Goal: Information Seeking & Learning: Learn about a topic

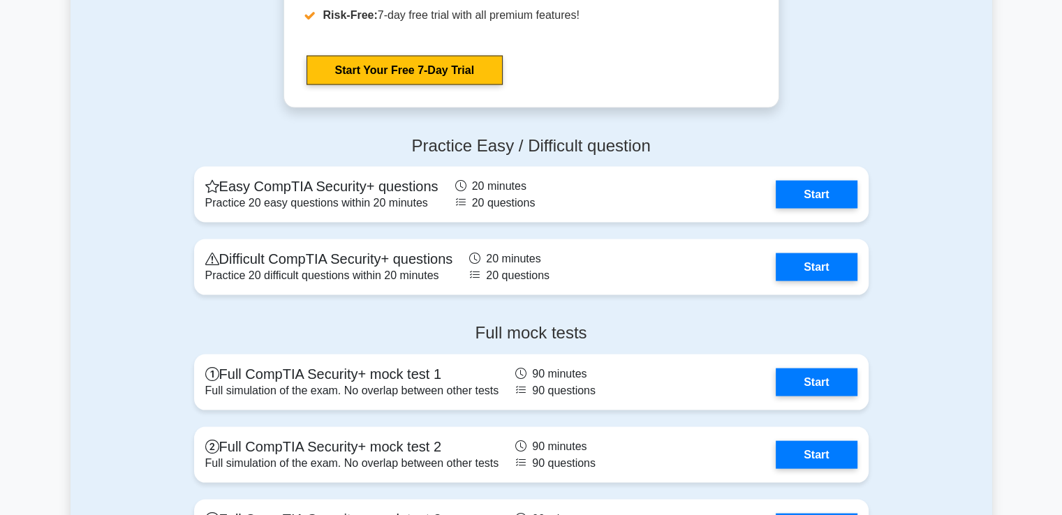
scroll to position [2862, 0]
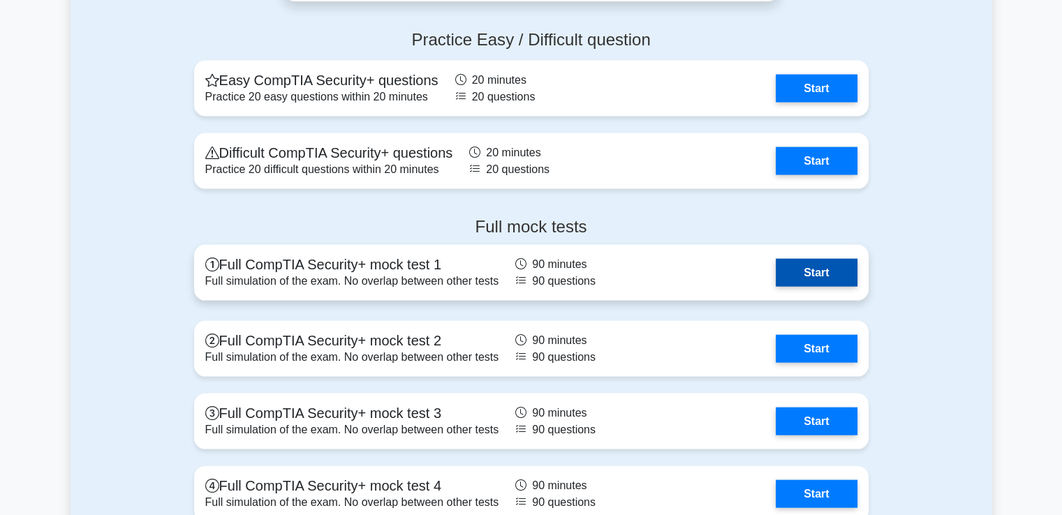
click at [818, 267] on link "Start" at bounding box center [816, 273] width 81 height 28
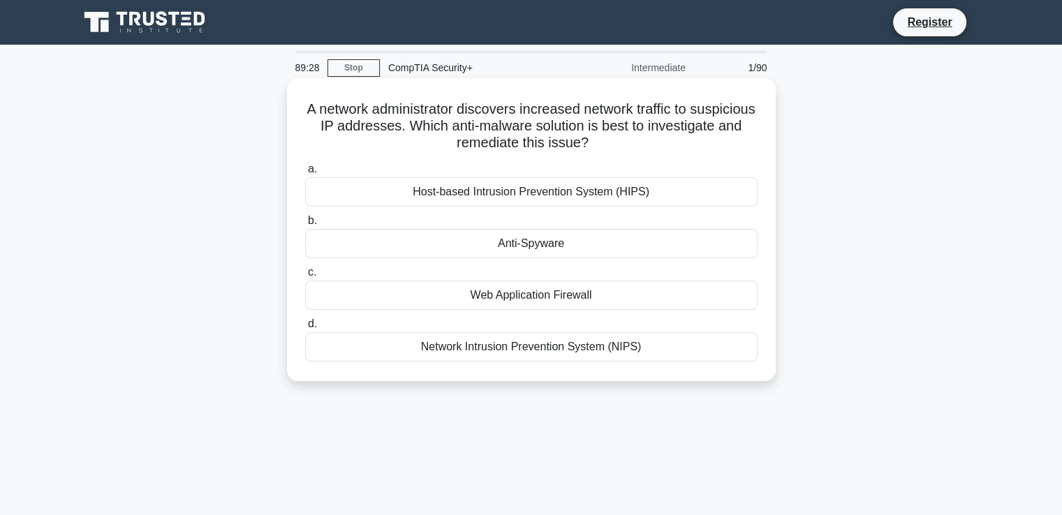
click at [512, 299] on div "Web Application Firewall" at bounding box center [531, 295] width 452 height 29
click at [305, 277] on input "c. Web Application Firewall" at bounding box center [305, 272] width 0 height 9
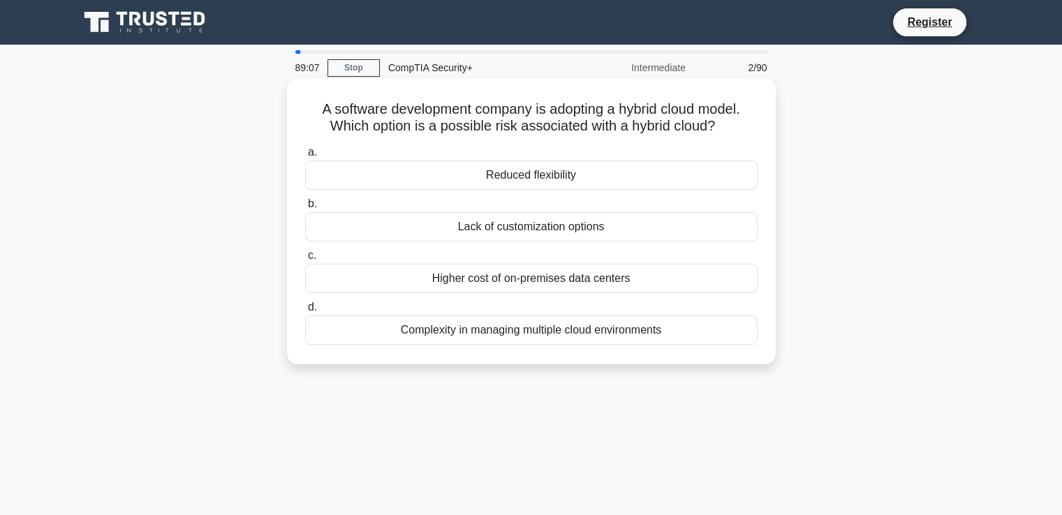
click at [538, 281] on div "Higher cost of on-premises data centers" at bounding box center [531, 278] width 452 height 29
click at [305, 260] on input "c. Higher cost of on-premises data centers" at bounding box center [305, 255] width 0 height 9
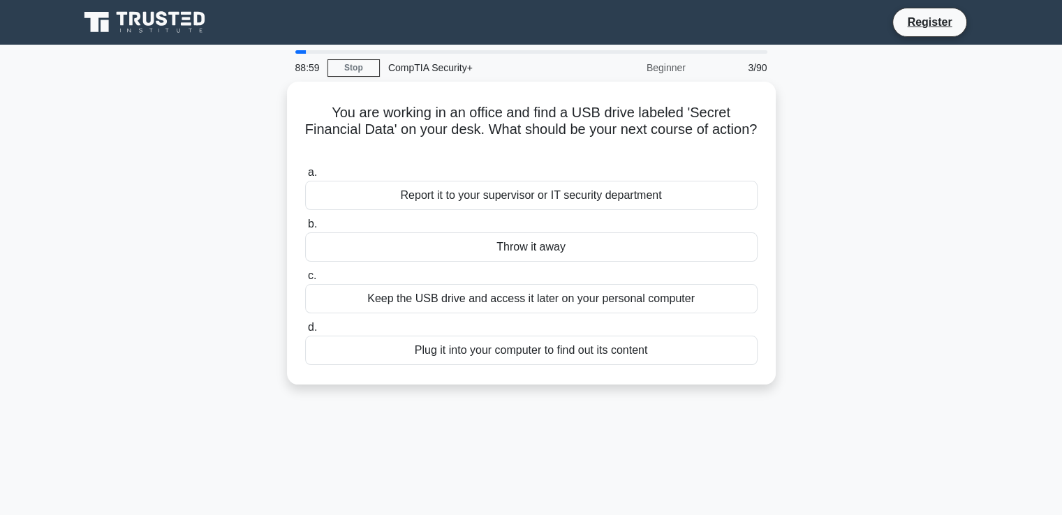
click at [538, 284] on div "Keep the USB drive and access it later on your personal computer" at bounding box center [531, 298] width 452 height 29
click at [305, 281] on input "c. Keep the USB drive and access it later on your personal computer" at bounding box center [305, 276] width 0 height 9
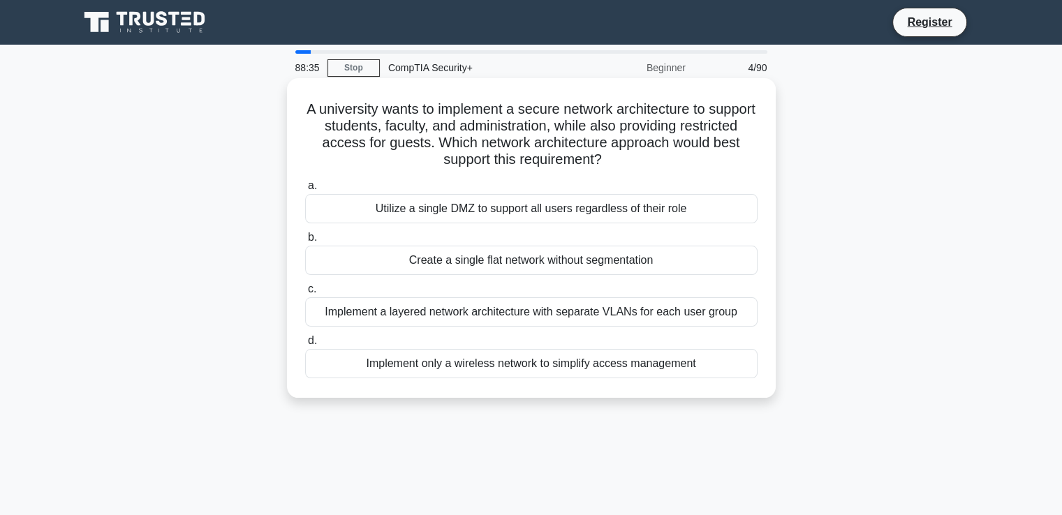
click at [581, 313] on div "Implement a layered network architecture with separate VLANs for each user group" at bounding box center [531, 311] width 452 height 29
click at [305, 294] on input "c. Implement a layered network architecture with separate VLANs for each user g…" at bounding box center [305, 289] width 0 height 9
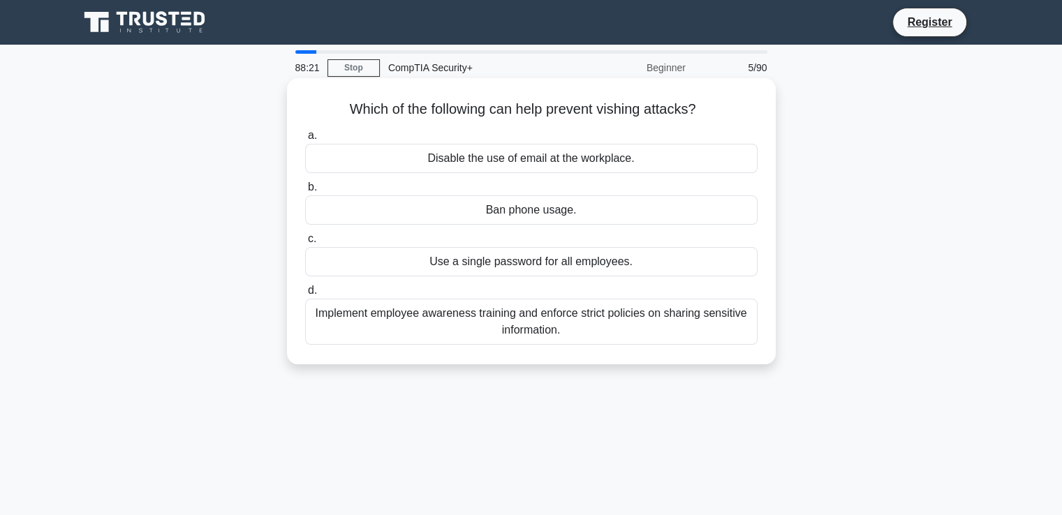
click at [555, 334] on div "Implement employee awareness training and enforce strict policies on sharing se…" at bounding box center [531, 322] width 452 height 46
click at [305, 295] on input "d. Implement employee awareness training and enforce strict policies on sharing…" at bounding box center [305, 290] width 0 height 9
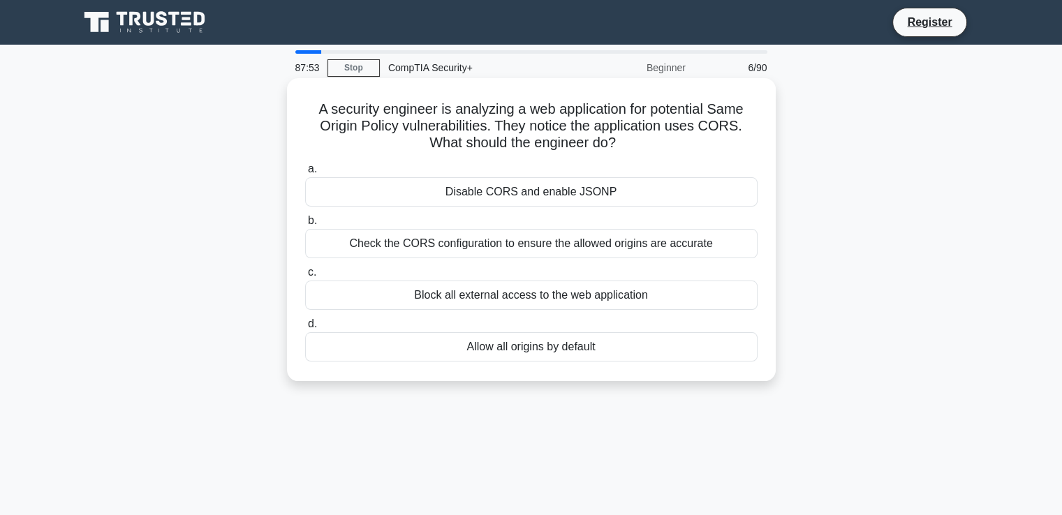
click at [662, 239] on div "Check the CORS configuration to ensure the allowed origins are accurate" at bounding box center [531, 243] width 452 height 29
click at [305, 225] on input "b. Check the CORS configuration to ensure the allowed origins are accurate" at bounding box center [305, 220] width 0 height 9
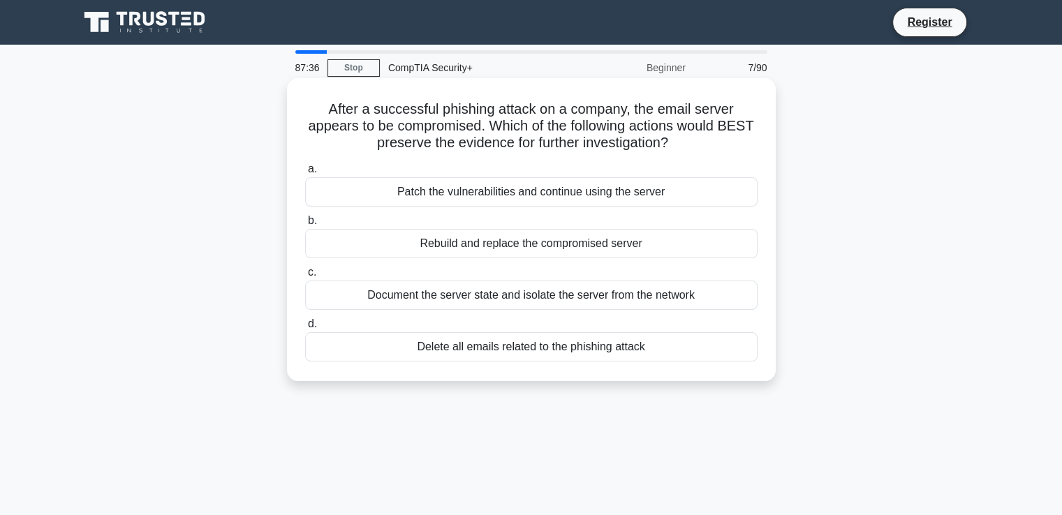
click at [648, 302] on div "Document the server state and isolate the server from the network" at bounding box center [531, 295] width 452 height 29
click at [305, 277] on input "c. Document the server state and isolate the server from the network" at bounding box center [305, 272] width 0 height 9
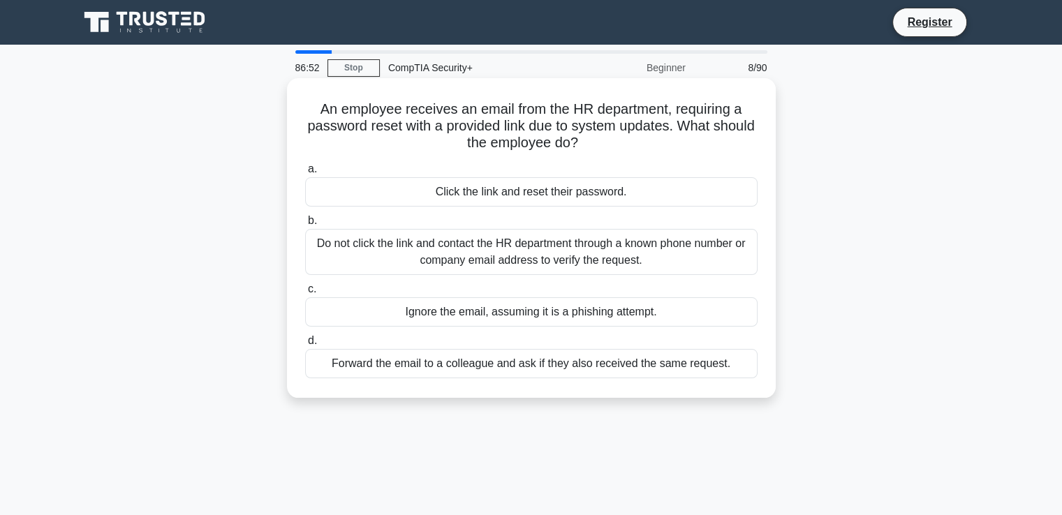
click at [592, 311] on div "Ignore the email, assuming it is a phishing attempt." at bounding box center [531, 311] width 452 height 29
click at [305, 294] on input "c. Ignore the email, assuming it is a phishing attempt." at bounding box center [305, 289] width 0 height 9
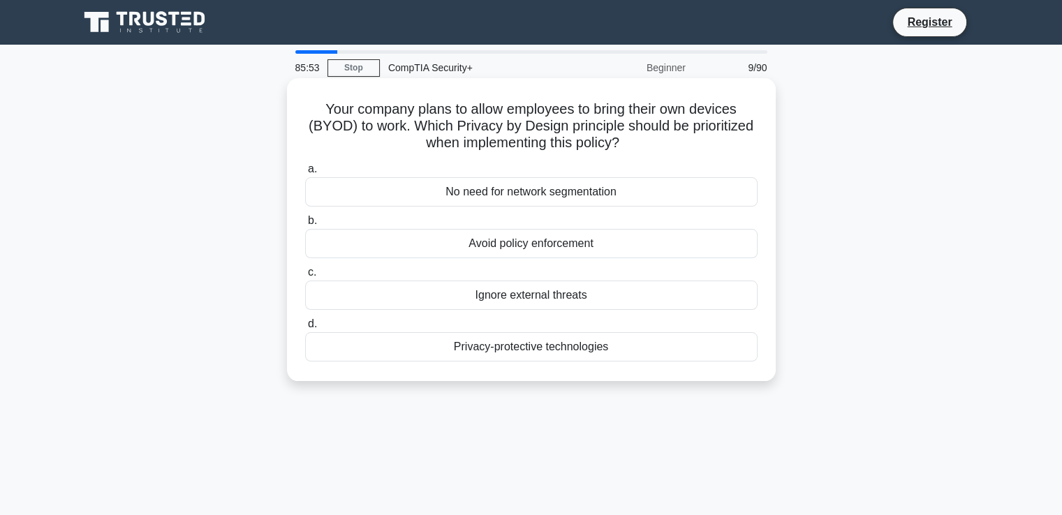
click at [617, 302] on div "Ignore external threats" at bounding box center [531, 295] width 452 height 29
click at [305, 277] on input "c. Ignore external threats" at bounding box center [305, 272] width 0 height 9
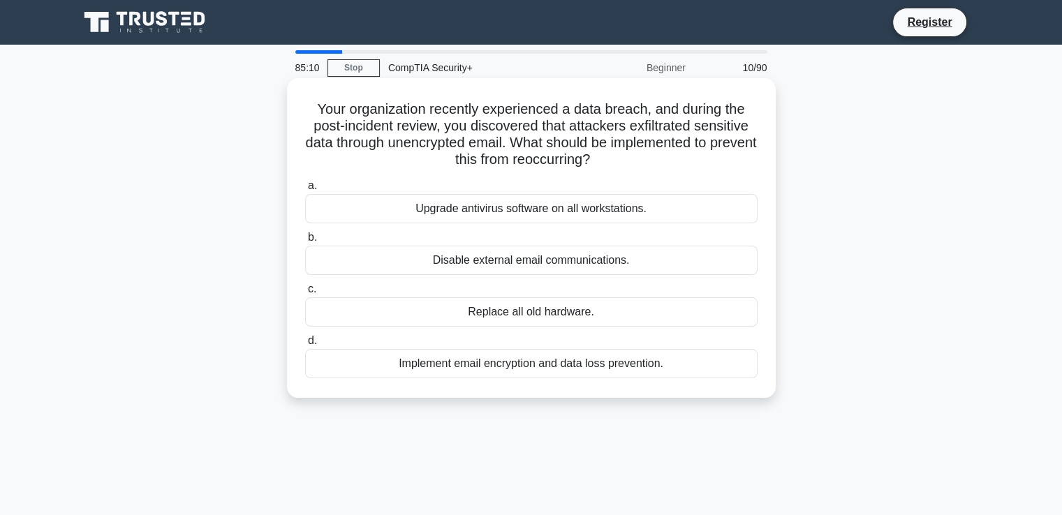
click at [596, 362] on div "Implement email encryption and data loss prevention." at bounding box center [531, 363] width 452 height 29
click at [305, 346] on input "d. Implement email encryption and data loss prevention." at bounding box center [305, 340] width 0 height 9
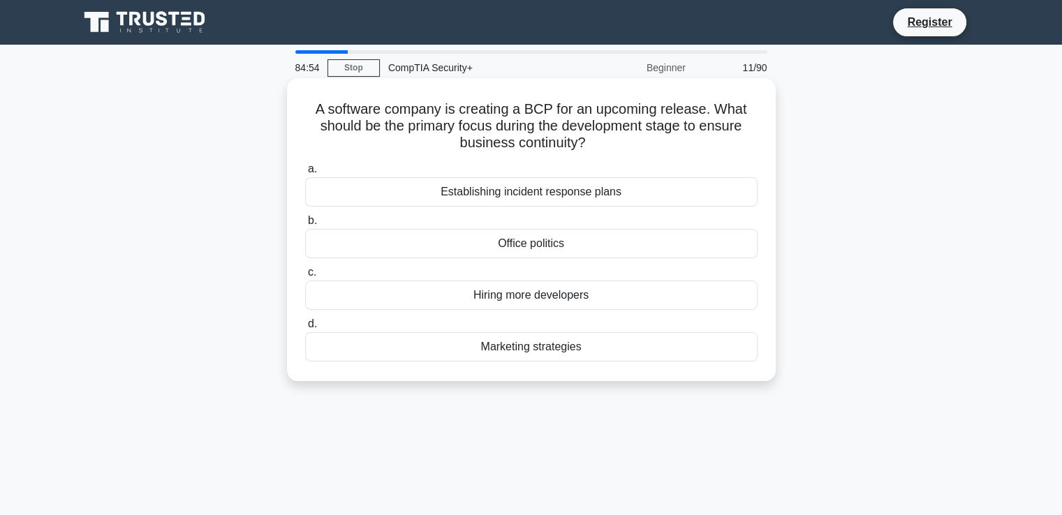
click at [640, 200] on div "Establishing incident response plans" at bounding box center [531, 191] width 452 height 29
click at [305, 174] on input "a. Establishing incident response plans" at bounding box center [305, 169] width 0 height 9
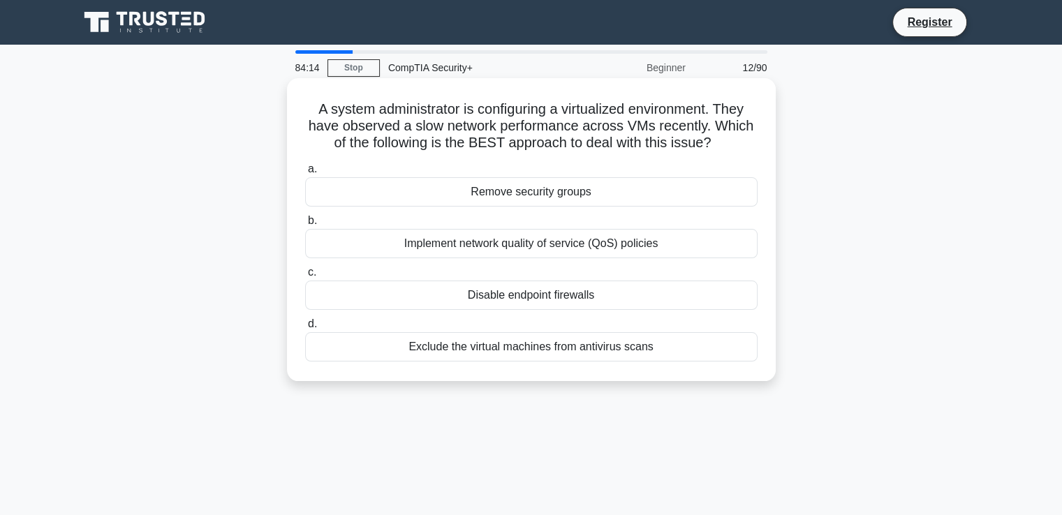
click at [572, 344] on div "Exclude the virtual machines from antivirus scans" at bounding box center [531, 346] width 452 height 29
click at [305, 329] on input "d. Exclude the virtual machines from antivirus scans" at bounding box center [305, 324] width 0 height 9
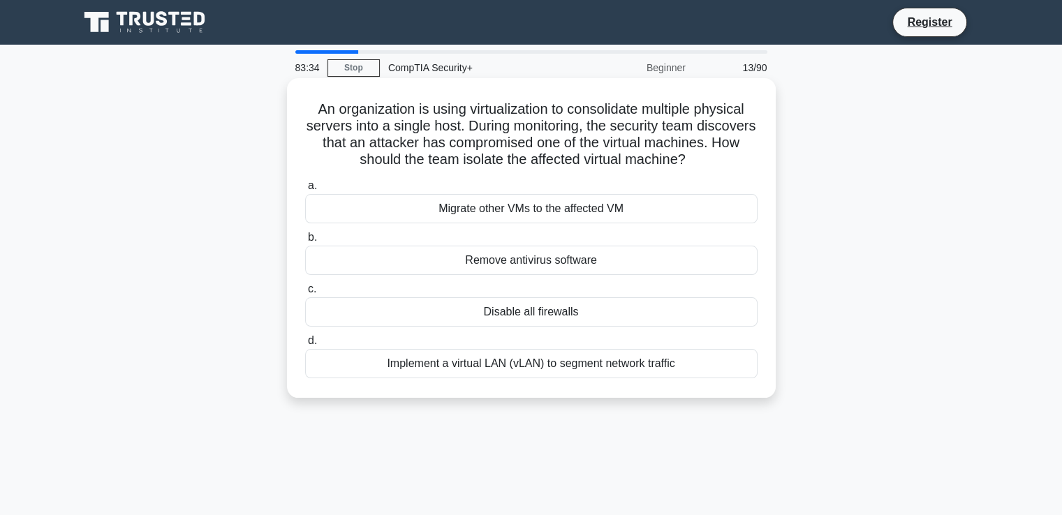
click at [639, 378] on div "Implement a virtual LAN (vLAN) to segment network traffic" at bounding box center [531, 363] width 452 height 29
click at [305, 346] on input "d. Implement a virtual LAN (vLAN) to segment network traffic" at bounding box center [305, 340] width 0 height 9
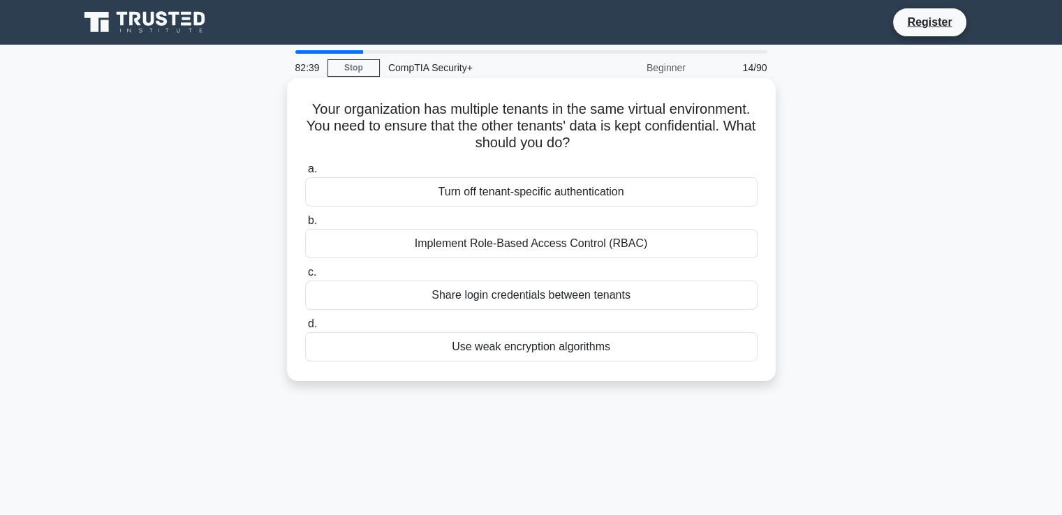
click at [558, 297] on div "Share login credentials between tenants" at bounding box center [531, 295] width 452 height 29
click at [305, 277] on input "c. Share login credentials between tenants" at bounding box center [305, 272] width 0 height 9
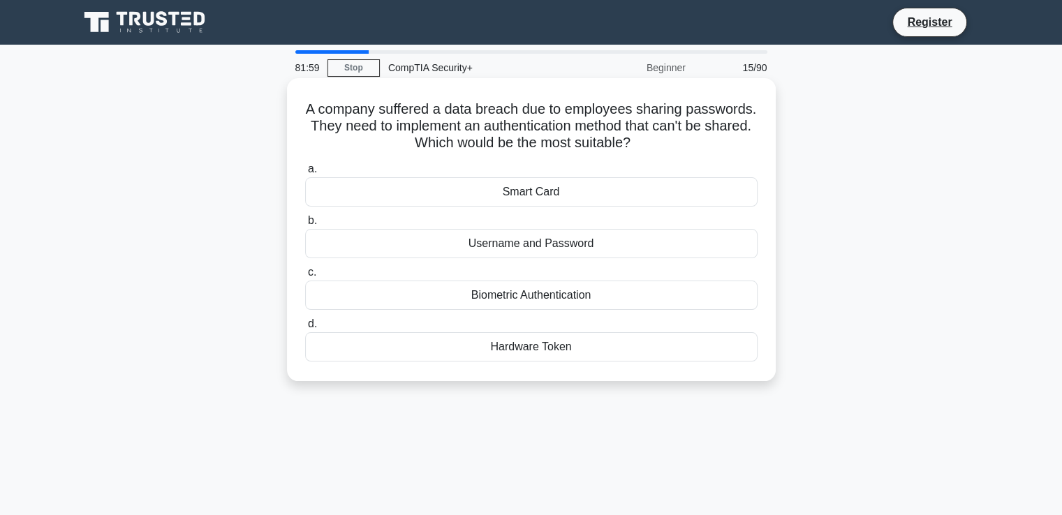
click at [567, 294] on div "Biometric Authentication" at bounding box center [531, 295] width 452 height 29
click at [305, 277] on input "c. Biometric Authentication" at bounding box center [305, 272] width 0 height 9
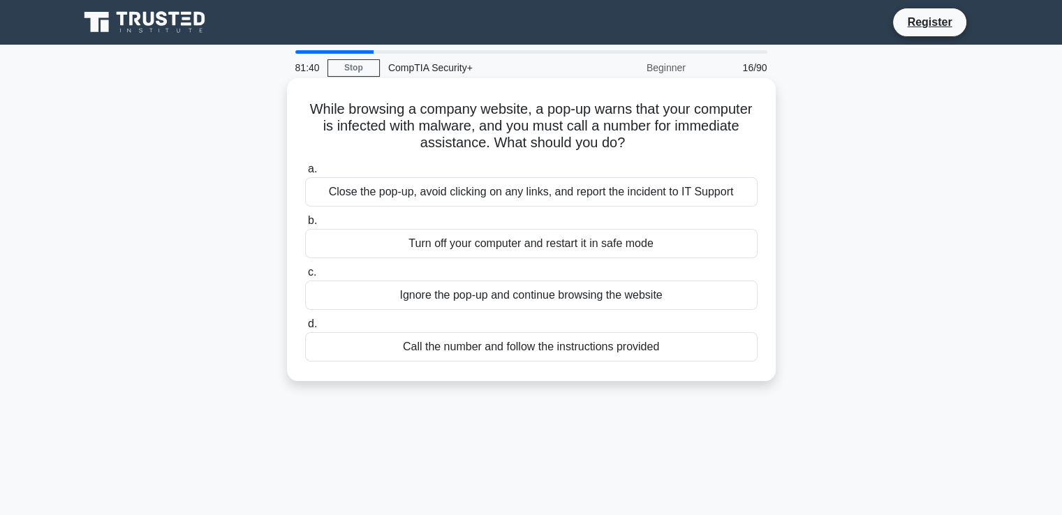
click at [651, 188] on div "Close the pop-up, avoid clicking on any links, and report the incident to IT Su…" at bounding box center [531, 191] width 452 height 29
click at [305, 174] on input "a. Close the pop-up, avoid clicking on any links, and report the incident to IT…" at bounding box center [305, 169] width 0 height 9
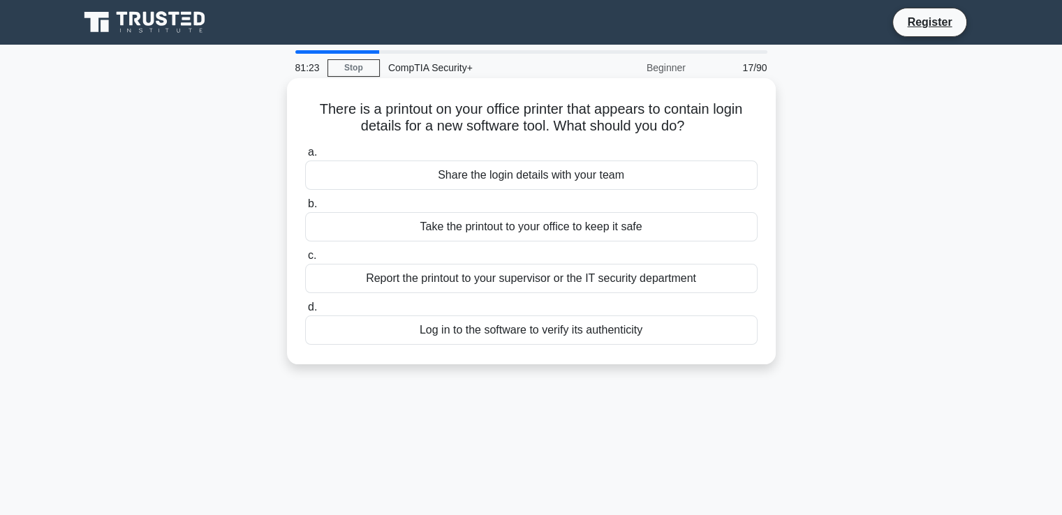
click at [661, 277] on div "Report the printout to your supervisor or the IT security department" at bounding box center [531, 278] width 452 height 29
click at [305, 260] on input "c. Report the printout to your supervisor or the IT security department" at bounding box center [305, 255] width 0 height 9
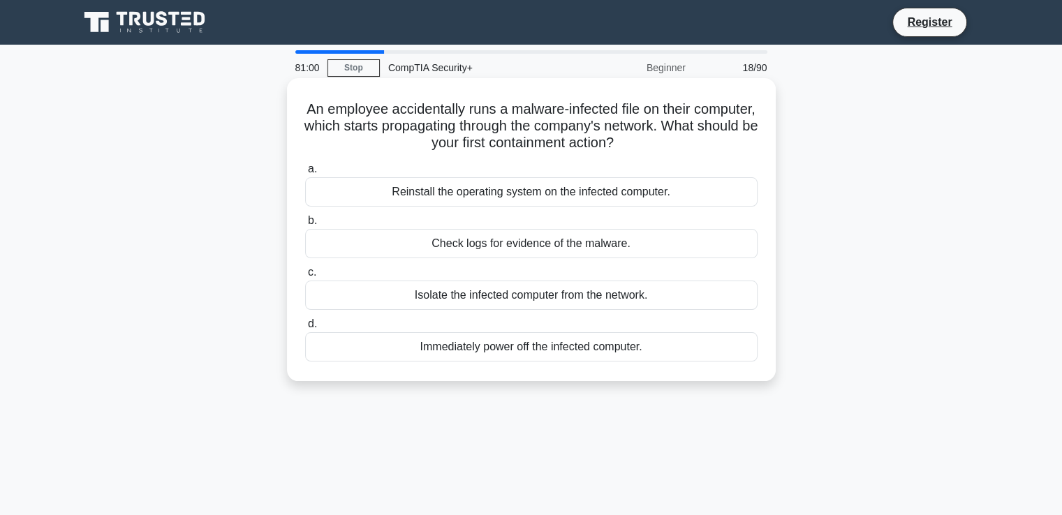
click at [651, 290] on div "Isolate the infected computer from the network." at bounding box center [531, 295] width 452 height 29
click at [305, 277] on input "c. Isolate the infected computer from the network." at bounding box center [305, 272] width 0 height 9
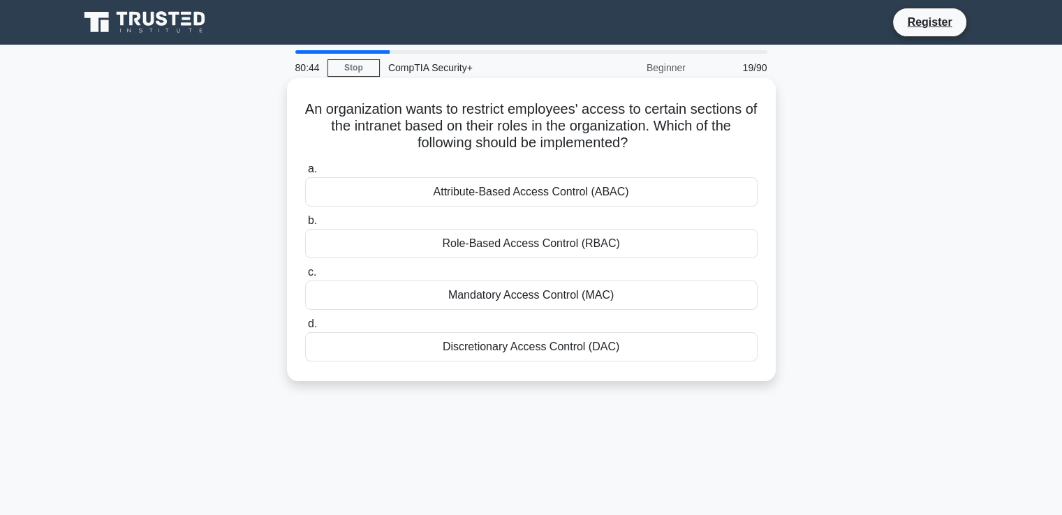
click at [651, 244] on div "Role-Based Access Control (RBAC)" at bounding box center [531, 243] width 452 height 29
click at [305, 225] on input "b. Role-Based Access Control (RBAC)" at bounding box center [305, 220] width 0 height 9
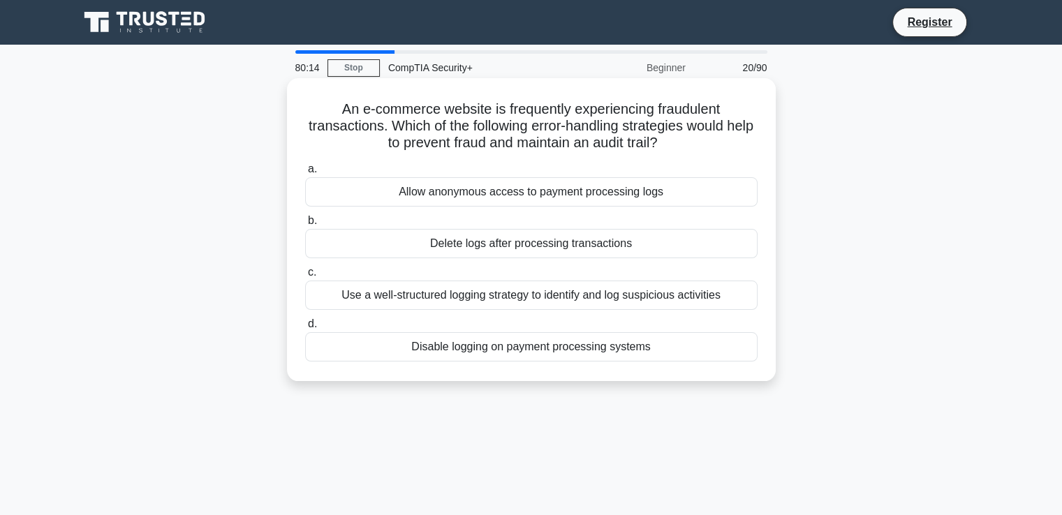
click at [695, 300] on div "Use a well-structured logging strategy to identify and log suspicious activities" at bounding box center [531, 295] width 452 height 29
click at [305, 277] on input "c. Use a well-structured logging strategy to identify and log suspicious activi…" at bounding box center [305, 272] width 0 height 9
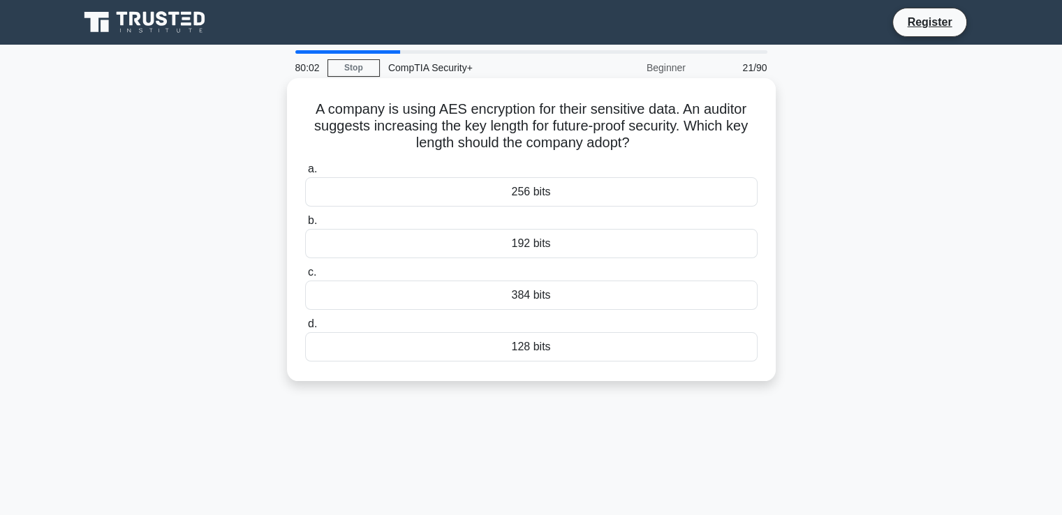
click at [579, 189] on div "256 bits" at bounding box center [531, 191] width 452 height 29
click at [305, 174] on input "a. 256 bits" at bounding box center [305, 169] width 0 height 9
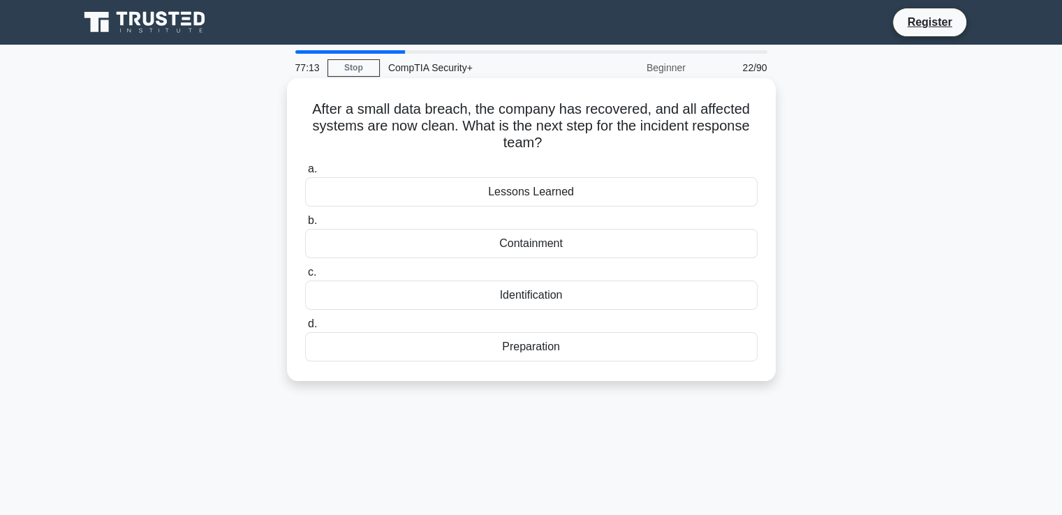
click at [581, 191] on div "Lessons Learned" at bounding box center [531, 191] width 452 height 29
click at [305, 174] on input "a. Lessons Learned" at bounding box center [305, 169] width 0 height 9
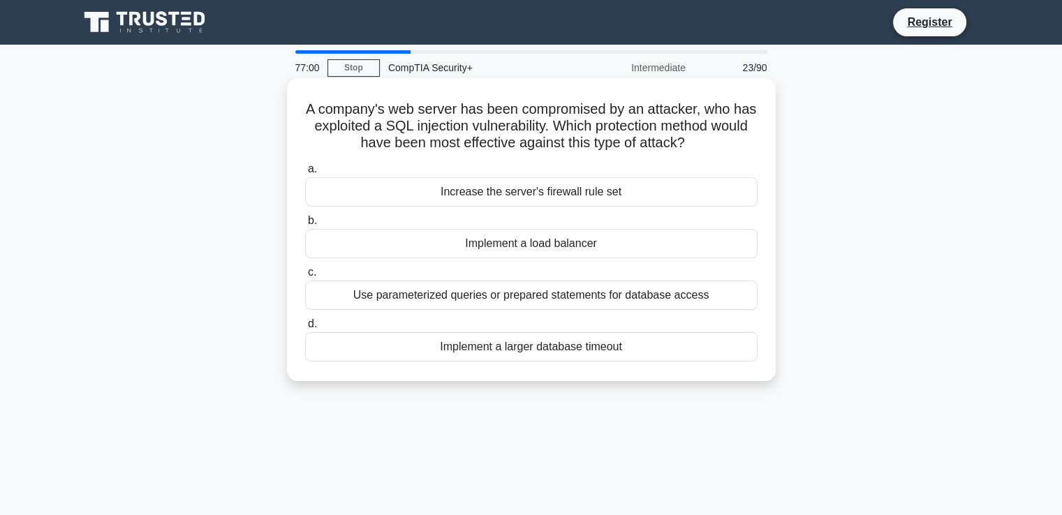
click at [552, 304] on div "Use parameterized queries or prepared statements for database access" at bounding box center [531, 295] width 452 height 29
click at [305, 277] on input "c. Use parameterized queries or prepared statements for database access" at bounding box center [305, 272] width 0 height 9
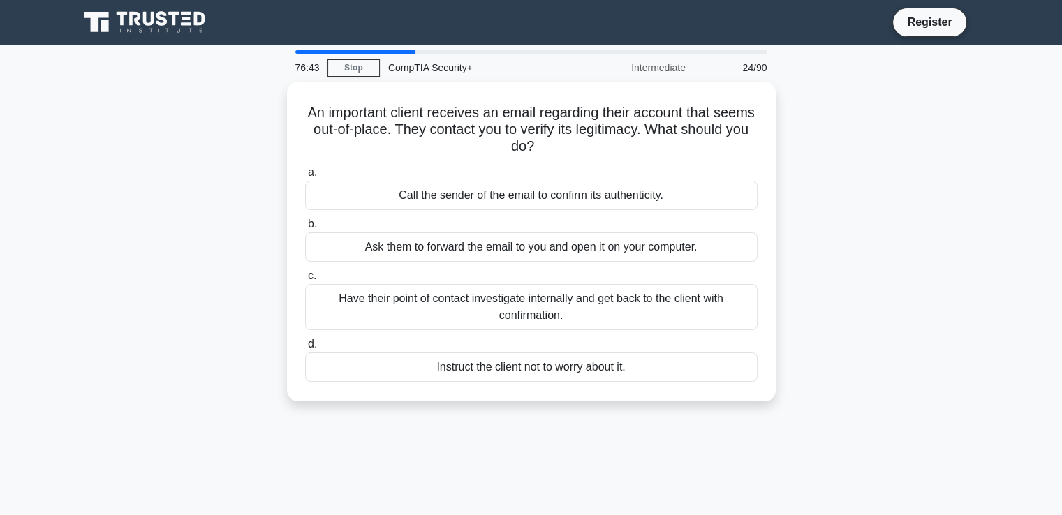
drag, startPoint x: 950, startPoint y: 196, endPoint x: 954, endPoint y: 209, distance: 13.0
click at [954, 209] on div "An important client receives an email regarding their account that seems out-of…" at bounding box center [531, 250] width 921 height 336
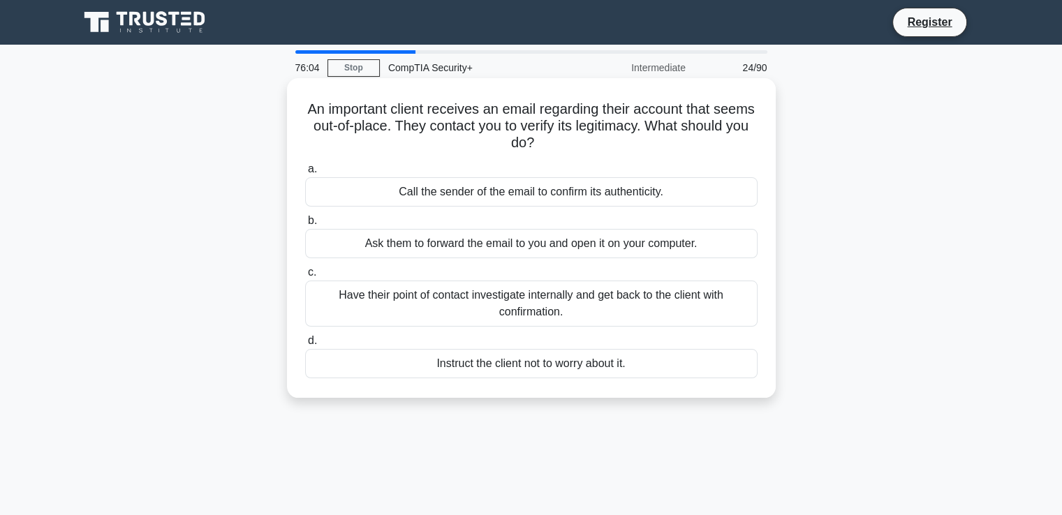
click at [685, 302] on div "Have their point of contact investigate internally and get back to the client w…" at bounding box center [531, 304] width 452 height 46
click at [305, 277] on input "c. Have their point of contact investigate internally and get back to the clien…" at bounding box center [305, 272] width 0 height 9
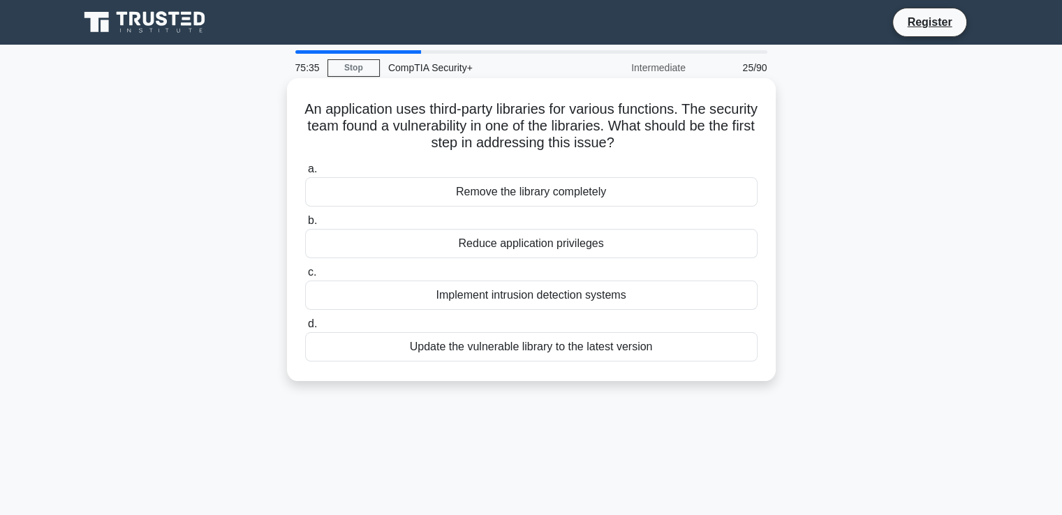
click at [640, 342] on div "Update the vulnerable library to the latest version" at bounding box center [531, 346] width 452 height 29
click at [305, 329] on input "d. Update the vulnerable library to the latest version" at bounding box center [305, 324] width 0 height 9
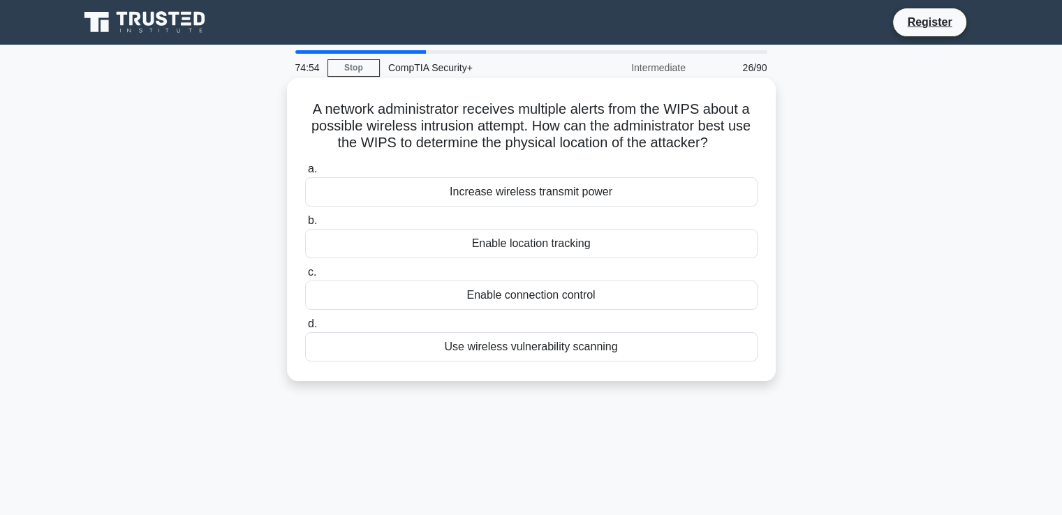
click at [589, 242] on div "Enable location tracking" at bounding box center [531, 243] width 452 height 29
click at [305, 225] on input "b. Enable location tracking" at bounding box center [305, 220] width 0 height 9
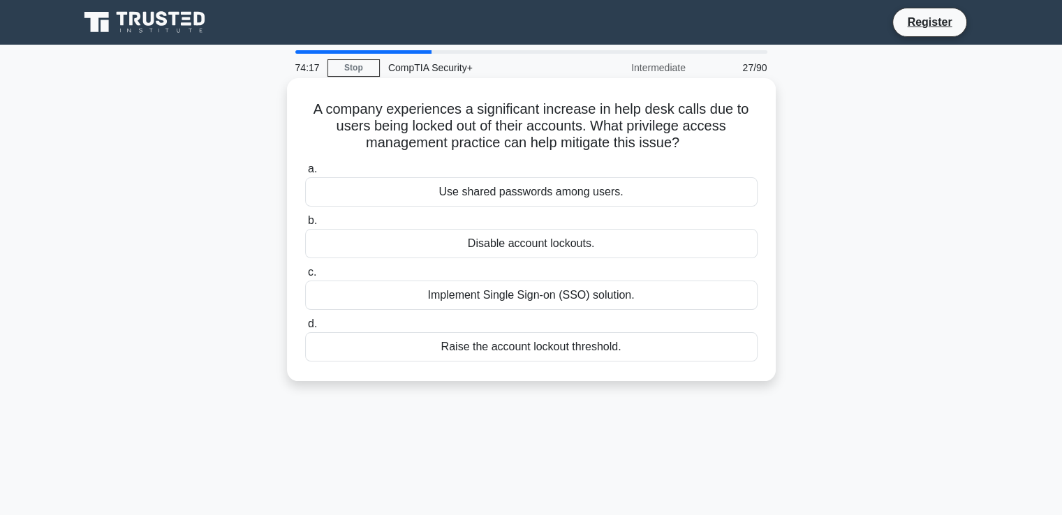
click at [579, 344] on div "Raise the account lockout threshold." at bounding box center [531, 346] width 452 height 29
click at [305, 329] on input "d. Raise the account lockout threshold." at bounding box center [305, 324] width 0 height 9
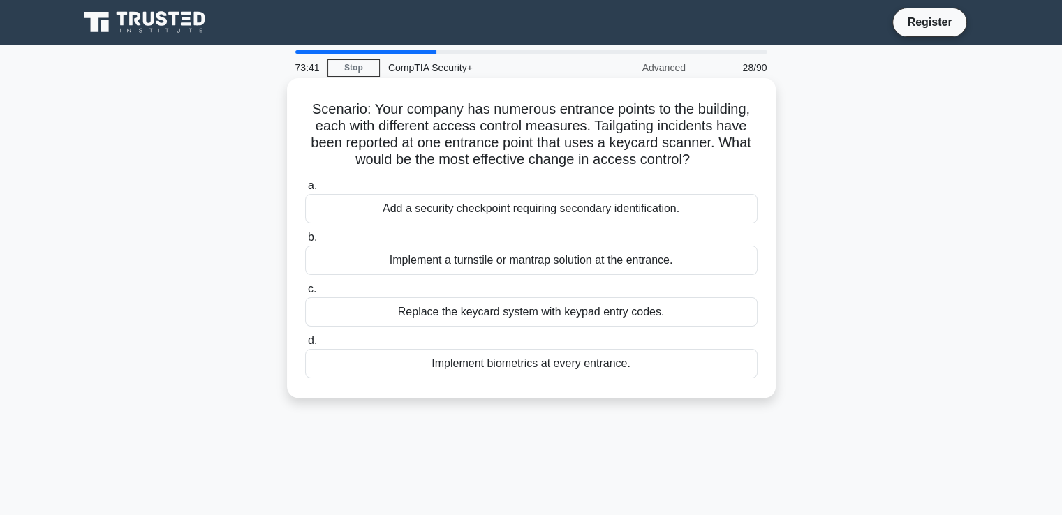
click at [651, 263] on div "Implement a turnstile or mantrap solution at the entrance." at bounding box center [531, 260] width 452 height 29
click at [305, 242] on input "b. Implement a turnstile or mantrap solution at the entrance." at bounding box center [305, 237] width 0 height 9
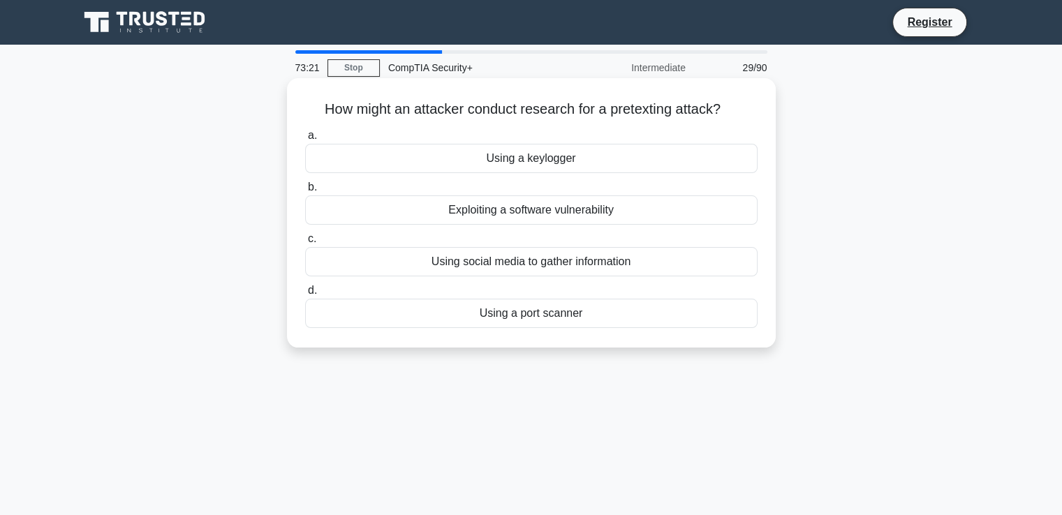
click at [620, 157] on div "Using a keylogger" at bounding box center [531, 158] width 452 height 29
click at [305, 140] on input "a. Using a keylogger" at bounding box center [305, 135] width 0 height 9
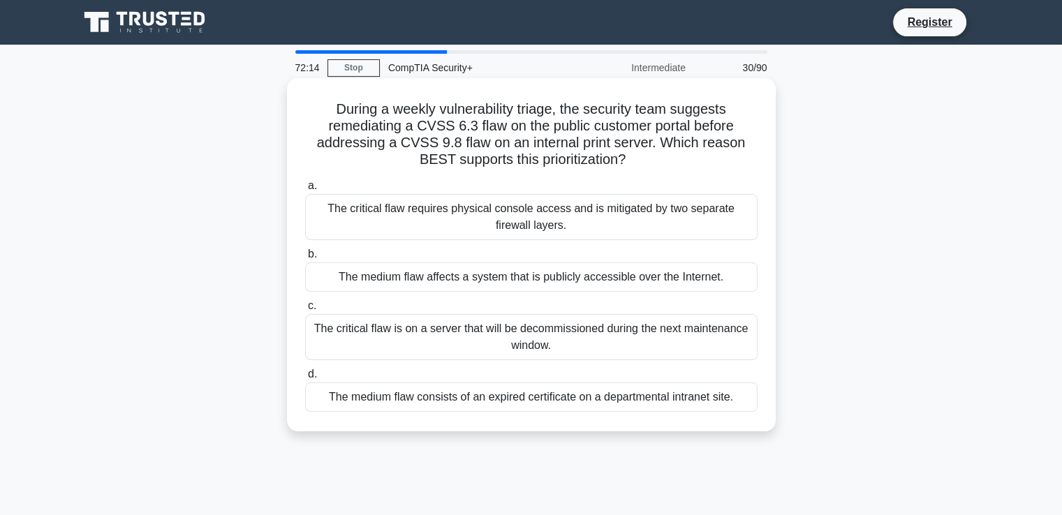
click at [552, 277] on div "The medium flaw affects a system that is publicly accessible over the Internet." at bounding box center [531, 276] width 452 height 29
click at [305, 259] on input "b. The medium flaw affects a system that is publicly accessible over the Intern…" at bounding box center [305, 254] width 0 height 9
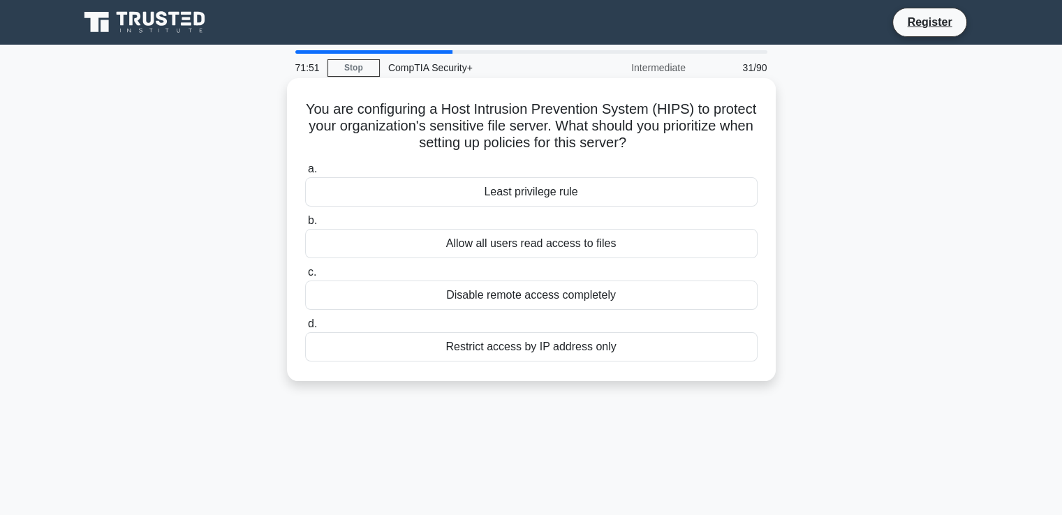
click at [554, 344] on div "Restrict access by IP address only" at bounding box center [531, 346] width 452 height 29
click at [305, 329] on input "d. Restrict access by IP address only" at bounding box center [305, 324] width 0 height 9
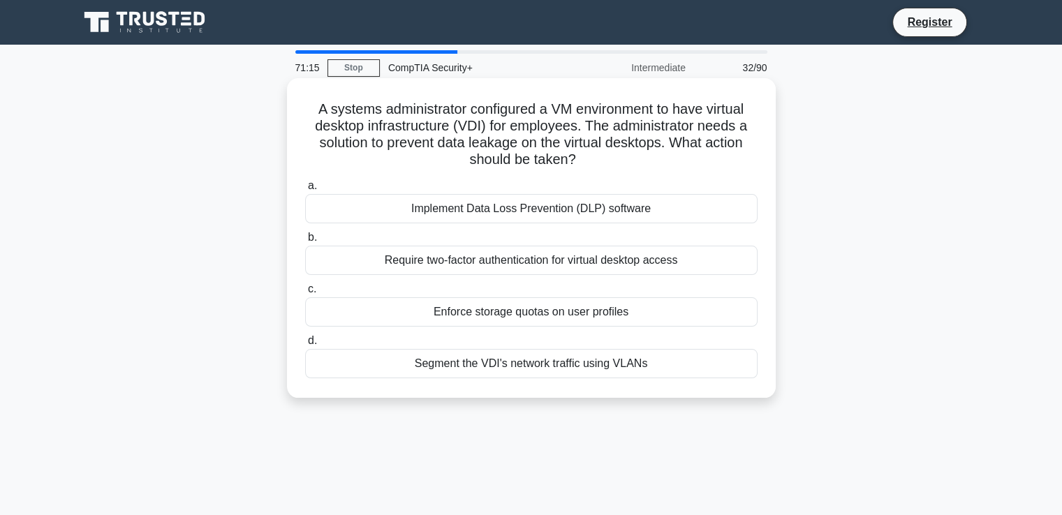
click at [625, 351] on div "Segment the VDI's network traffic using VLANs" at bounding box center [531, 363] width 452 height 29
click at [305, 346] on input "d. Segment the VDI's network traffic using VLANs" at bounding box center [305, 340] width 0 height 9
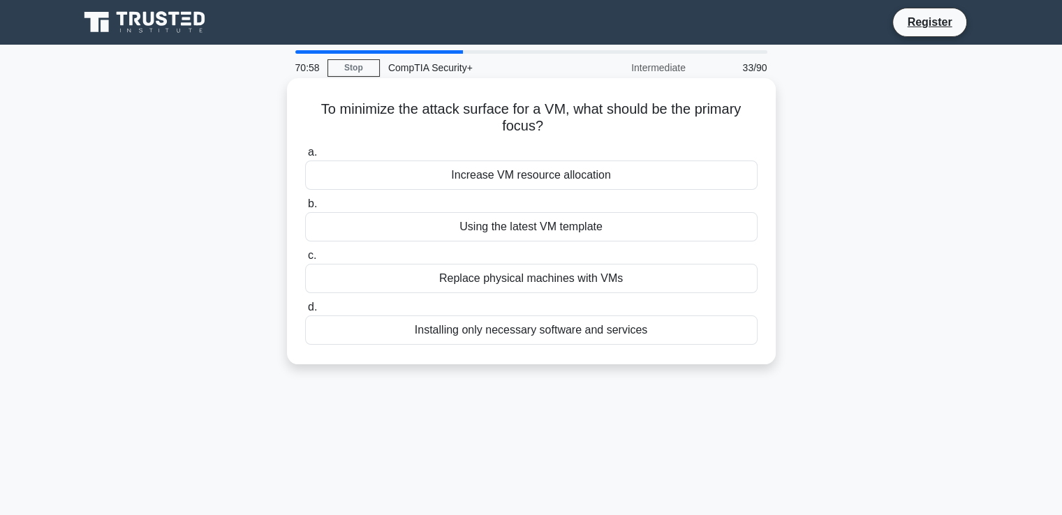
click at [679, 222] on div "Using the latest VM template" at bounding box center [531, 226] width 452 height 29
click at [305, 209] on input "b. Using the latest VM template" at bounding box center [305, 204] width 0 height 9
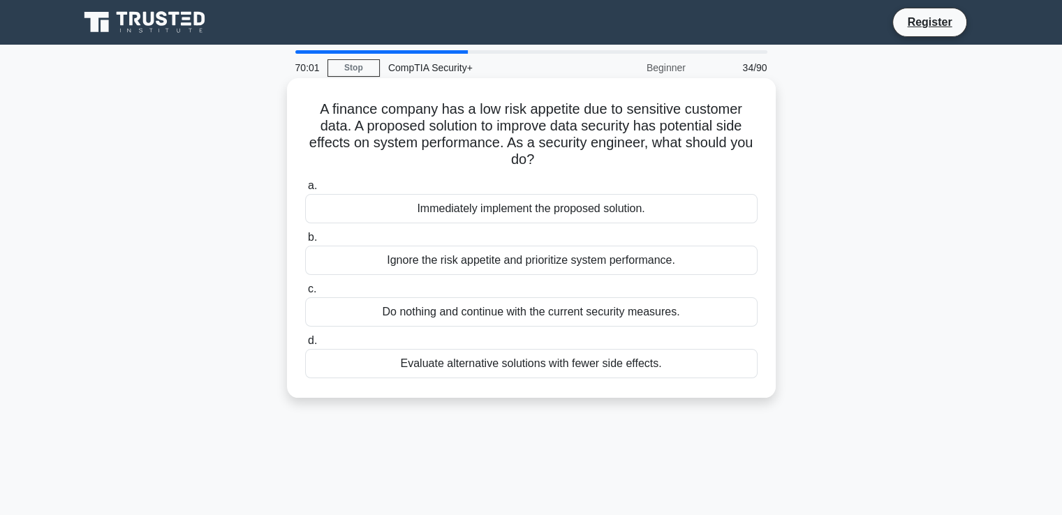
click at [584, 369] on div "Evaluate alternative solutions with fewer side effects." at bounding box center [531, 363] width 452 height 29
click at [305, 346] on input "d. Evaluate alternative solutions with fewer side effects." at bounding box center [305, 340] width 0 height 9
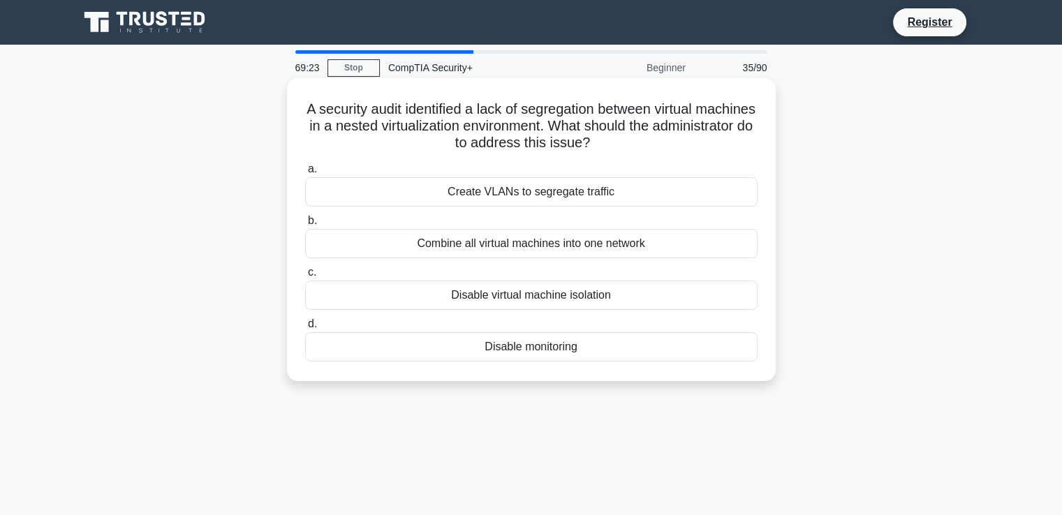
click at [553, 197] on div "Create VLANs to segregate traffic" at bounding box center [531, 191] width 452 height 29
click at [305, 174] on input "a. Create VLANs to segregate traffic" at bounding box center [305, 169] width 0 height 9
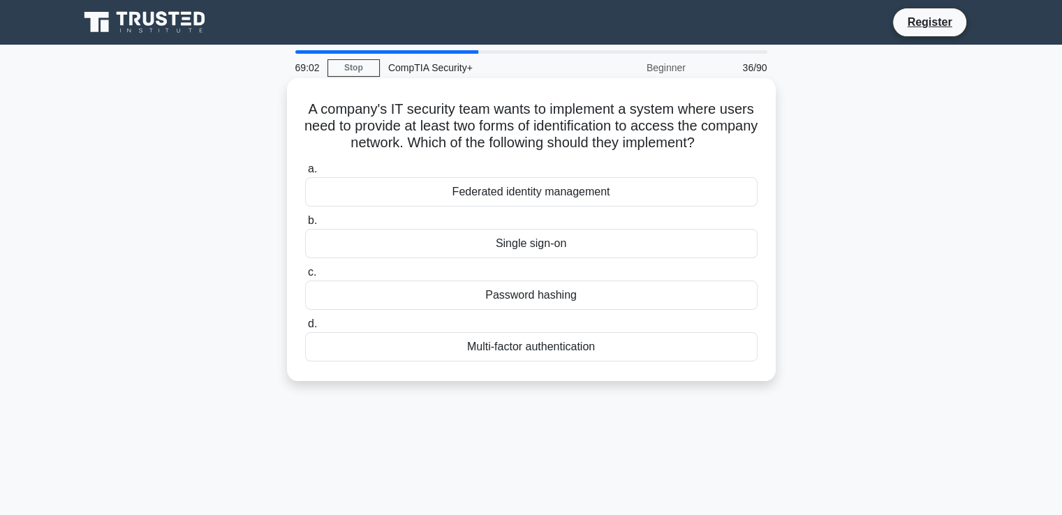
click at [517, 355] on div "Multi-factor authentication" at bounding box center [531, 346] width 452 height 29
click at [305, 329] on input "d. Multi-factor authentication" at bounding box center [305, 324] width 0 height 9
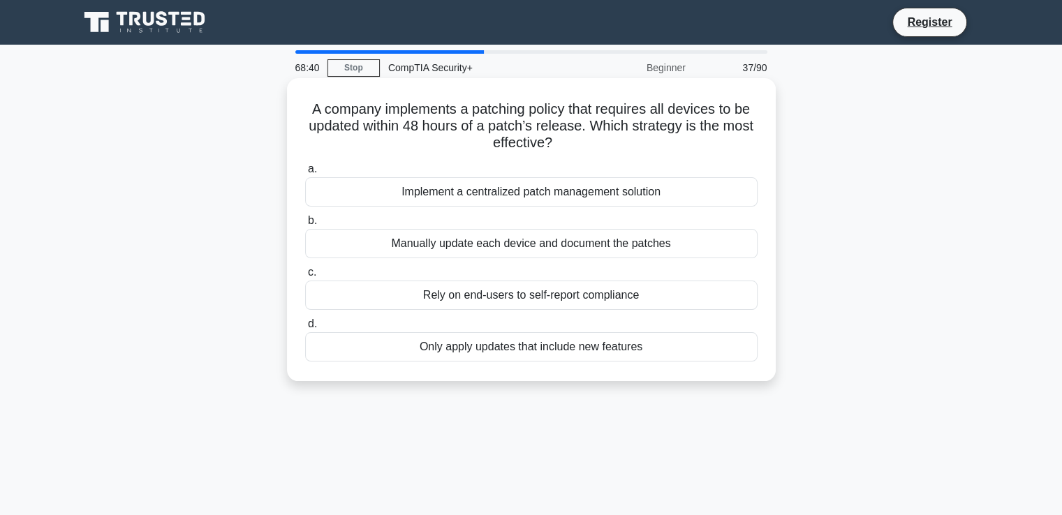
click at [564, 194] on div "Implement a centralized patch management solution" at bounding box center [531, 191] width 452 height 29
click at [305, 174] on input "a. Implement a centralized patch management solution" at bounding box center [305, 169] width 0 height 9
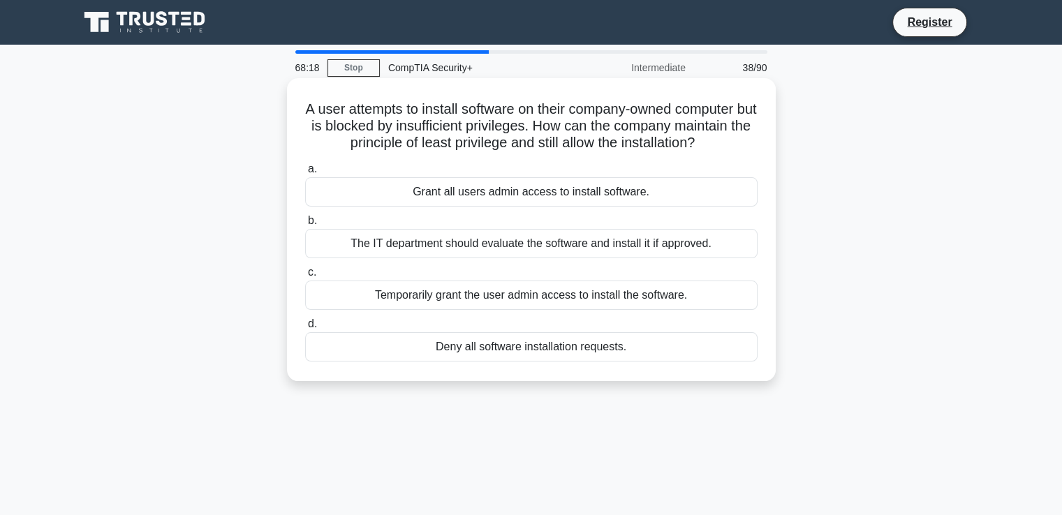
click at [655, 241] on div "The IT department should evaluate the software and install it if approved." at bounding box center [531, 243] width 452 height 29
click at [305, 225] on input "b. The IT department should evaluate the software and install it if approved." at bounding box center [305, 220] width 0 height 9
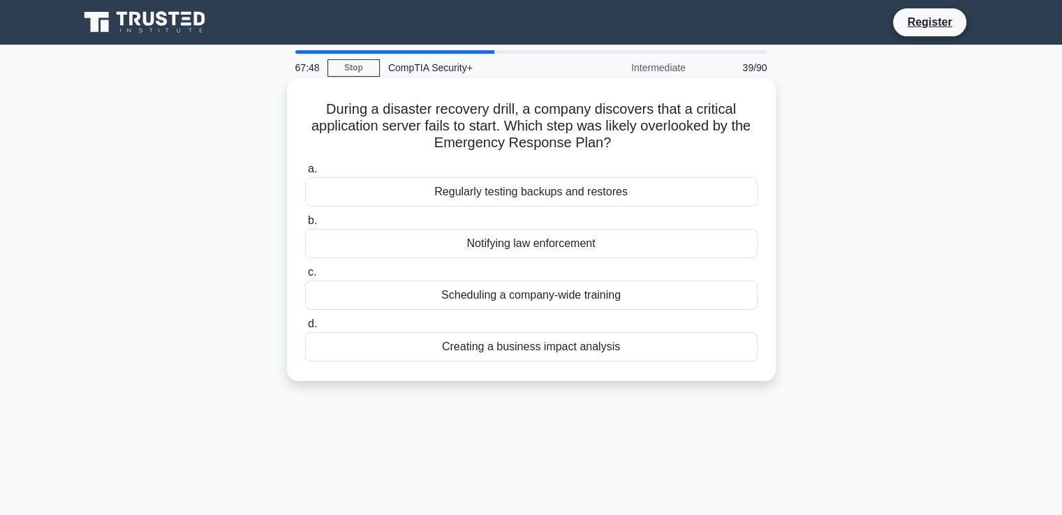
click at [612, 200] on div "Regularly testing backups and restores" at bounding box center [531, 191] width 452 height 29
click at [305, 174] on input "a. Regularly testing backups and restores" at bounding box center [305, 169] width 0 height 9
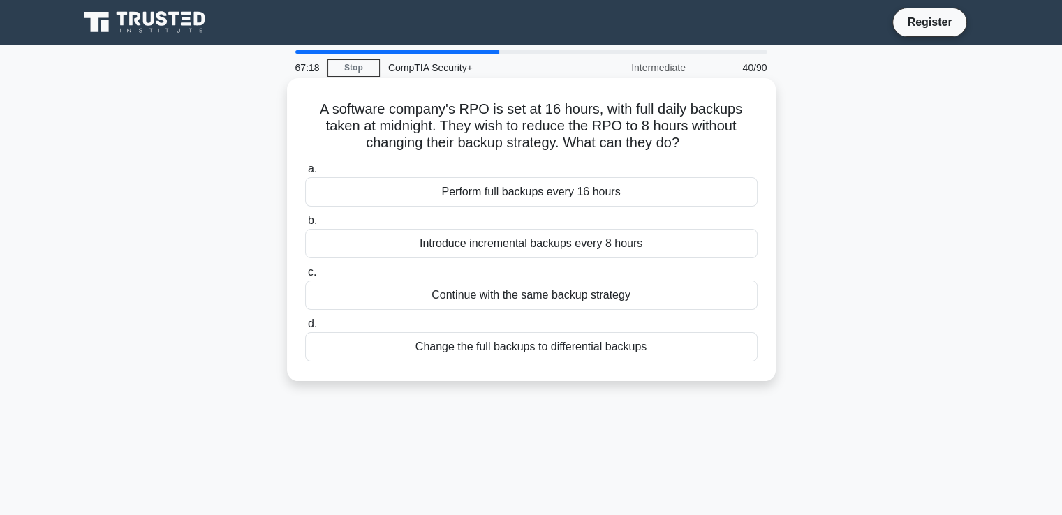
click at [640, 242] on div "Introduce incremental backups every 8 hours" at bounding box center [531, 243] width 452 height 29
click at [305, 225] on input "b. Introduce incremental backups every 8 hours" at bounding box center [305, 220] width 0 height 9
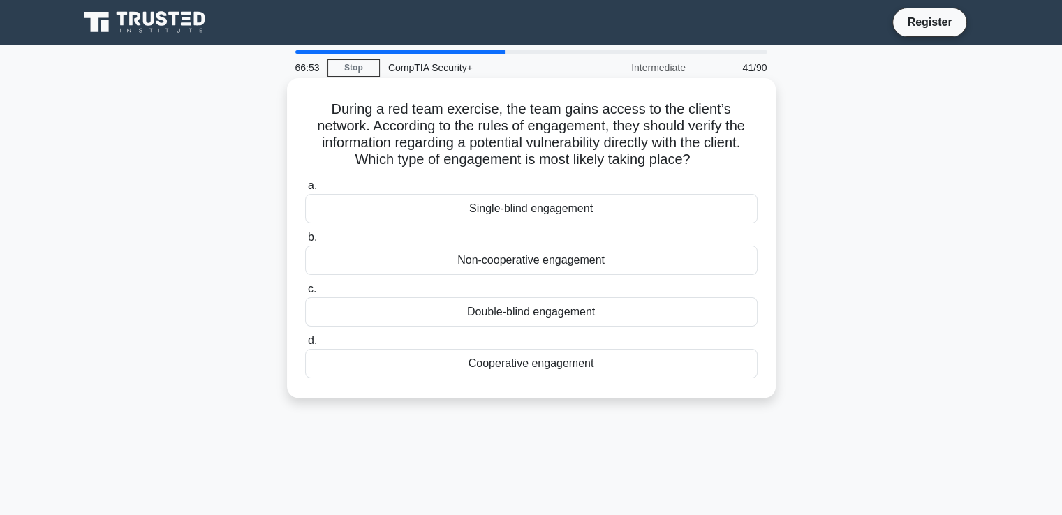
click at [620, 210] on div "Single-blind engagement" at bounding box center [531, 208] width 452 height 29
click at [305, 191] on input "a. Single-blind engagement" at bounding box center [305, 185] width 0 height 9
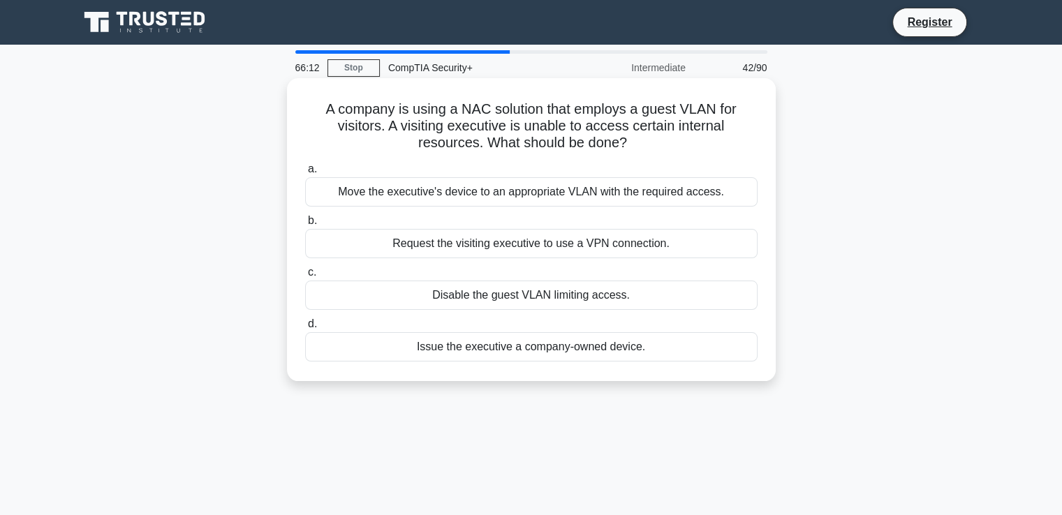
click at [597, 248] on div "Request the visiting executive to use a VPN connection." at bounding box center [531, 243] width 452 height 29
click at [305, 225] on input "b. Request the visiting executive to use a VPN connection." at bounding box center [305, 220] width 0 height 9
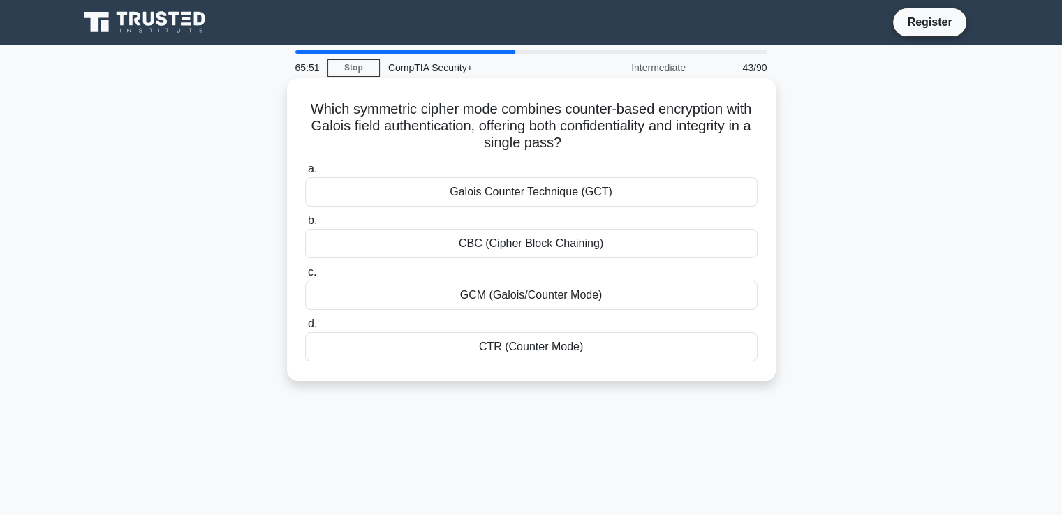
click at [627, 246] on div "CBC (Cipher Block Chaining)" at bounding box center [531, 243] width 452 height 29
click at [305, 225] on input "b. CBC (Cipher Block Chaining)" at bounding box center [305, 220] width 0 height 9
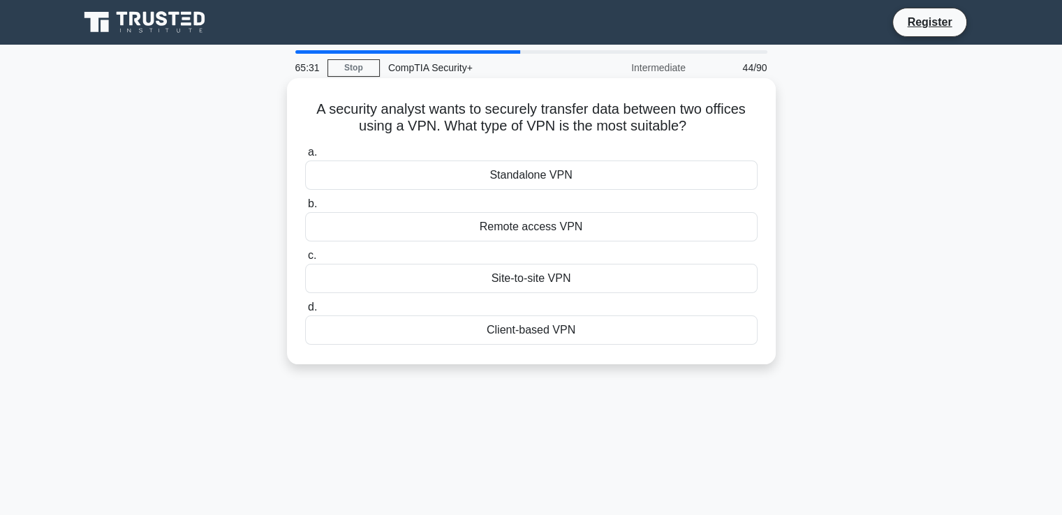
click at [621, 275] on div "Site-to-site VPN" at bounding box center [531, 278] width 452 height 29
click at [305, 260] on input "c. Site-to-site VPN" at bounding box center [305, 255] width 0 height 9
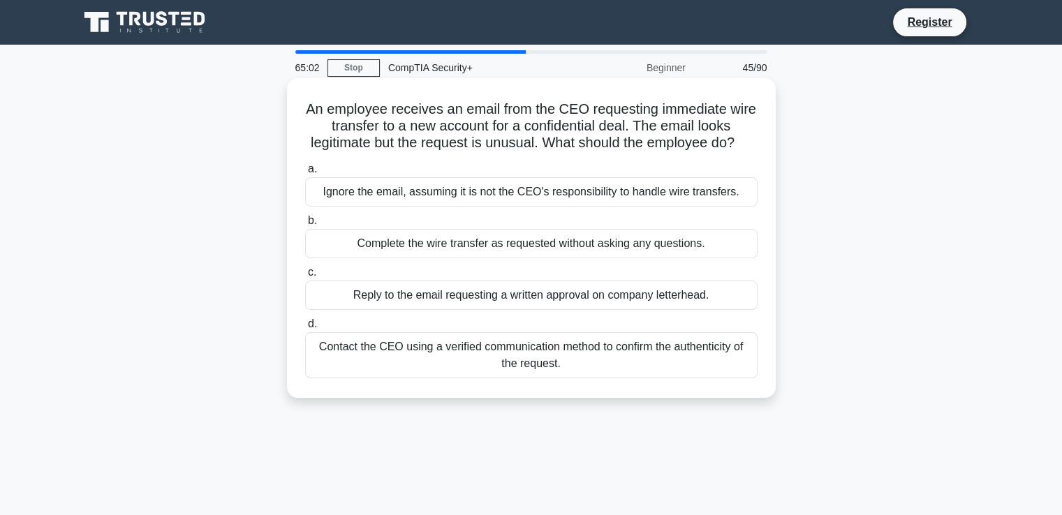
click at [619, 207] on div "Ignore the email, assuming it is not the CEO's responsibility to handle wire tr…" at bounding box center [531, 191] width 452 height 29
click at [305, 174] on input "a. Ignore the email, assuming it is not the CEO's responsibility to handle wire…" at bounding box center [305, 169] width 0 height 9
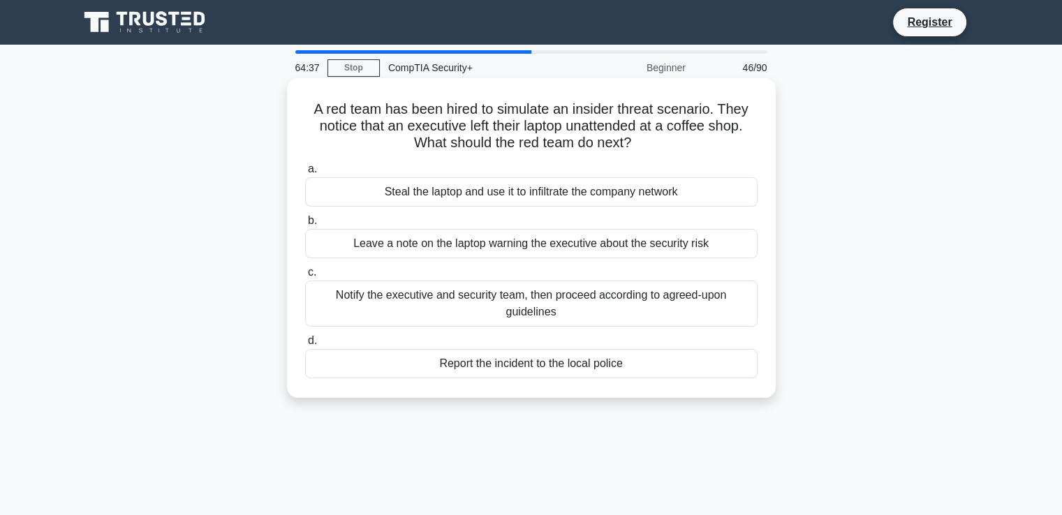
click at [644, 287] on div "Notify the executive and security team, then proceed according to agreed-upon g…" at bounding box center [531, 304] width 452 height 46
click at [305, 277] on input "c. Notify the executive and security team, then proceed according to agreed-upo…" at bounding box center [305, 272] width 0 height 9
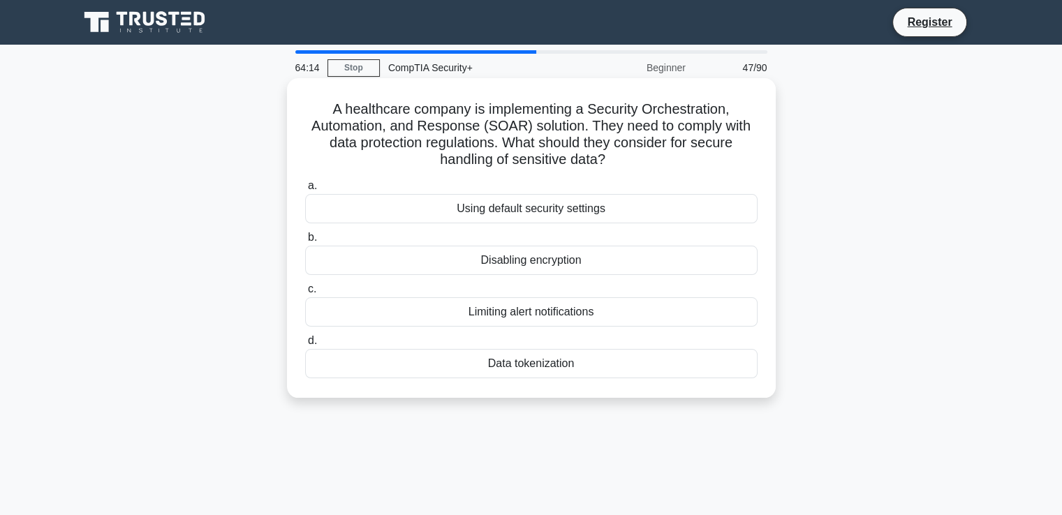
click at [683, 355] on div "Data tokenization" at bounding box center [531, 363] width 452 height 29
click at [305, 346] on input "d. Data tokenization" at bounding box center [305, 340] width 0 height 9
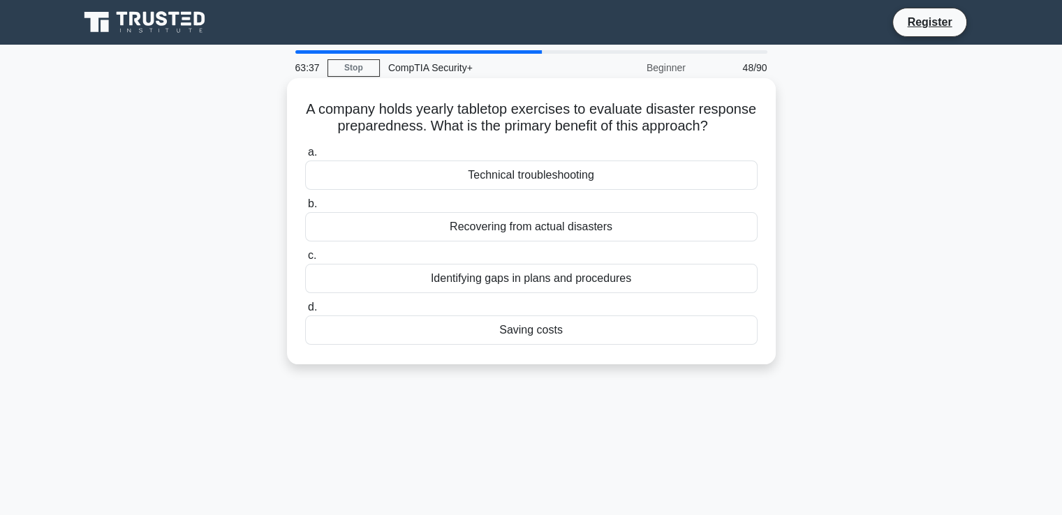
click at [635, 242] on div "Recovering from actual disasters" at bounding box center [531, 226] width 452 height 29
click at [305, 209] on input "b. Recovering from actual disasters" at bounding box center [305, 204] width 0 height 9
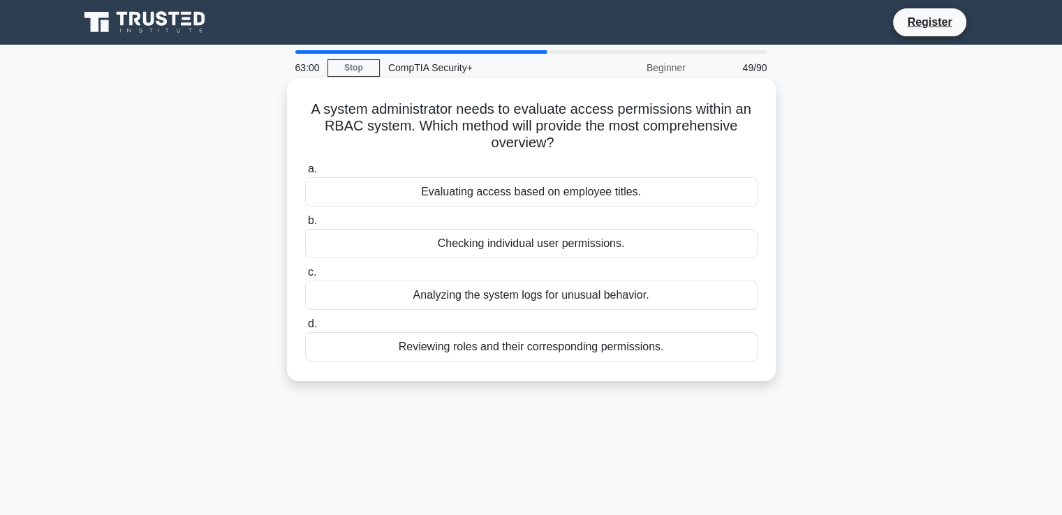
click at [634, 193] on div "Evaluating access based on employee titles." at bounding box center [531, 191] width 452 height 29
click at [305, 174] on input "a. Evaluating access based on employee titles." at bounding box center [305, 169] width 0 height 9
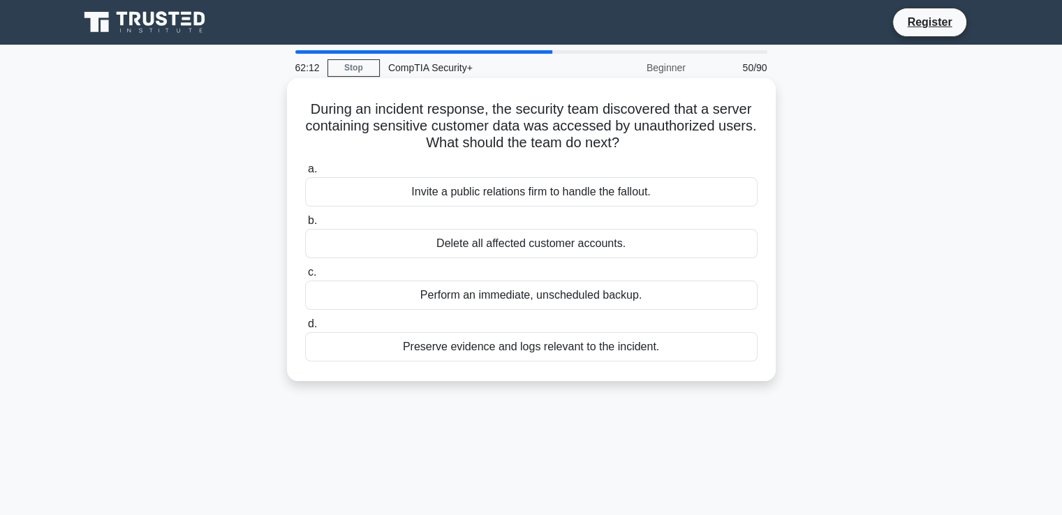
click at [603, 296] on div "Perform an immediate, unscheduled backup." at bounding box center [531, 295] width 452 height 29
click at [305, 277] on input "c. Perform an immediate, unscheduled backup." at bounding box center [305, 272] width 0 height 9
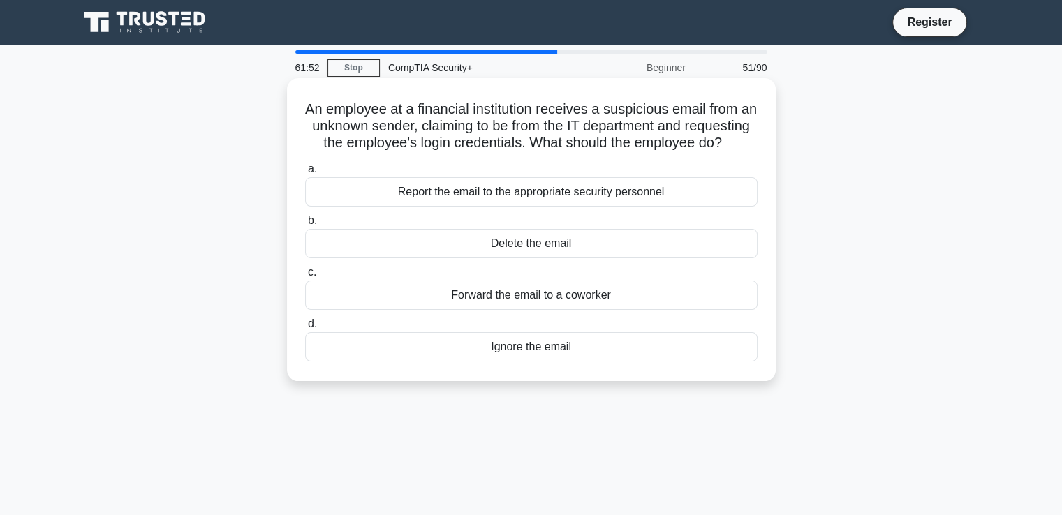
click at [603, 207] on div "Report the email to the appropriate security personnel" at bounding box center [531, 191] width 452 height 29
click at [305, 174] on input "a. Report the email to the appropriate security personnel" at bounding box center [305, 169] width 0 height 9
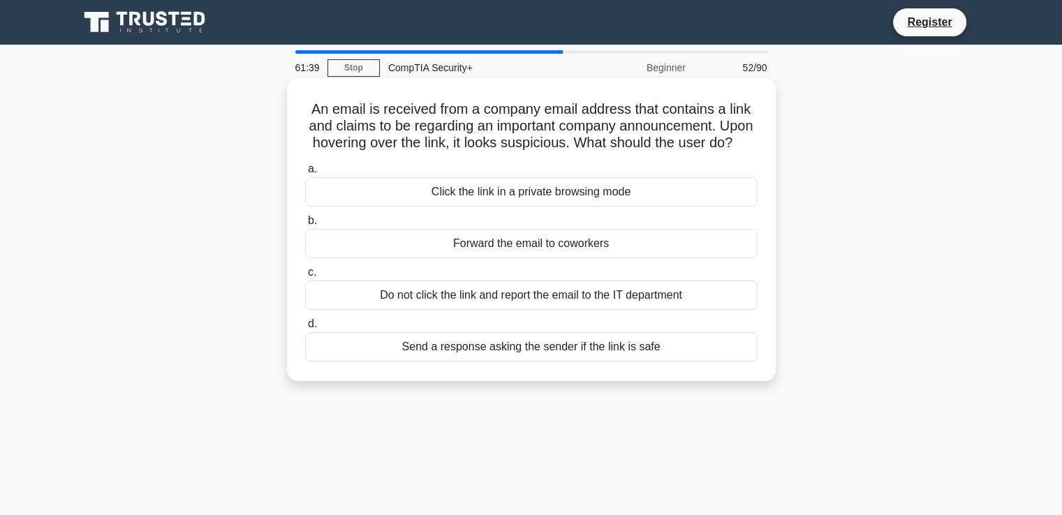
click at [629, 308] on div "Do not click the link and report the email to the IT department" at bounding box center [531, 295] width 452 height 29
click at [305, 277] on input "c. Do not click the link and report the email to the IT department" at bounding box center [305, 272] width 0 height 9
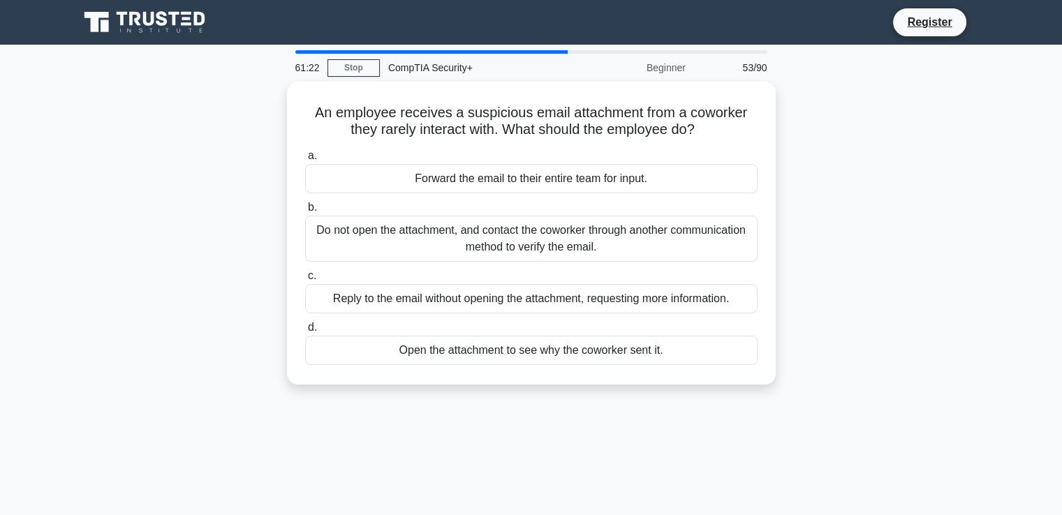
drag, startPoint x: 298, startPoint y: 64, endPoint x: 391, endPoint y: 68, distance: 92.9
click at [391, 68] on div "61:22 Stop CompTIA Security+ Beginner 53/90" at bounding box center [531, 68] width 489 height 28
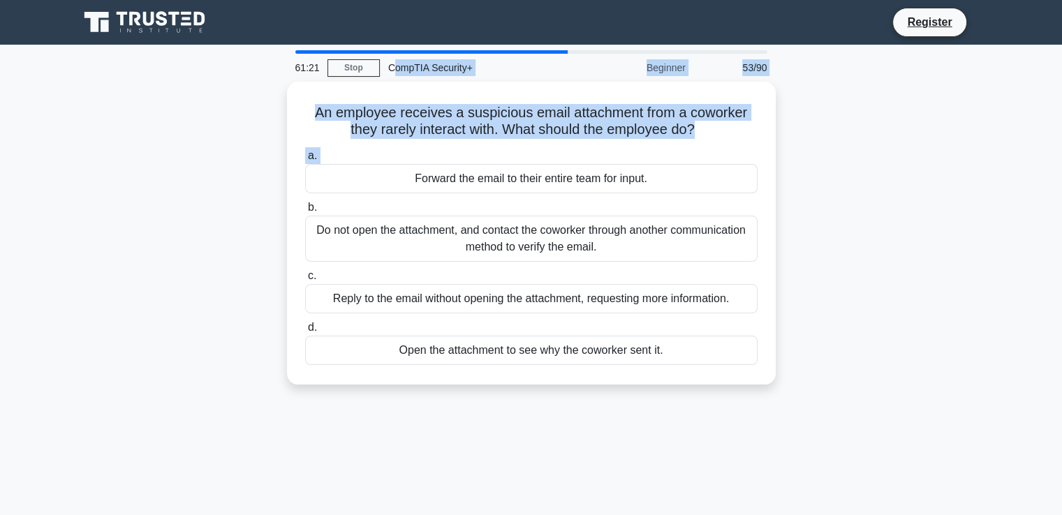
drag, startPoint x: 391, startPoint y: 68, endPoint x: 264, endPoint y: 182, distance: 170.6
click at [264, 182] on div "61:21 Stop CompTIA Security+ Beginner 53/90 An employee receives a suspicious e…" at bounding box center [531, 399] width 921 height 698
click at [264, 182] on div "An employee receives a suspicious email attachment from a coworker they rarely …" at bounding box center [531, 242] width 921 height 320
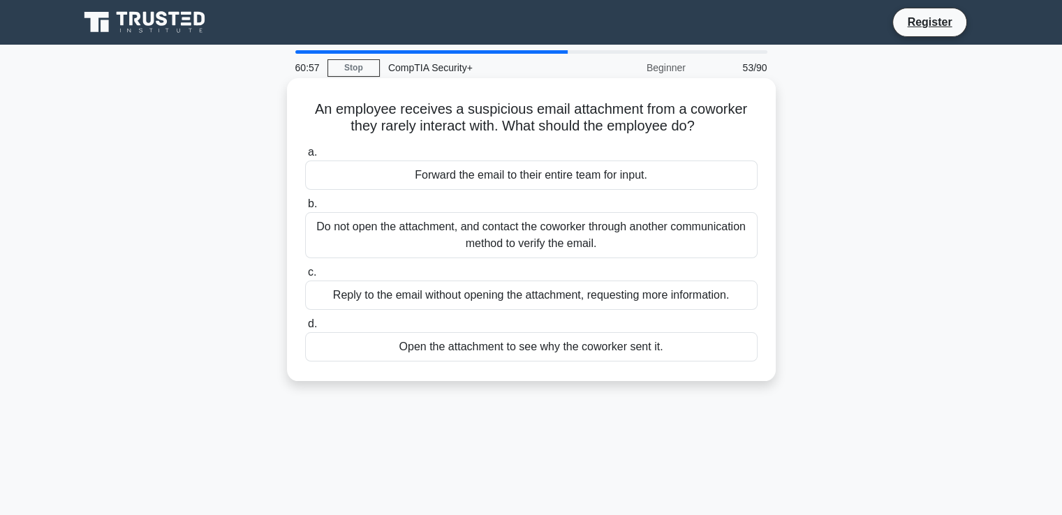
click at [511, 229] on div "Do not open the attachment, and contact the coworker through another communicat…" at bounding box center [531, 235] width 452 height 46
click at [305, 209] on input "b. Do not open the attachment, and contact the coworker through another communi…" at bounding box center [305, 204] width 0 height 9
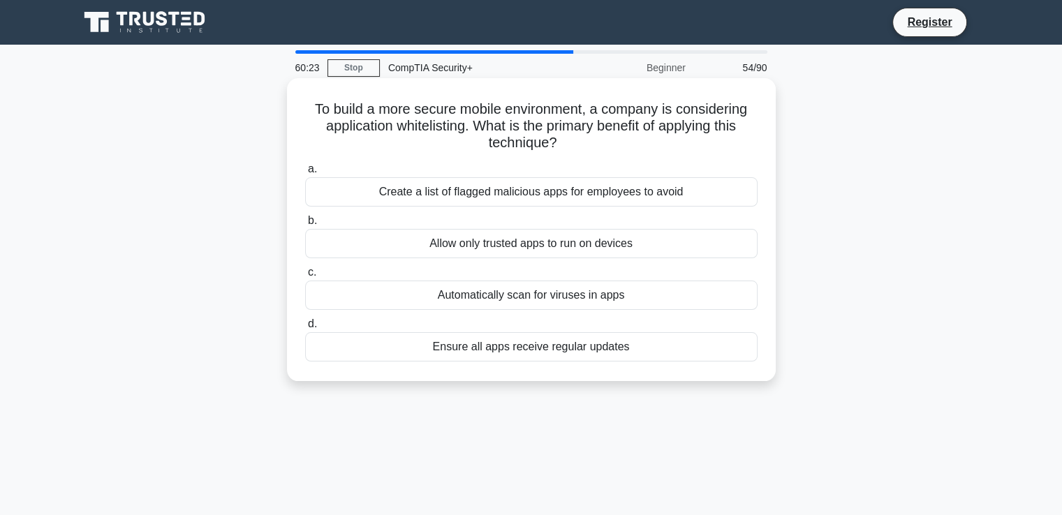
click at [545, 252] on div "Allow only trusted apps to run on devices" at bounding box center [531, 243] width 452 height 29
click at [305, 225] on input "b. Allow only trusted apps to run on devices" at bounding box center [305, 220] width 0 height 9
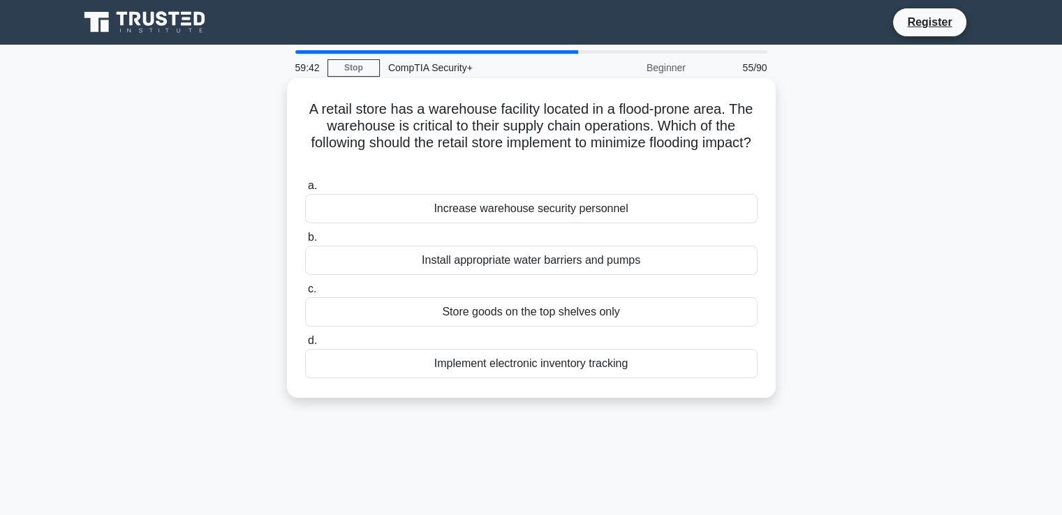
click at [522, 269] on div "Install appropriate water barriers and pumps" at bounding box center [531, 260] width 452 height 29
click at [305, 242] on input "b. Install appropriate water barriers and pumps" at bounding box center [305, 237] width 0 height 9
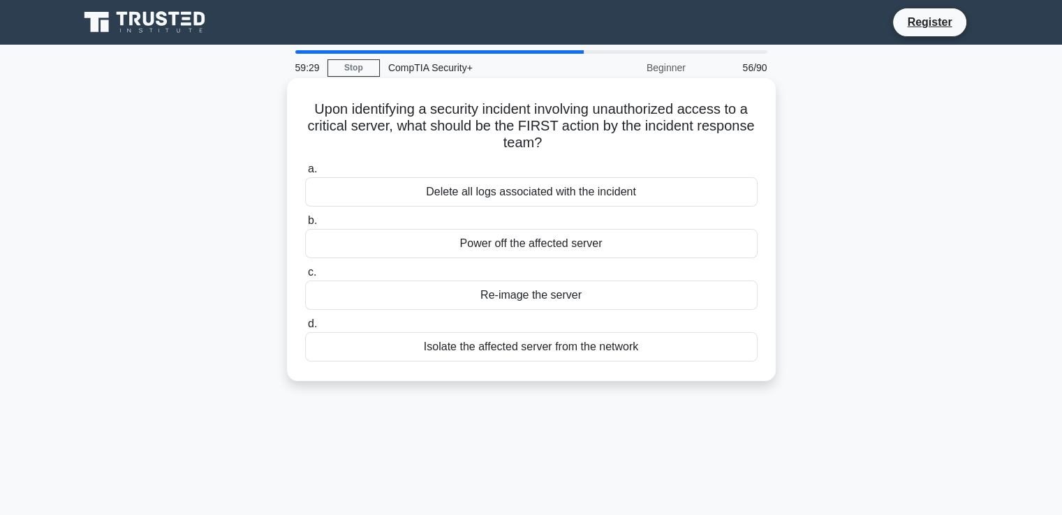
click at [554, 339] on div "Isolate the affected server from the network" at bounding box center [531, 346] width 452 height 29
click at [305, 329] on input "d. Isolate the affected server from the network" at bounding box center [305, 324] width 0 height 9
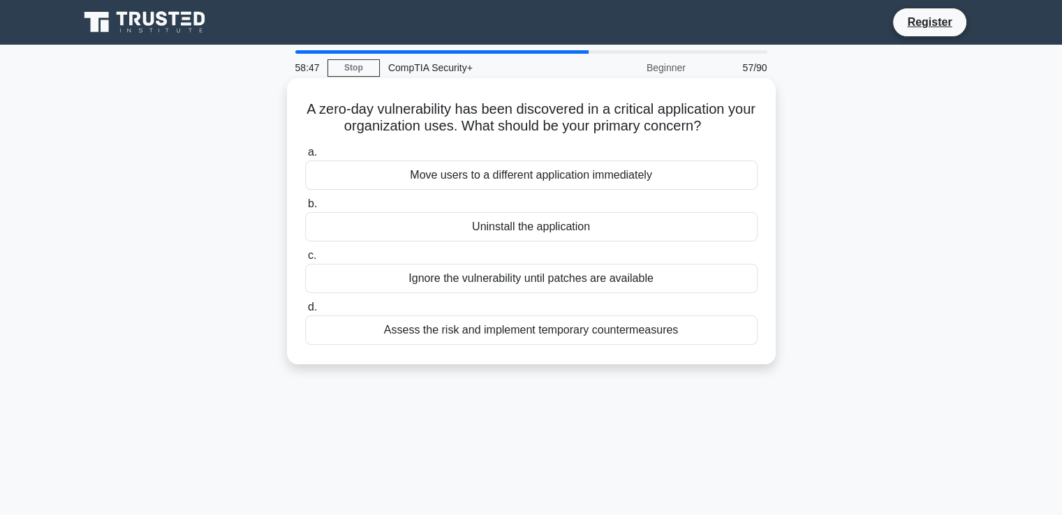
click at [602, 174] on div "Move users to a different application immediately" at bounding box center [531, 175] width 452 height 29
click at [305, 157] on input "a. Move users to a different application immediately" at bounding box center [305, 152] width 0 height 9
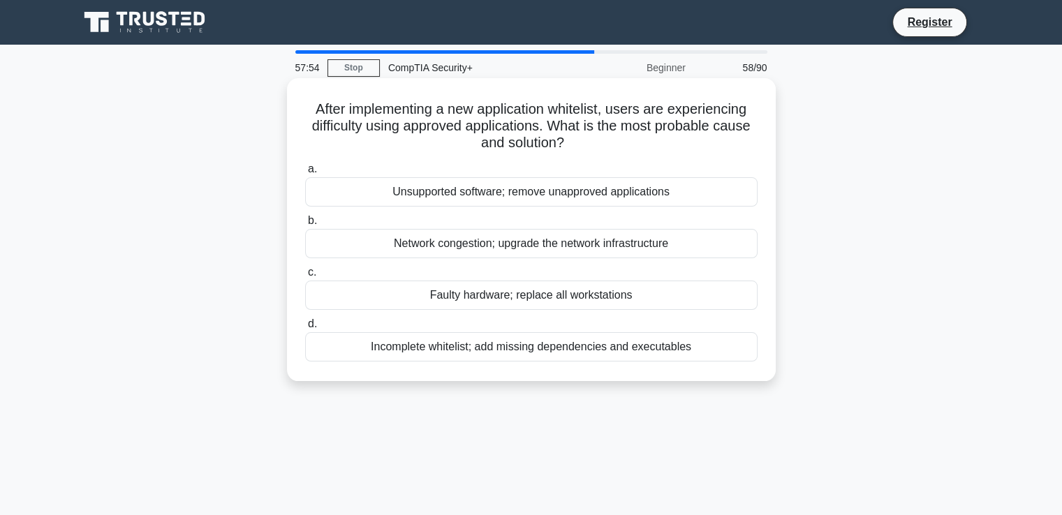
click at [644, 353] on div "Incomplete whitelist; add missing dependencies and executables" at bounding box center [531, 346] width 452 height 29
click at [305, 329] on input "d. Incomplete whitelist; add missing dependencies and executables" at bounding box center [305, 324] width 0 height 9
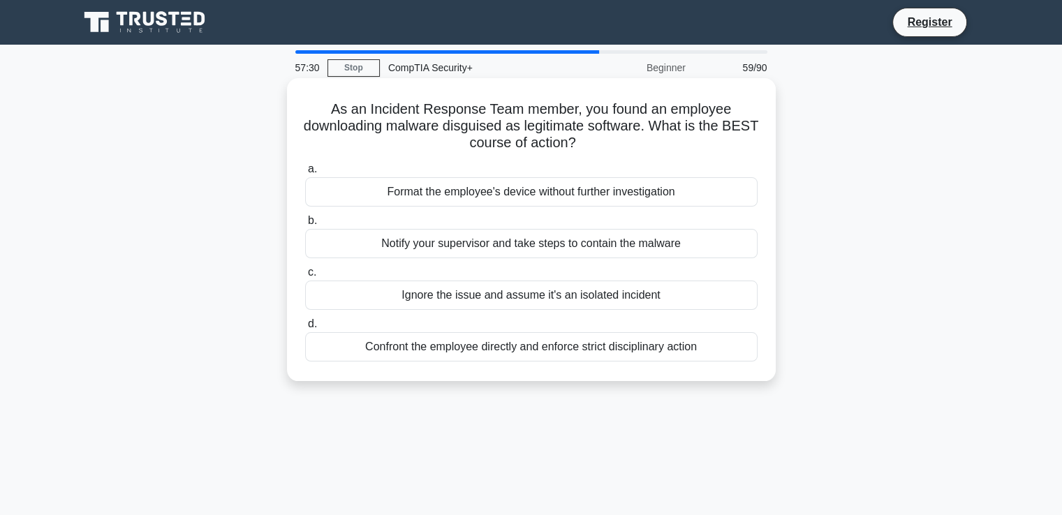
click at [655, 353] on div "Confront the employee directly and enforce strict disciplinary action" at bounding box center [531, 346] width 452 height 29
click at [305, 329] on input "d. Confront the employee directly and enforce strict disciplinary action" at bounding box center [305, 324] width 0 height 9
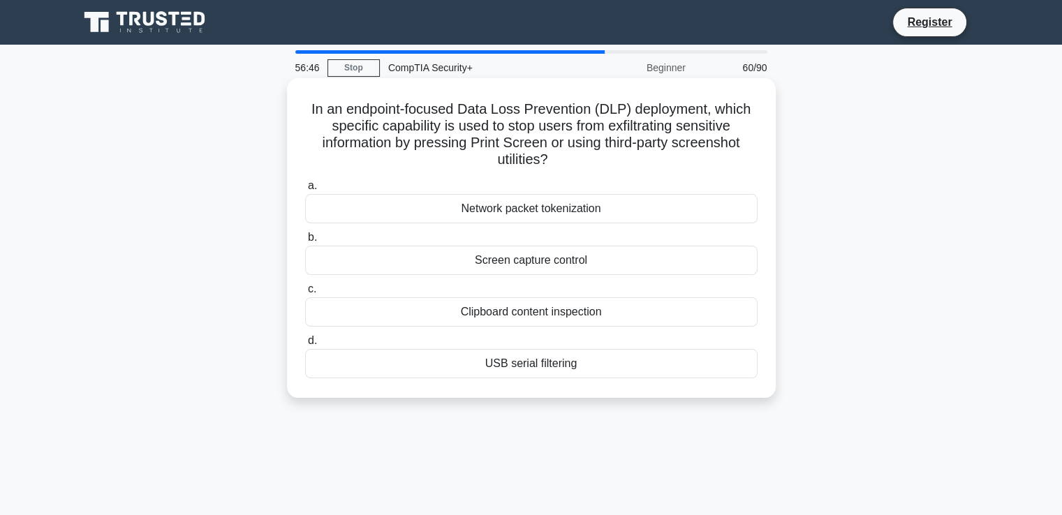
click at [638, 309] on div "Clipboard content inspection" at bounding box center [531, 311] width 452 height 29
click at [305, 294] on input "c. Clipboard content inspection" at bounding box center [305, 289] width 0 height 9
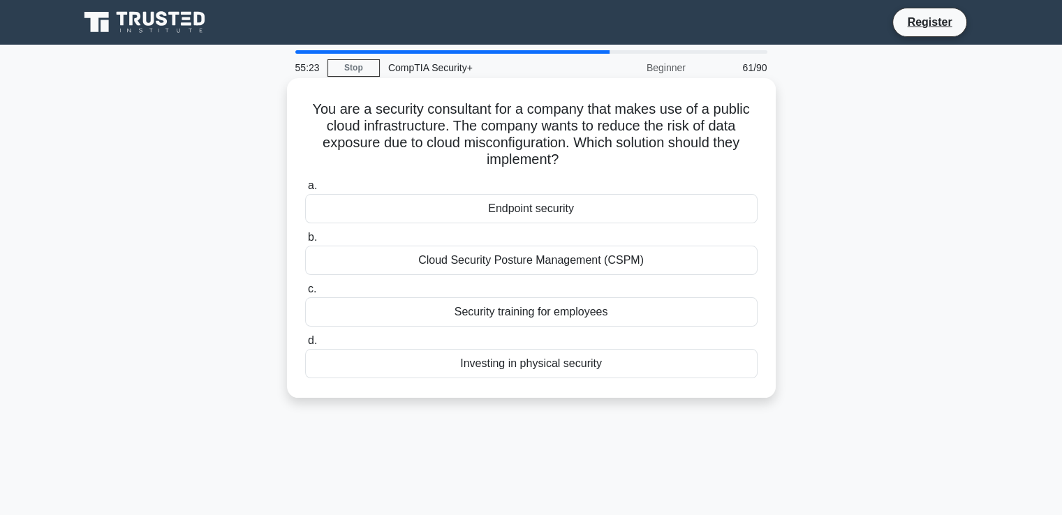
click at [544, 205] on div "Endpoint security" at bounding box center [531, 208] width 452 height 29
click at [305, 191] on input "a. Endpoint security" at bounding box center [305, 185] width 0 height 9
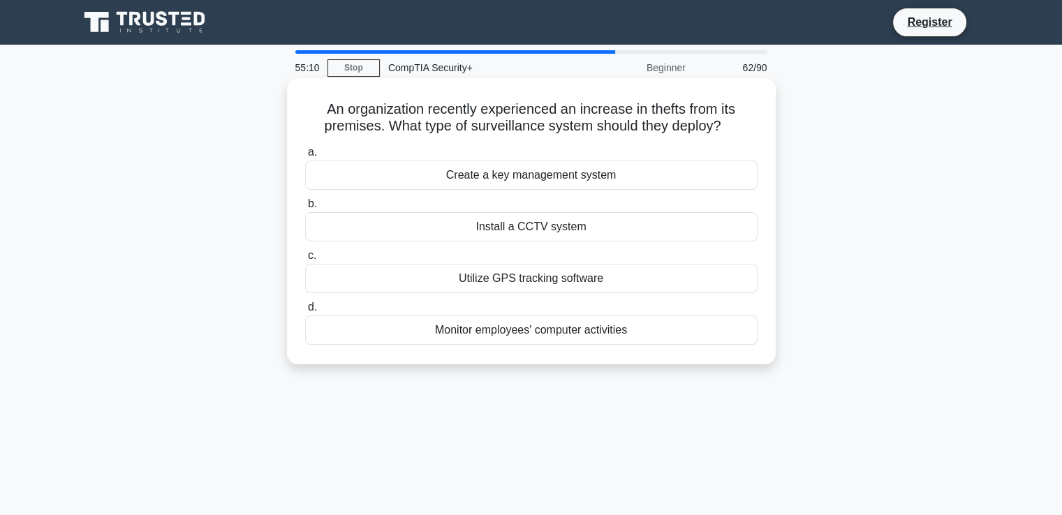
click at [561, 230] on div "Install a CCTV system" at bounding box center [531, 226] width 452 height 29
click at [305, 209] on input "b. Install a CCTV system" at bounding box center [305, 204] width 0 height 9
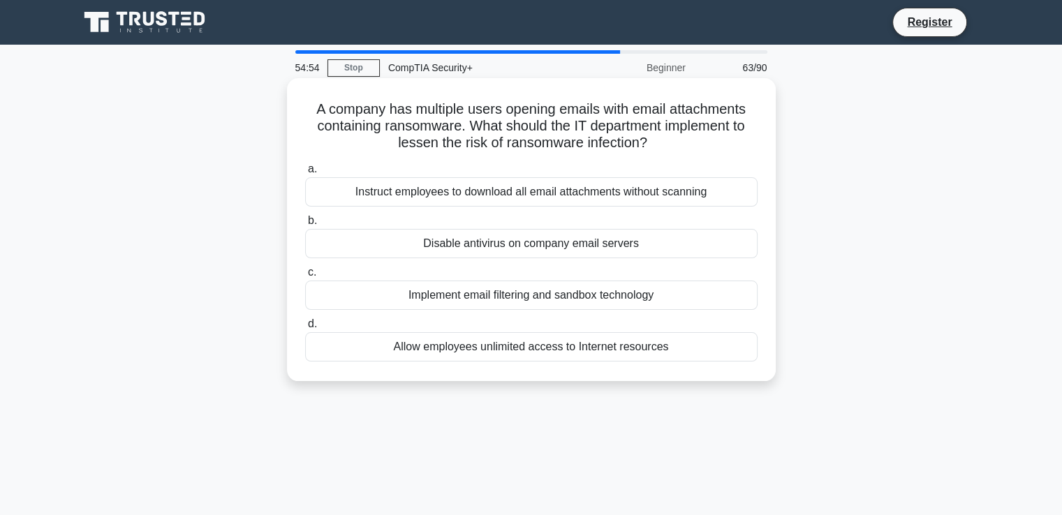
click at [597, 296] on div "Implement email filtering and sandbox technology" at bounding box center [531, 295] width 452 height 29
click at [305, 277] on input "c. Implement email filtering and sandbox technology" at bounding box center [305, 272] width 0 height 9
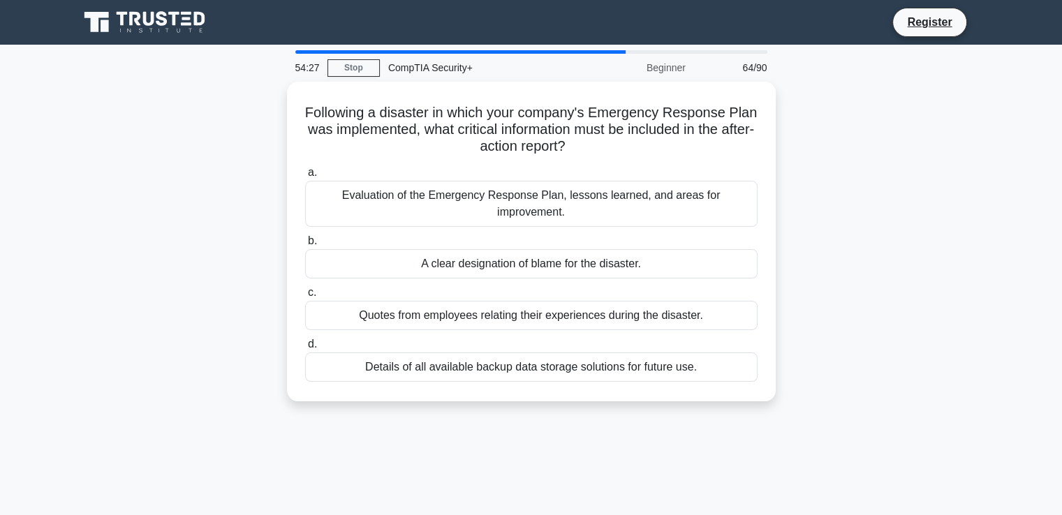
drag, startPoint x: 812, startPoint y: 213, endPoint x: 823, endPoint y: 218, distance: 12.5
click at [823, 218] on div "Following a disaster in which your company's Emergency Response Plan was implem…" at bounding box center [531, 250] width 921 height 336
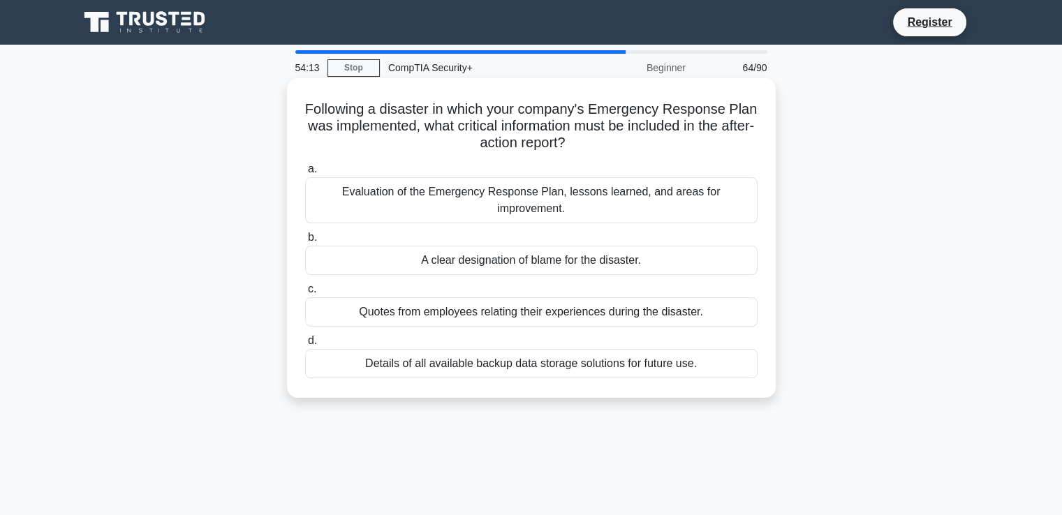
click at [689, 198] on div "Evaluation of the Emergency Response Plan, lessons learned, and areas for impro…" at bounding box center [531, 200] width 452 height 46
click at [305, 174] on input "a. Evaluation of the Emergency Response Plan, lessons learned, and areas for im…" at bounding box center [305, 169] width 0 height 9
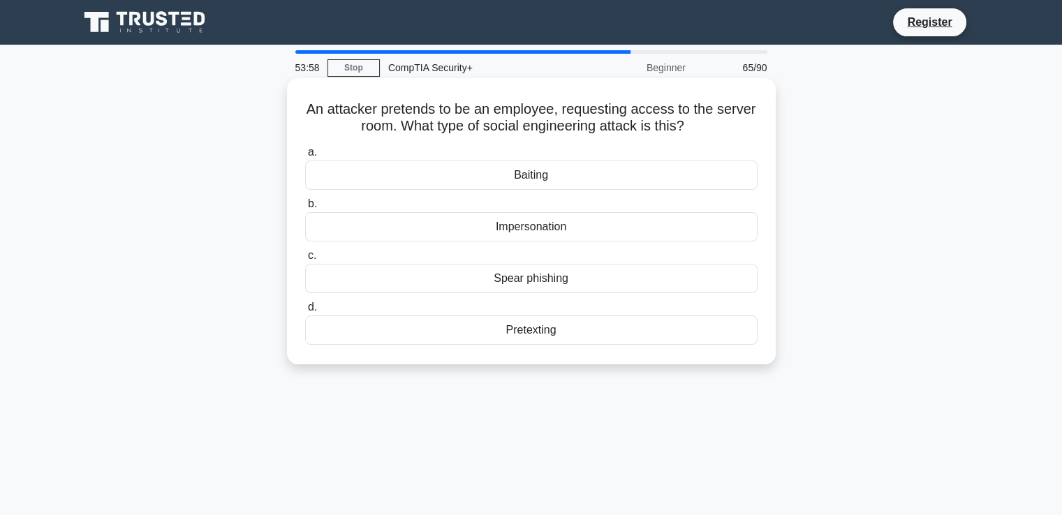
click at [604, 228] on div "Impersonation" at bounding box center [531, 226] width 452 height 29
click at [305, 209] on input "b. Impersonation" at bounding box center [305, 204] width 0 height 9
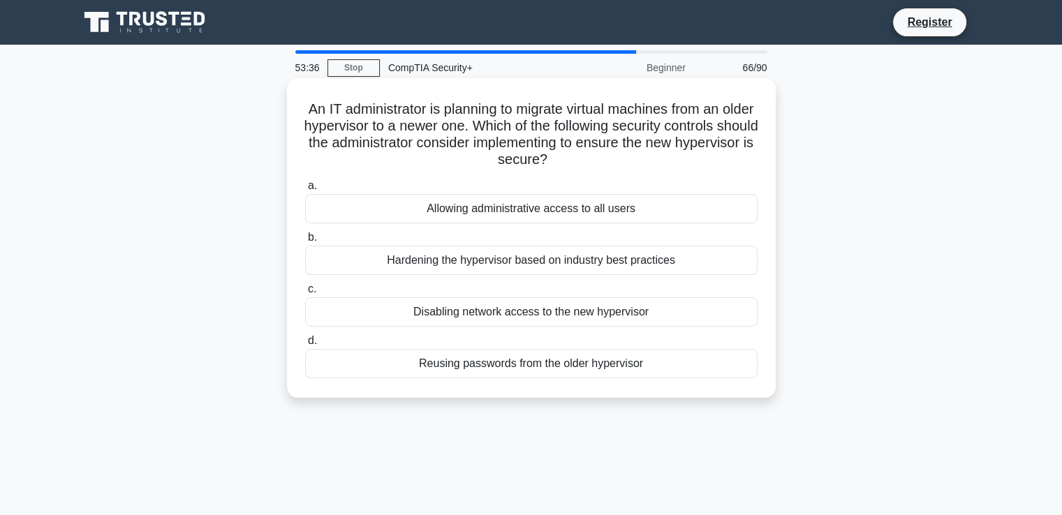
click at [669, 258] on div "Hardening the hypervisor based on industry best practices" at bounding box center [531, 260] width 452 height 29
click at [305, 242] on input "b. Hardening the hypervisor based on industry best practices" at bounding box center [305, 237] width 0 height 9
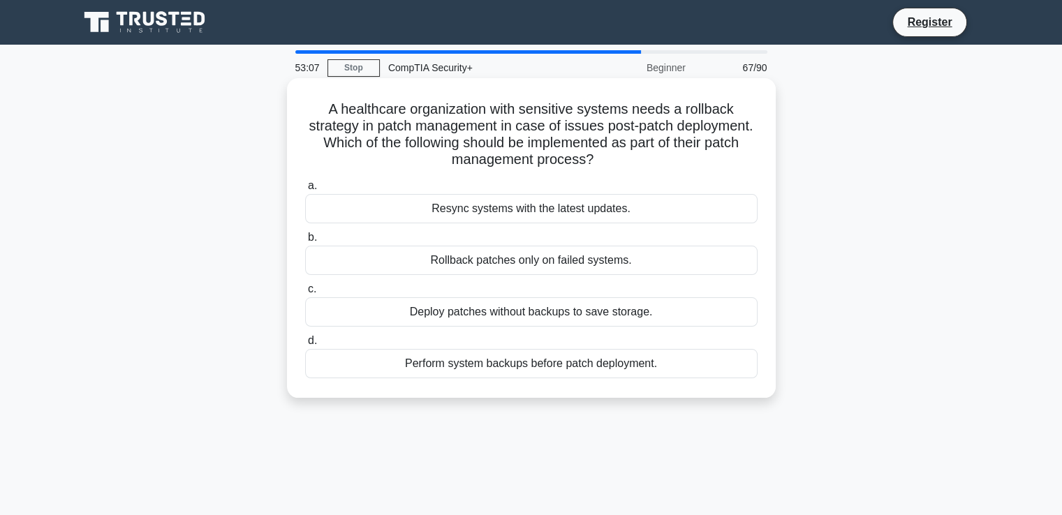
click at [676, 364] on div "Perform system backups before patch deployment." at bounding box center [531, 363] width 452 height 29
click at [305, 346] on input "d. Perform system backups before patch deployment." at bounding box center [305, 340] width 0 height 9
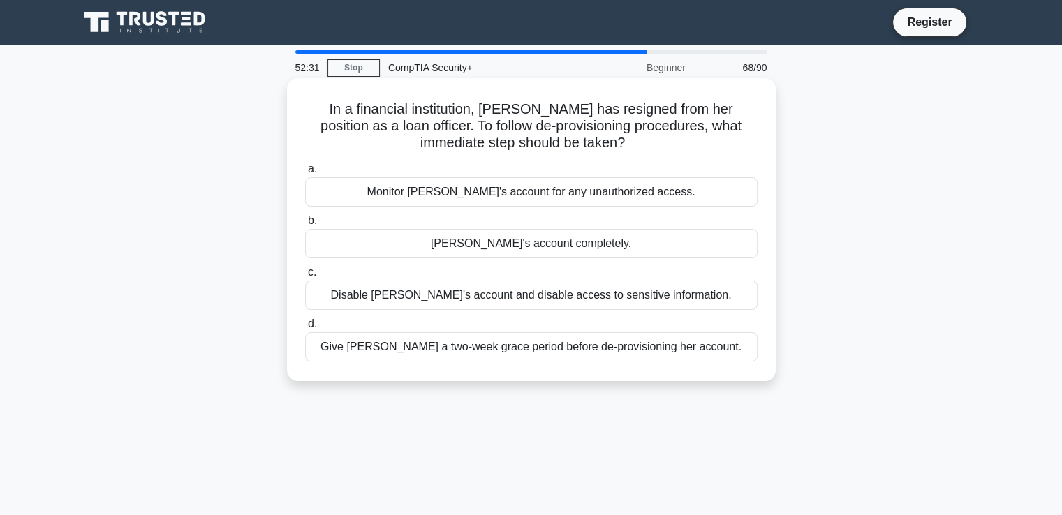
click at [607, 249] on div "Delete Alice's account completely." at bounding box center [531, 243] width 452 height 29
click at [305, 225] on input "b. Delete Alice's account completely." at bounding box center [305, 220] width 0 height 9
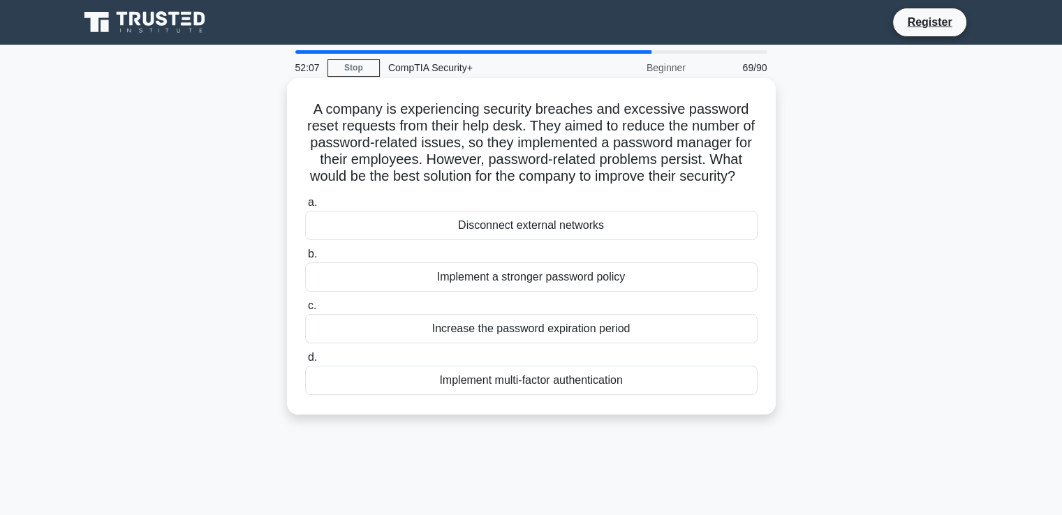
click at [669, 343] on div "Increase the password expiration period" at bounding box center [531, 328] width 452 height 29
click at [305, 311] on input "c. Increase the password expiration period" at bounding box center [305, 306] width 0 height 9
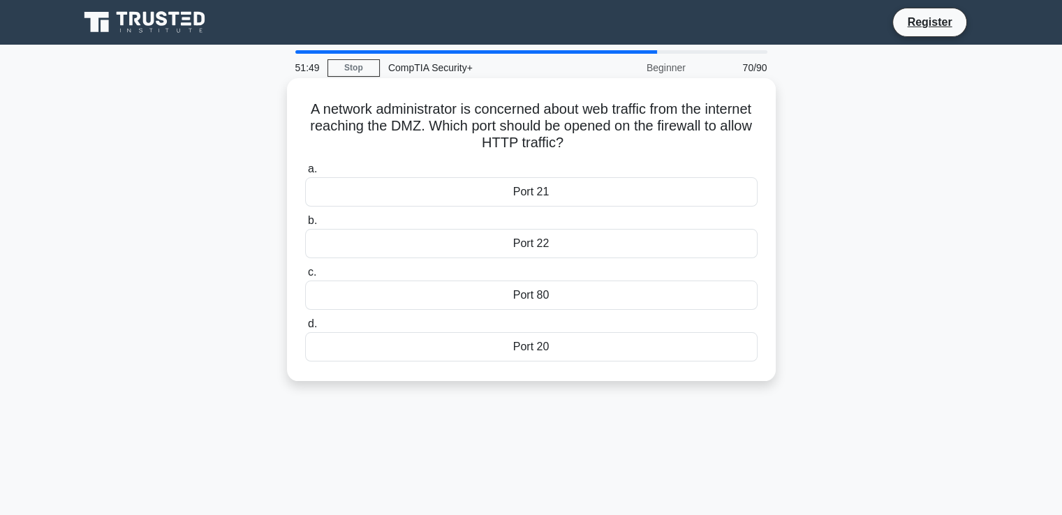
click at [623, 295] on div "Port 80" at bounding box center [531, 295] width 452 height 29
click at [305, 277] on input "c. Port 80" at bounding box center [305, 272] width 0 height 9
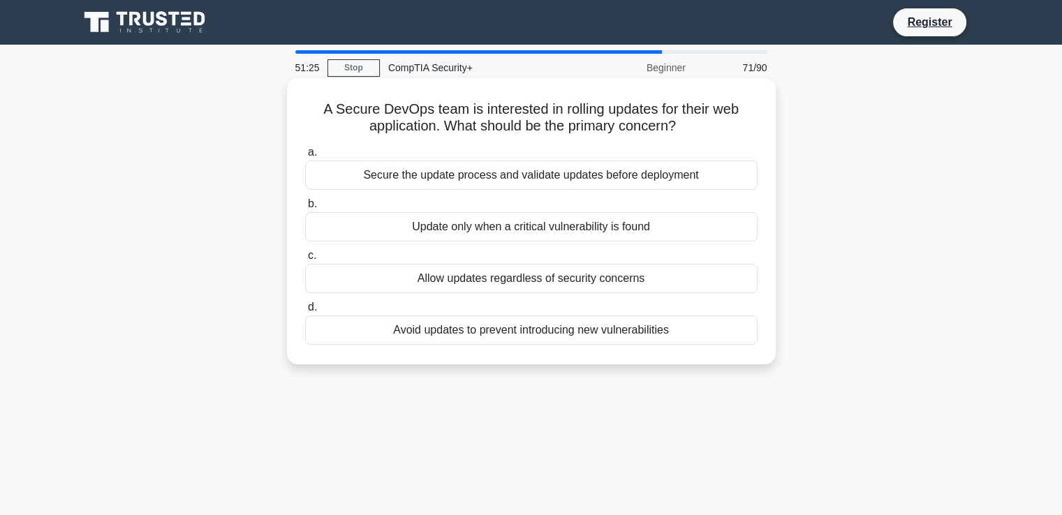
click at [607, 225] on div "Update only when a critical vulnerability is found" at bounding box center [531, 226] width 452 height 29
click at [305, 209] on input "b. Update only when a critical vulnerability is found" at bounding box center [305, 204] width 0 height 9
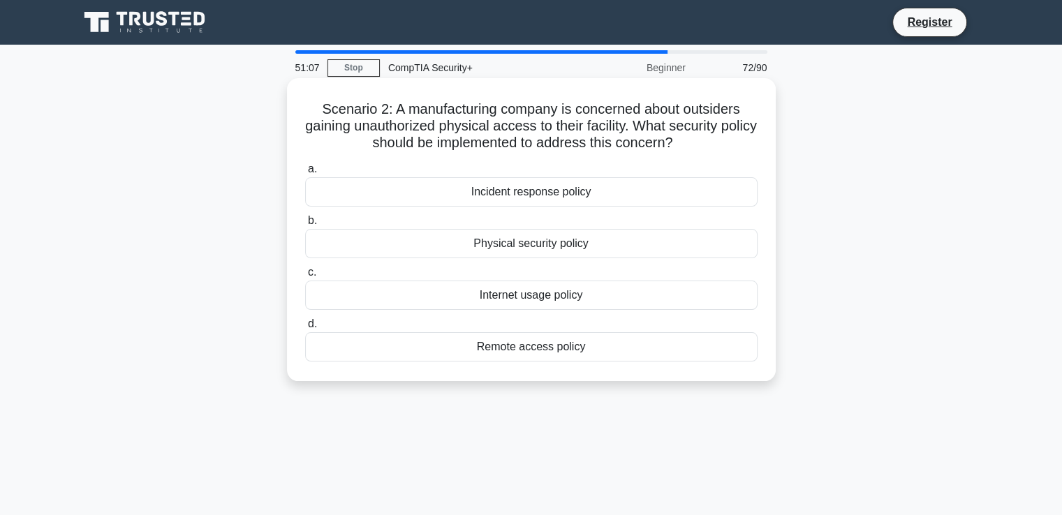
click at [535, 244] on div "Physical security policy" at bounding box center [531, 243] width 452 height 29
click at [305, 225] on input "b. Physical security policy" at bounding box center [305, 220] width 0 height 9
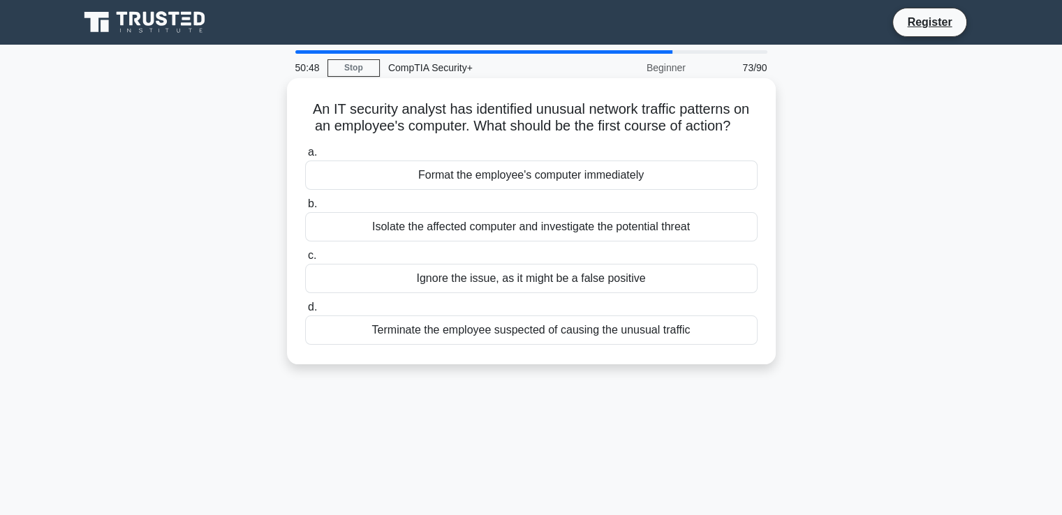
click at [635, 237] on div "Isolate the affected computer and investigate the potential threat" at bounding box center [531, 226] width 452 height 29
click at [305, 209] on input "b. Isolate the affected computer and investigate the potential threat" at bounding box center [305, 204] width 0 height 9
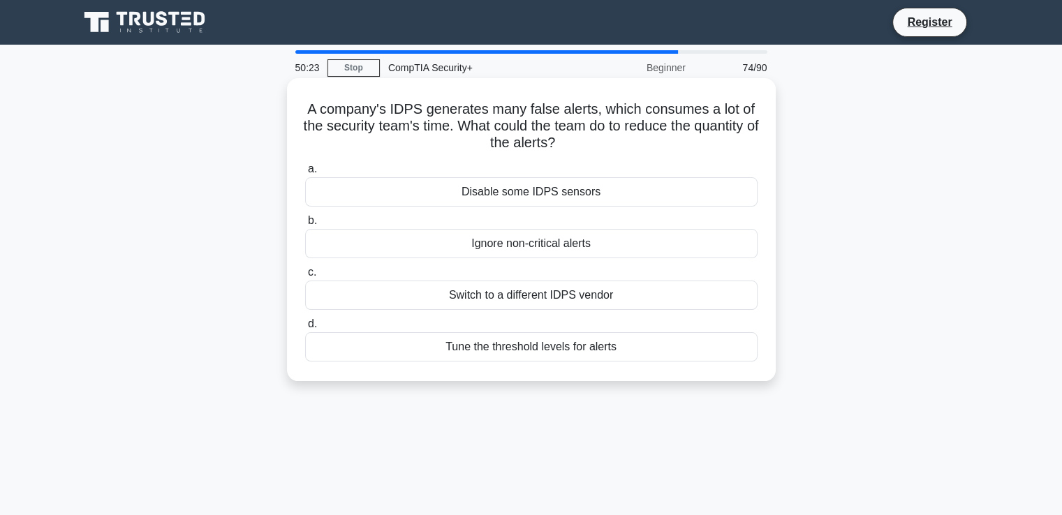
click at [592, 344] on div "Tune the threshold levels for alerts" at bounding box center [531, 346] width 452 height 29
click at [305, 329] on input "d. Tune the threshold levels for alerts" at bounding box center [305, 324] width 0 height 9
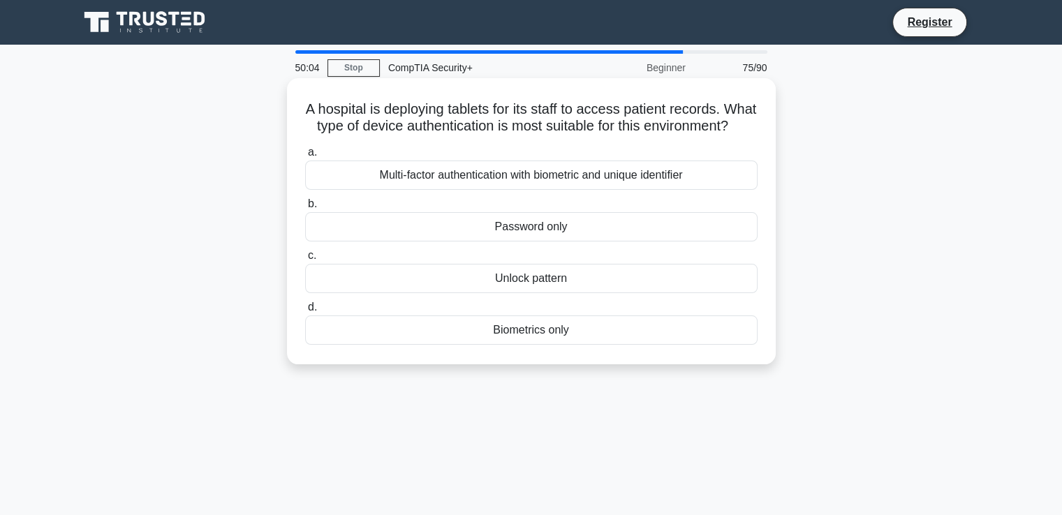
click at [658, 190] on div "Multi-factor authentication with biometric and unique identifier" at bounding box center [531, 175] width 452 height 29
click at [305, 157] on input "a. Multi-factor authentication with biometric and unique identifier" at bounding box center [305, 152] width 0 height 9
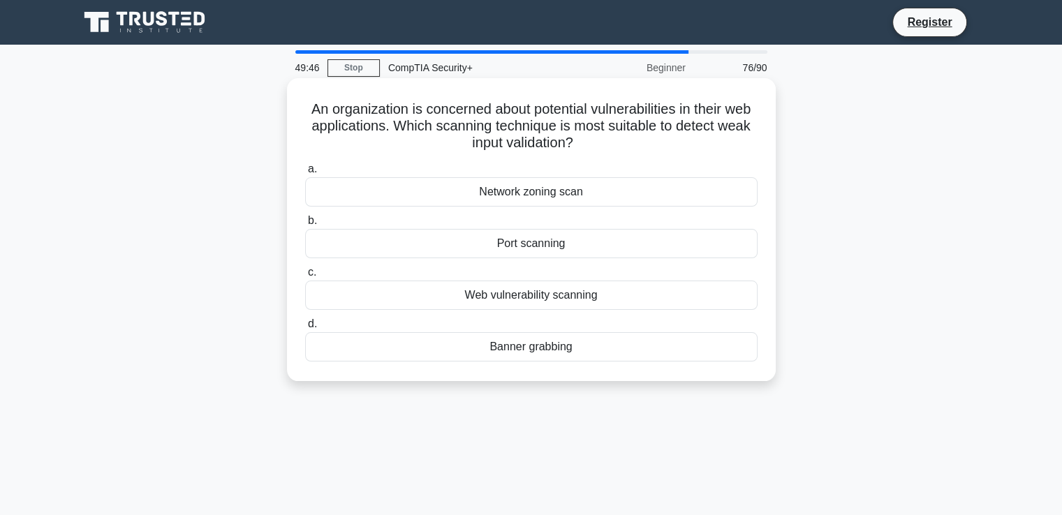
click at [564, 303] on div "Web vulnerability scanning" at bounding box center [531, 295] width 452 height 29
click at [305, 277] on input "c. Web vulnerability scanning" at bounding box center [305, 272] width 0 height 9
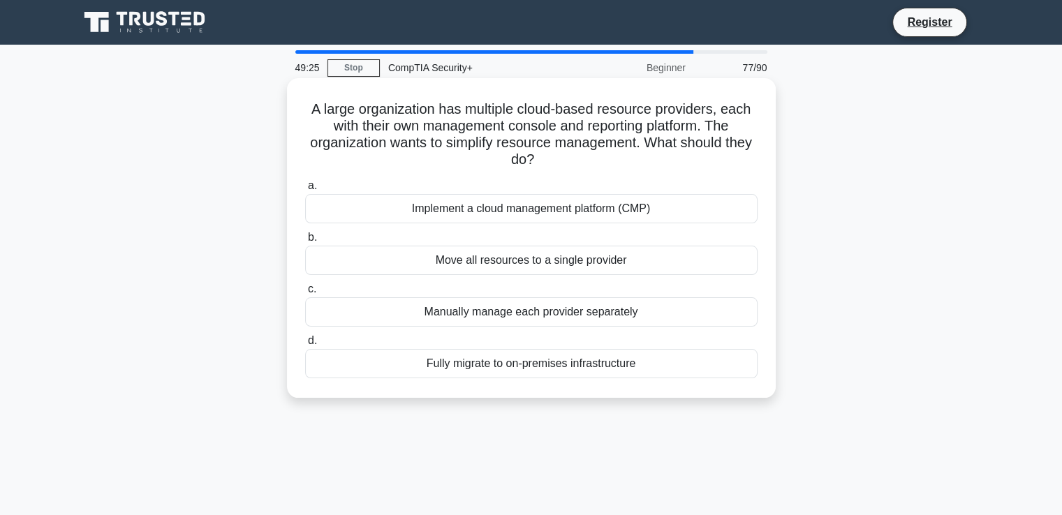
click at [564, 309] on div "Manually manage each provider separately" at bounding box center [531, 311] width 452 height 29
click at [305, 294] on input "c. Manually manage each provider separately" at bounding box center [305, 289] width 0 height 9
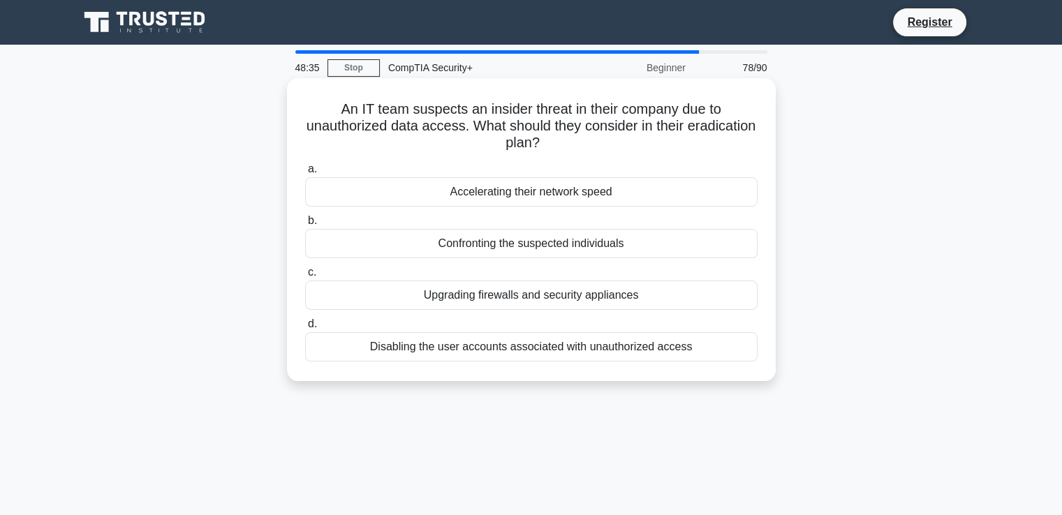
click at [607, 300] on div "Upgrading firewalls and security appliances" at bounding box center [531, 295] width 452 height 29
click at [305, 277] on input "c. Upgrading firewalls and security appliances" at bounding box center [305, 272] width 0 height 9
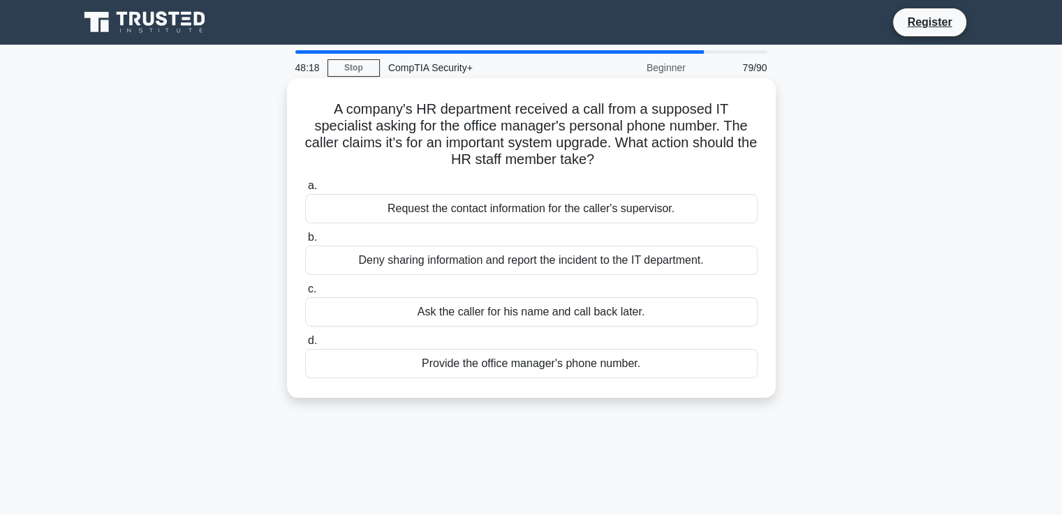
click at [673, 266] on div "Deny sharing information and report the incident to the IT department." at bounding box center [531, 260] width 452 height 29
click at [305, 242] on input "b. Deny sharing information and report the incident to the IT department." at bounding box center [305, 237] width 0 height 9
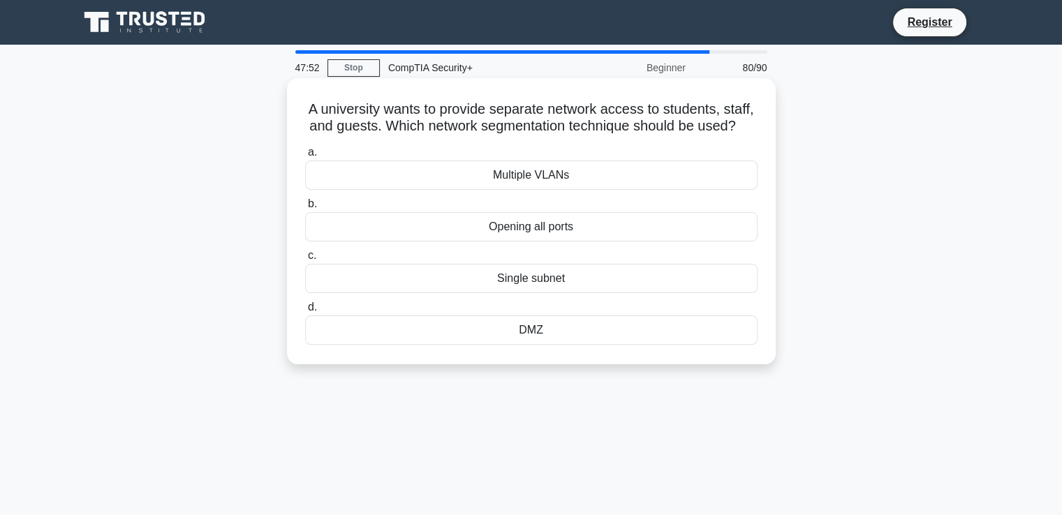
click at [558, 190] on div "Multiple VLANs" at bounding box center [531, 175] width 452 height 29
click at [305, 157] on input "a. Multiple VLANs" at bounding box center [305, 152] width 0 height 9
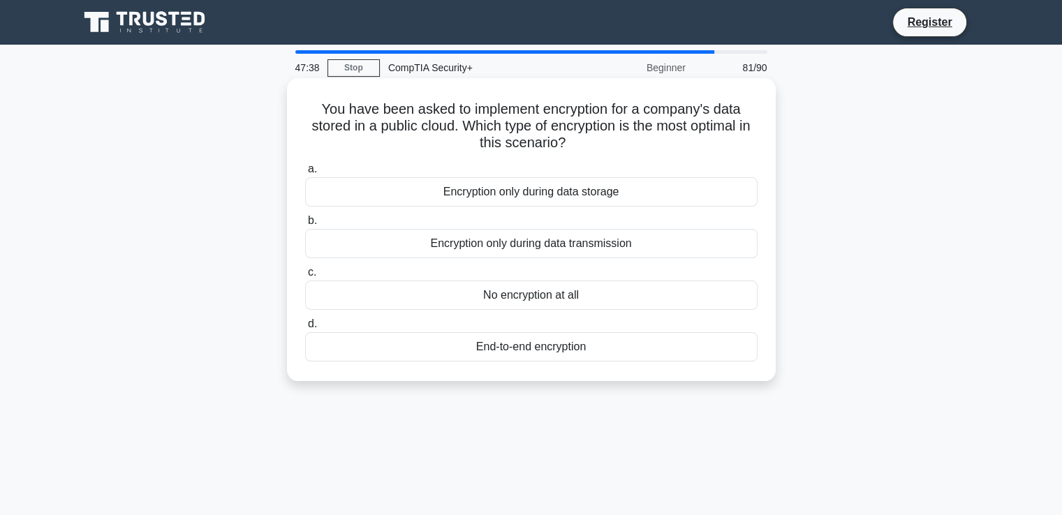
click at [595, 341] on div "End-to-end encryption" at bounding box center [531, 346] width 452 height 29
click at [305, 329] on input "d. End-to-end encryption" at bounding box center [305, 324] width 0 height 9
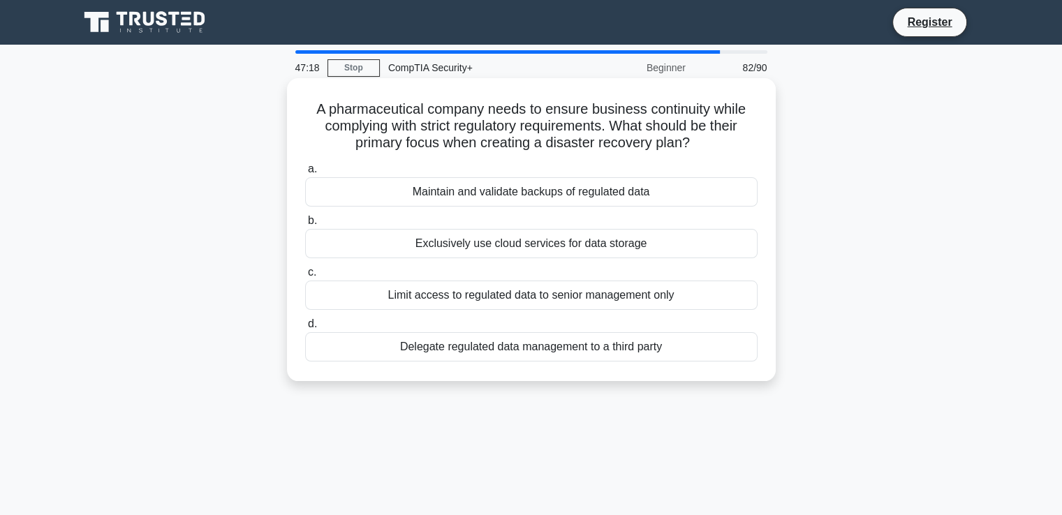
click at [647, 241] on div "Exclusively use cloud services for data storage" at bounding box center [531, 243] width 452 height 29
click at [305, 225] on input "b. Exclusively use cloud services for data storage" at bounding box center [305, 220] width 0 height 9
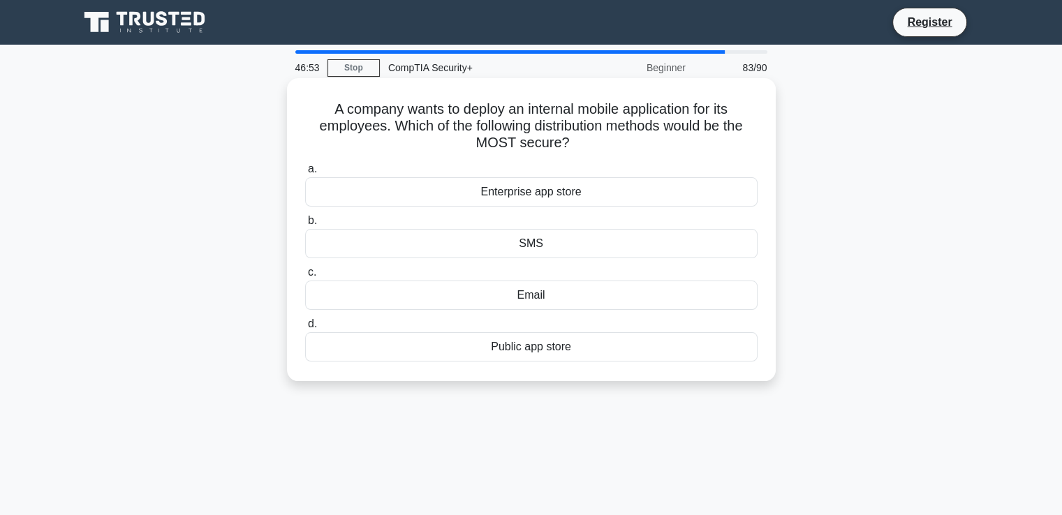
click at [609, 196] on div "Enterprise app store" at bounding box center [531, 191] width 452 height 29
click at [305, 174] on input "a. Enterprise app store" at bounding box center [305, 169] width 0 height 9
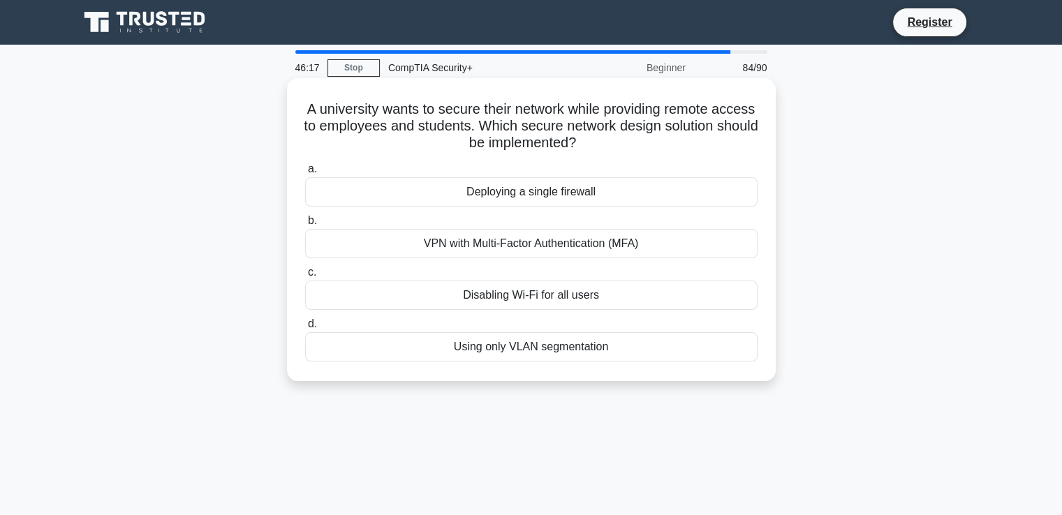
click at [584, 241] on div "VPN with Multi-Factor Authentication (MFA)" at bounding box center [531, 243] width 452 height 29
click at [305, 225] on input "b. VPN with Multi-Factor Authentication (MFA)" at bounding box center [305, 220] width 0 height 9
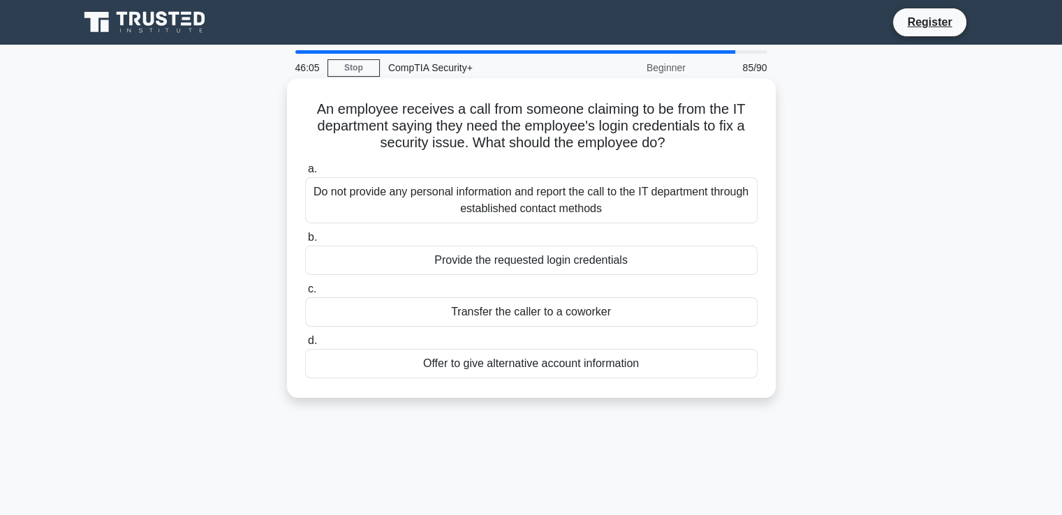
click at [680, 195] on div "Do not provide any personal information and report the call to the IT departmen…" at bounding box center [531, 200] width 452 height 46
click at [305, 174] on input "a. Do not provide any personal information and report the call to the IT depart…" at bounding box center [305, 169] width 0 height 9
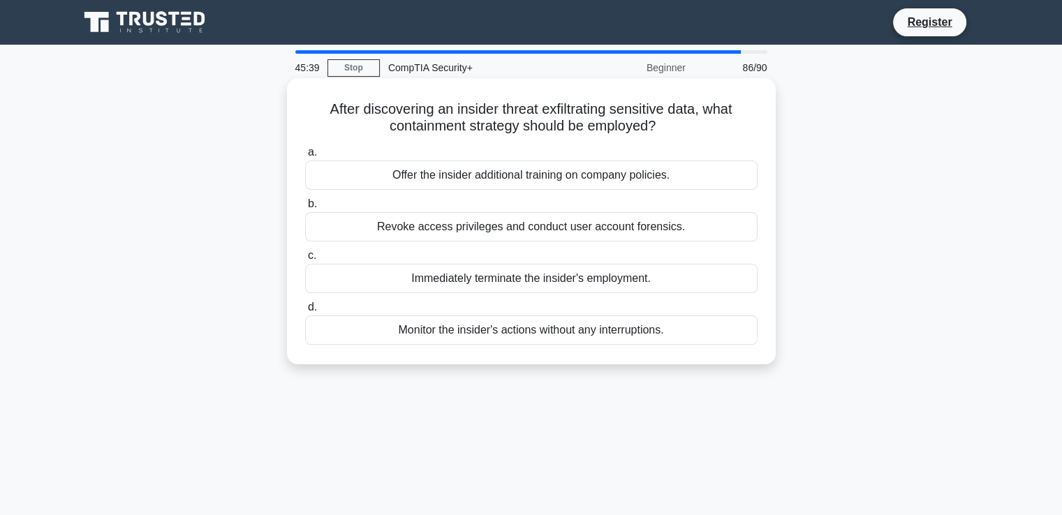
click at [679, 230] on div "Revoke access privileges and conduct user account forensics." at bounding box center [531, 226] width 452 height 29
click at [305, 209] on input "b. Revoke access privileges and conduct user account forensics." at bounding box center [305, 204] width 0 height 9
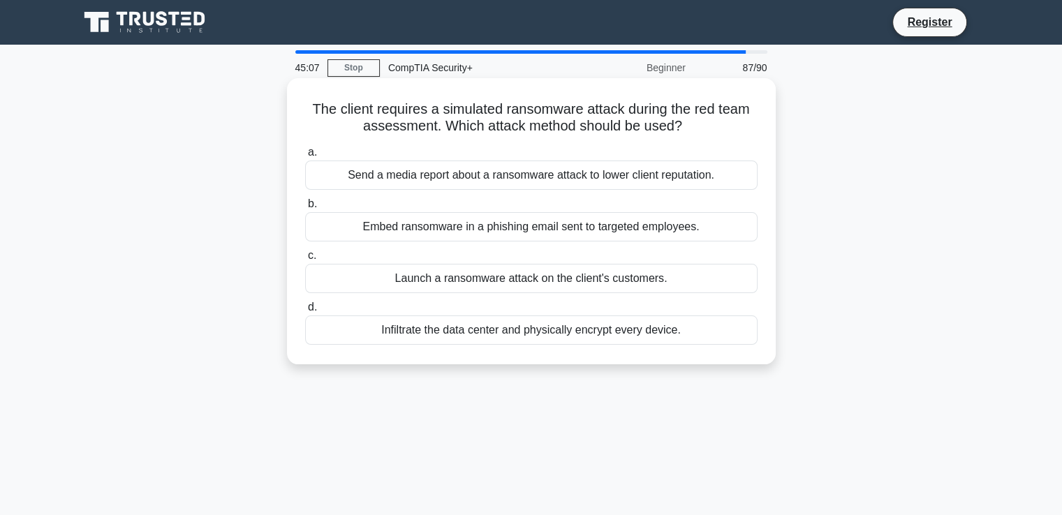
click at [650, 185] on div "Send a media report about a ransomware attack to lower client reputation." at bounding box center [531, 175] width 452 height 29
click at [305, 157] on input "a. Send a media report about a ransomware attack to lower client reputation." at bounding box center [305, 152] width 0 height 9
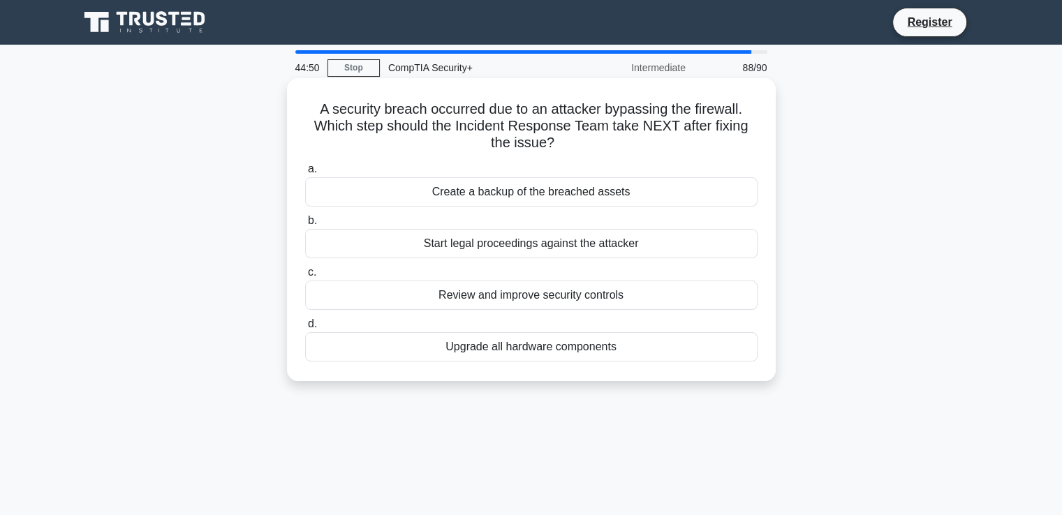
click at [586, 199] on div "Create a backup of the breached assets" at bounding box center [531, 191] width 452 height 29
click at [305, 174] on input "a. Create a backup of the breached assets" at bounding box center [305, 169] width 0 height 9
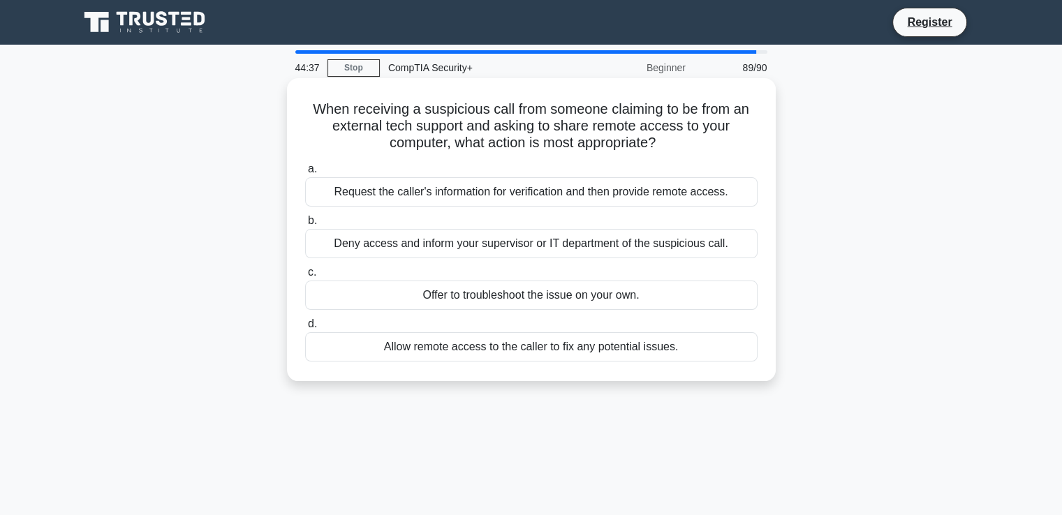
click at [637, 253] on div "Deny access and inform your supervisor or IT department of the suspicious call." at bounding box center [531, 243] width 452 height 29
click at [305, 225] on input "b. Deny access and inform your supervisor or IT department of the suspicious ca…" at bounding box center [305, 220] width 0 height 9
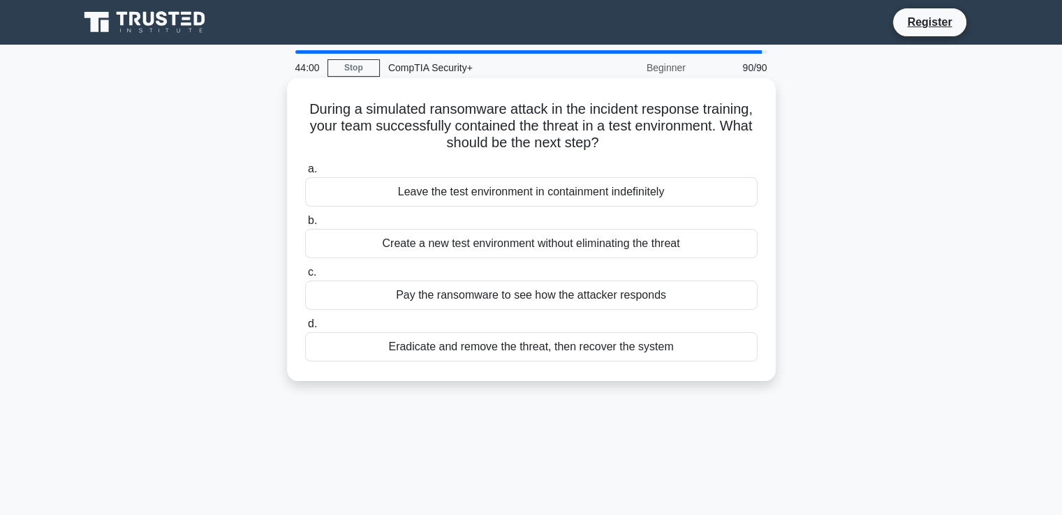
click at [690, 244] on div "Create a new test environment without eliminating the threat" at bounding box center [531, 243] width 452 height 29
click at [305, 225] on input "b. Create a new test environment without eliminating the threat" at bounding box center [305, 220] width 0 height 9
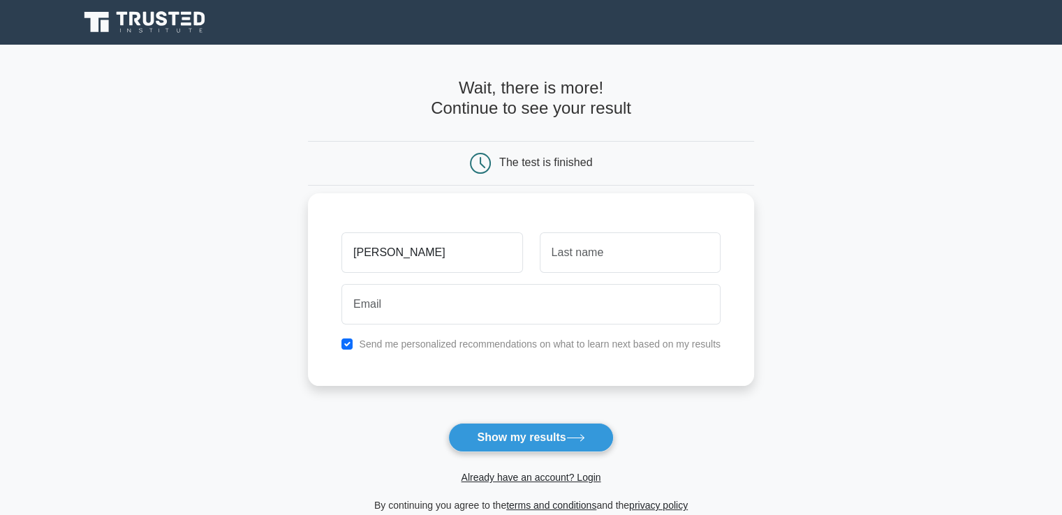
type input "[PERSON_NAME]"
click at [588, 265] on input "text" at bounding box center [630, 252] width 181 height 40
type input "[PERSON_NAME]"
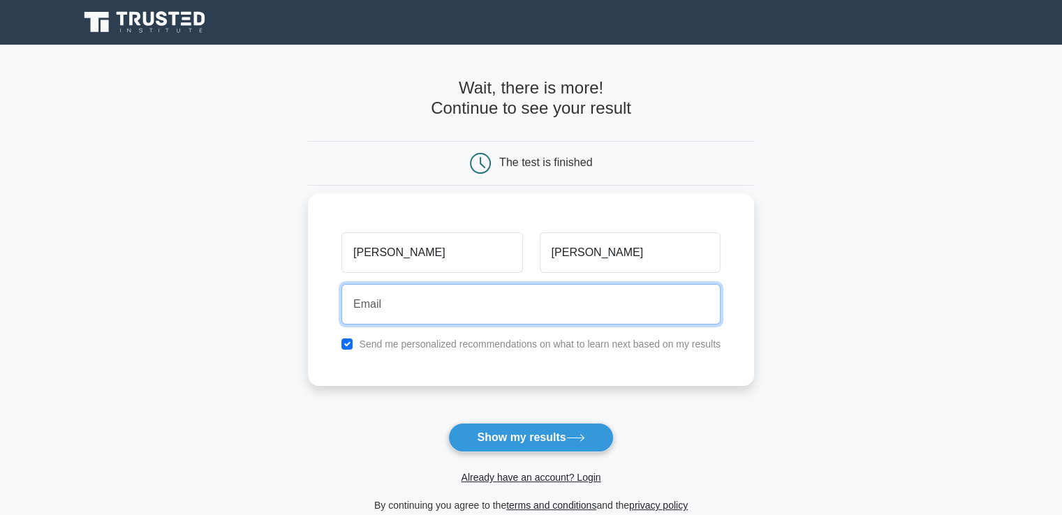
click at [549, 302] on input "email" at bounding box center [530, 304] width 379 height 40
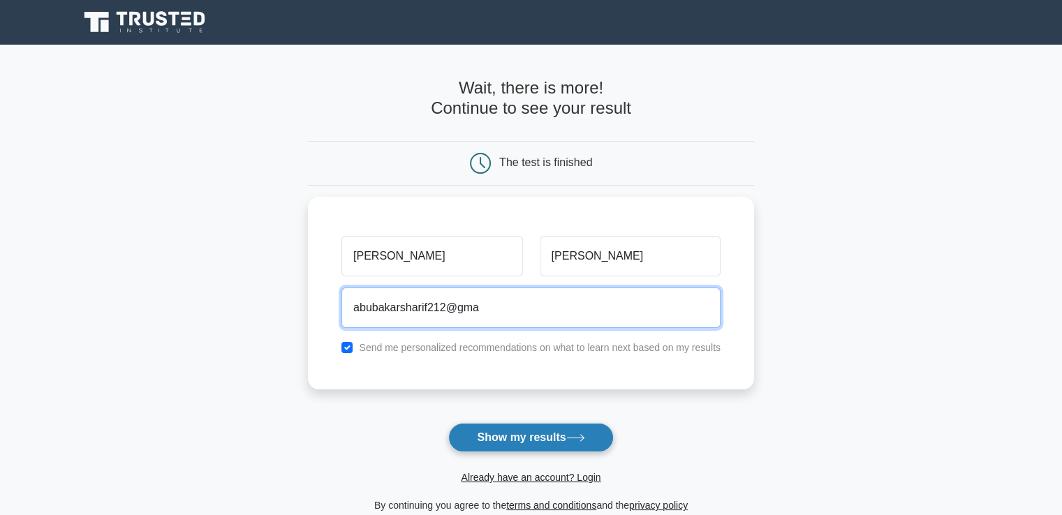
type input "abubakarsharif212@gma"
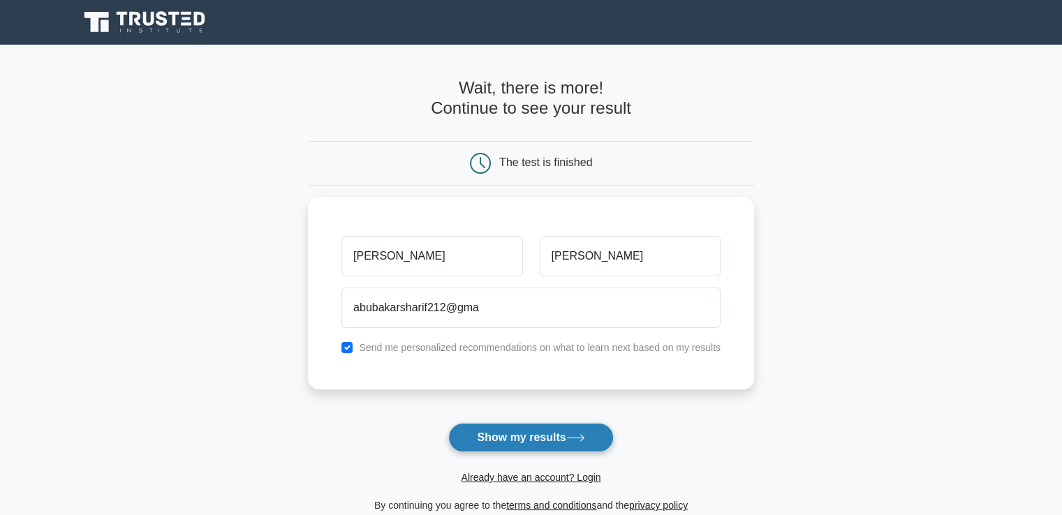
click at [525, 437] on button "Show my results" at bounding box center [530, 437] width 165 height 29
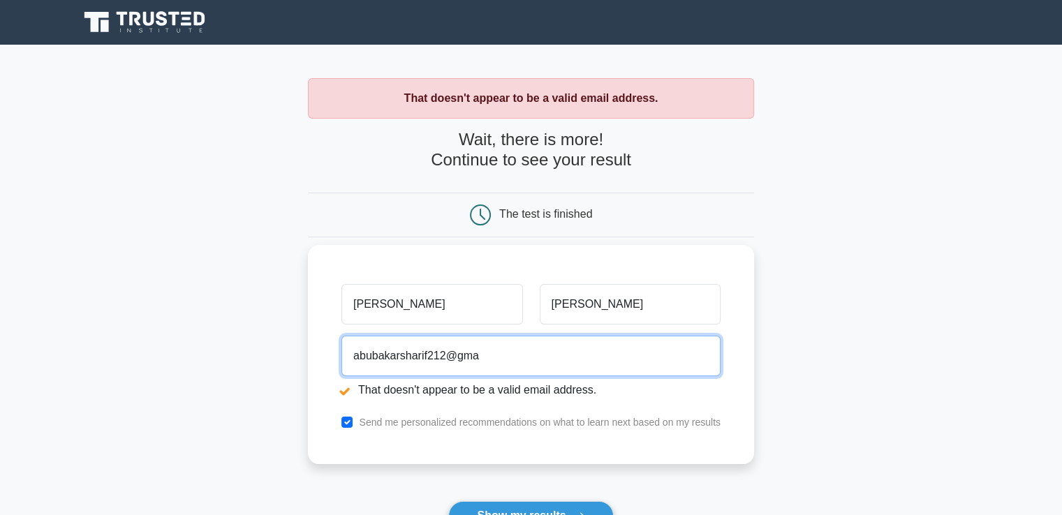
click at [499, 361] on input "abubakarsharif212@gma" at bounding box center [530, 356] width 379 height 40
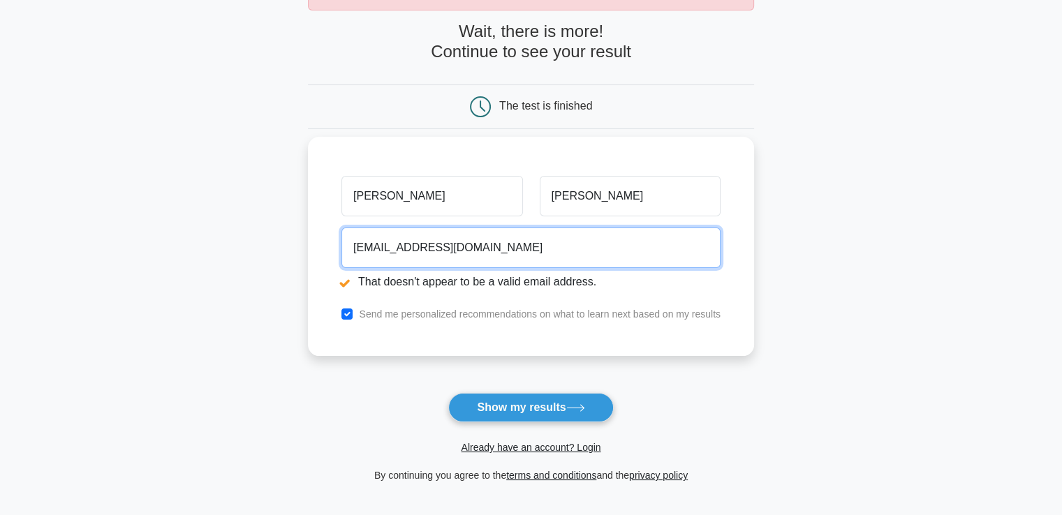
scroll to position [109, 0]
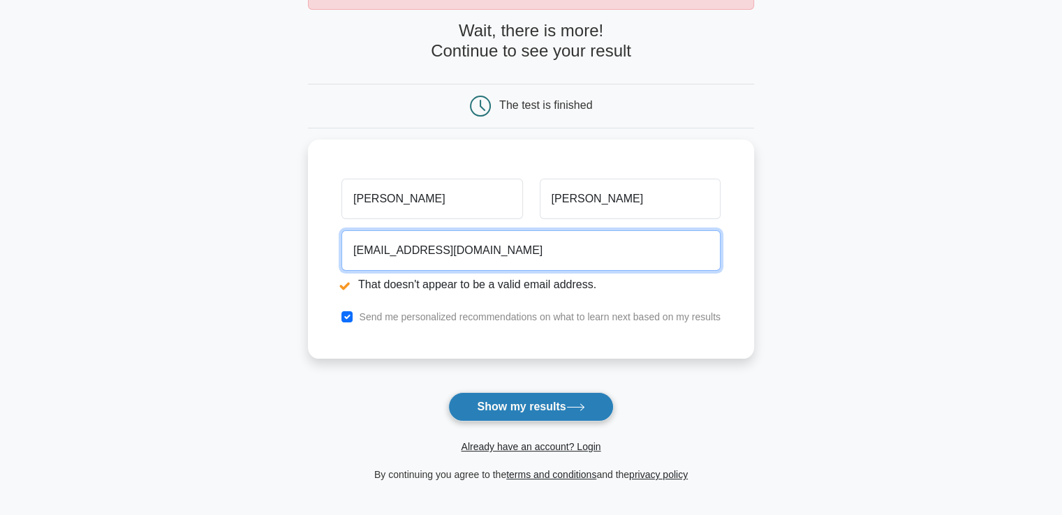
type input "abubakarsharif212@gmail.com"
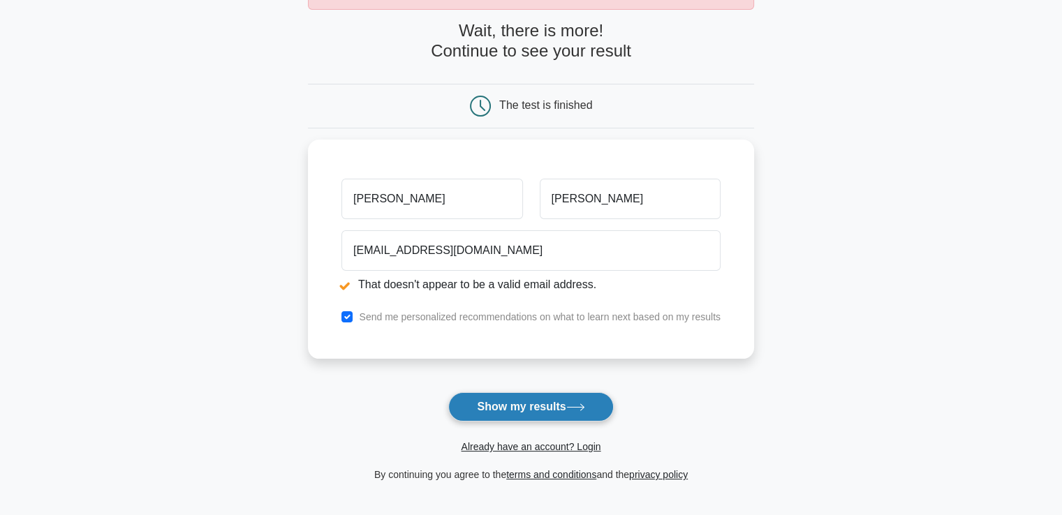
click at [529, 408] on button "Show my results" at bounding box center [530, 406] width 165 height 29
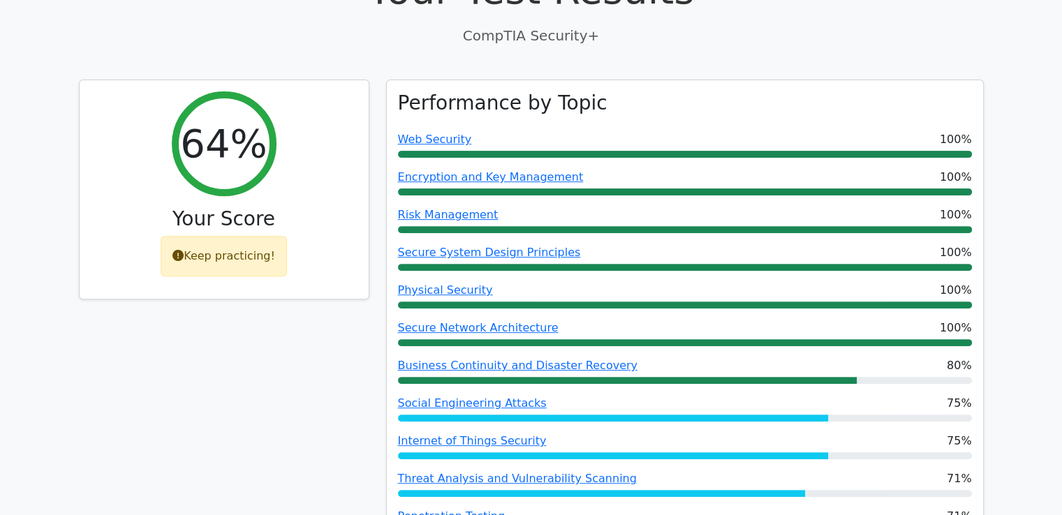
scroll to position [582, 0]
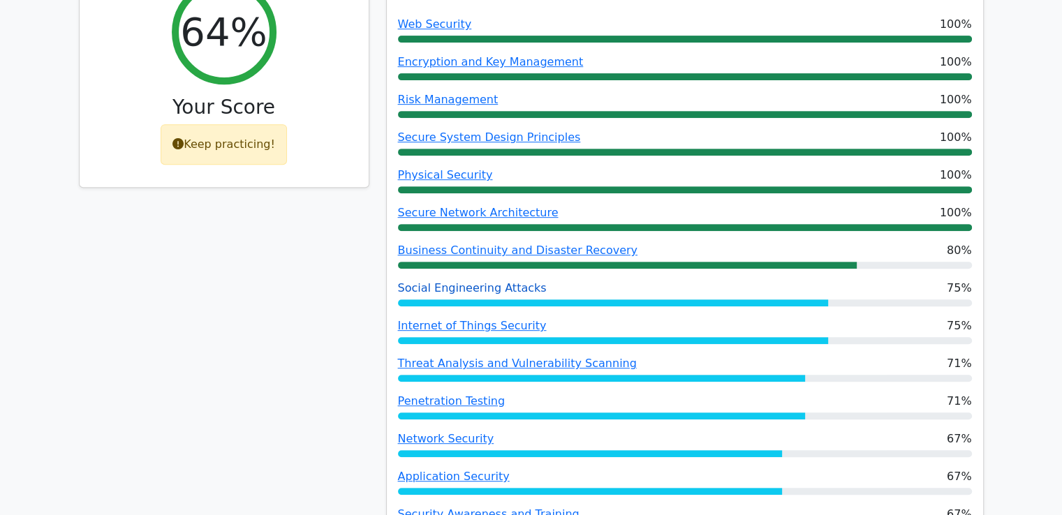
click at [489, 284] on link "Social Engineering Attacks" at bounding box center [472, 287] width 149 height 13
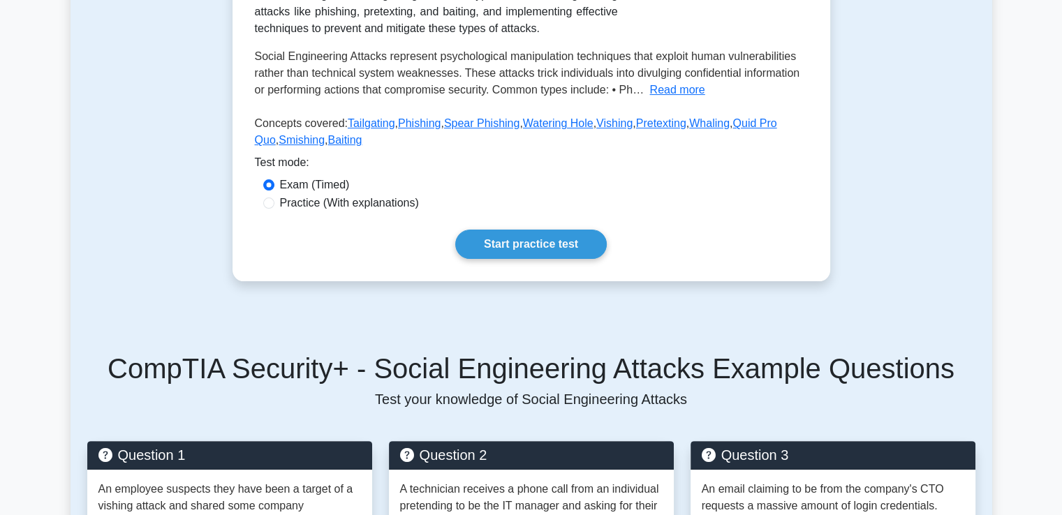
scroll to position [119, 0]
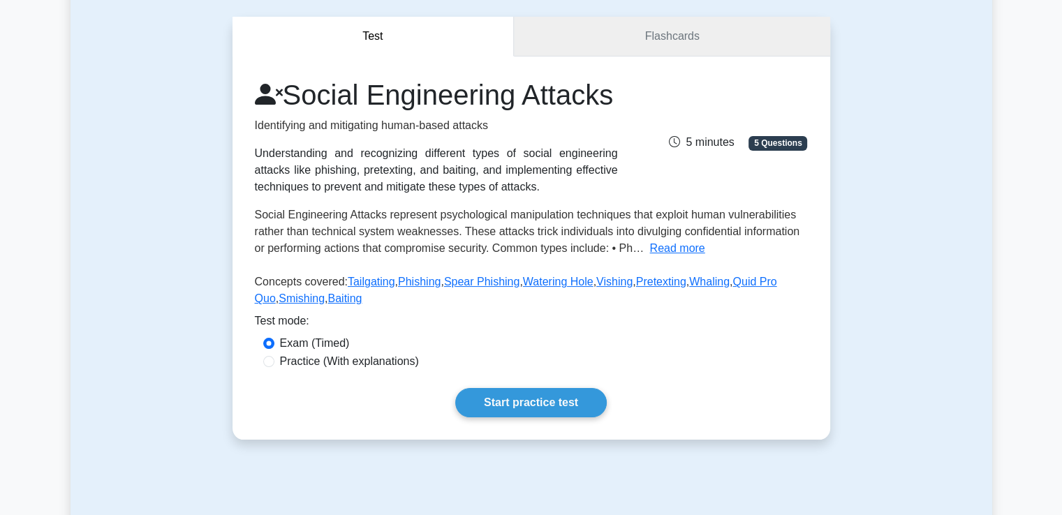
click at [648, 34] on link "Flashcards" at bounding box center [672, 37] width 316 height 40
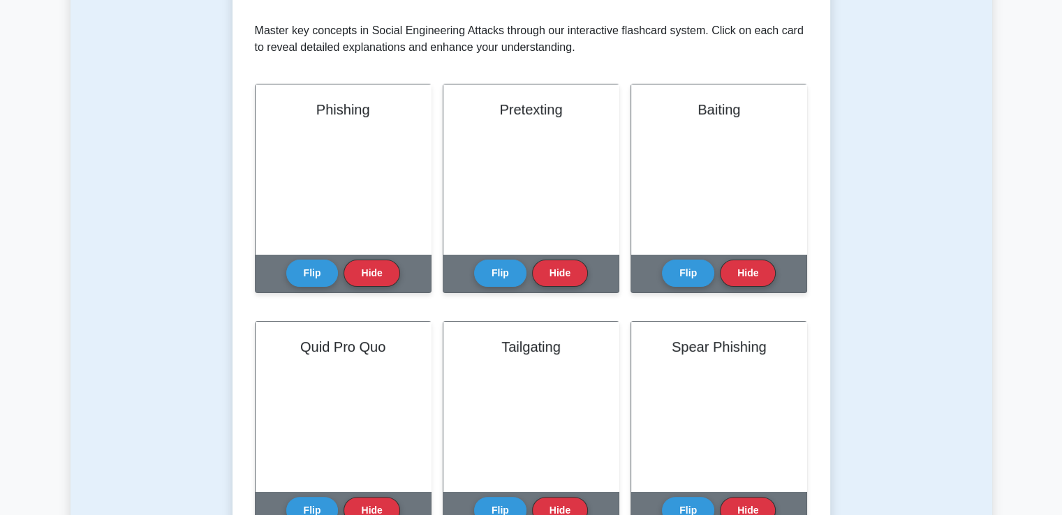
scroll to position [285, 0]
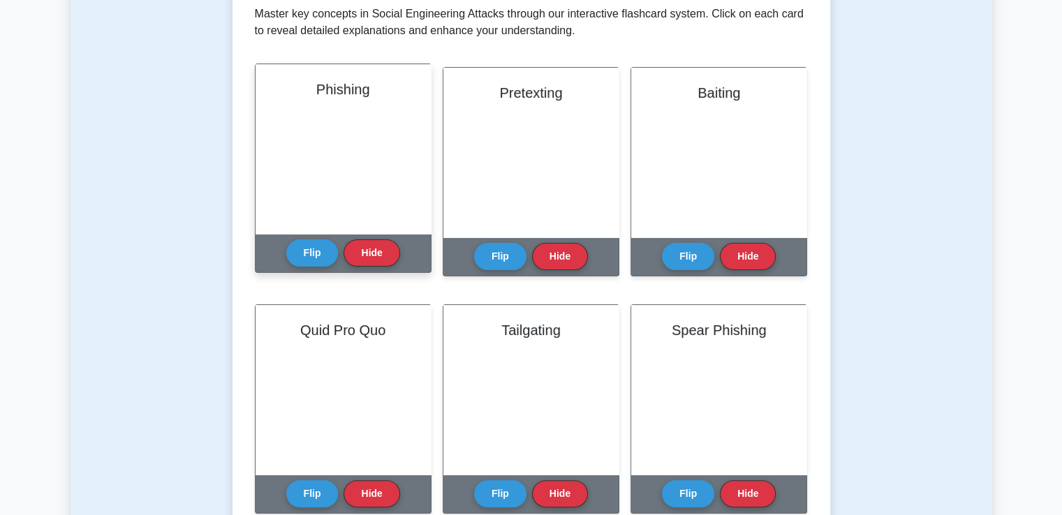
click at [333, 165] on div "Phishing" at bounding box center [342, 149] width 175 height 170
click at [360, 245] on button "Hide" at bounding box center [371, 252] width 56 height 27
click at [304, 255] on button "Flip" at bounding box center [312, 252] width 52 height 27
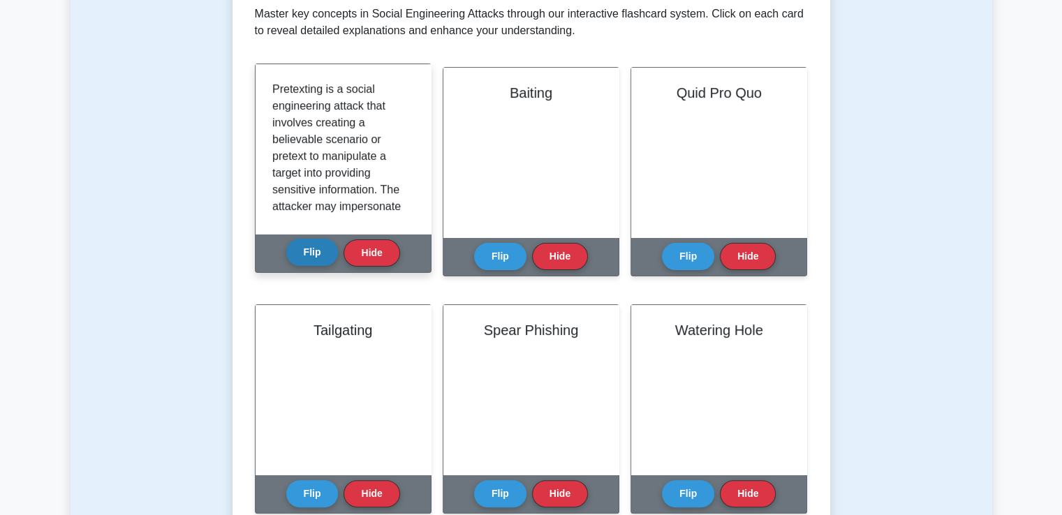
click at [304, 255] on button "Flip" at bounding box center [312, 252] width 52 height 27
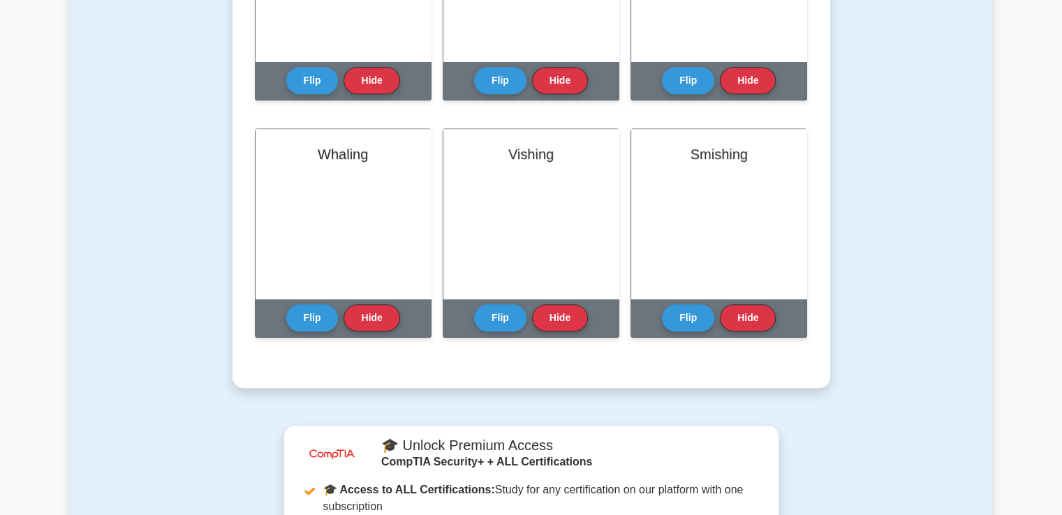
scroll to position [711, 0]
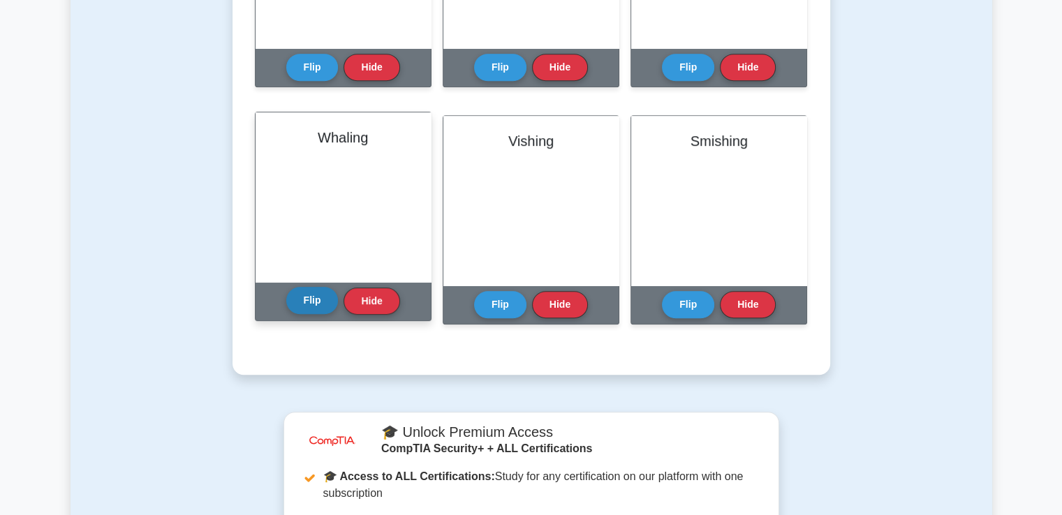
click at [316, 305] on button "Flip" at bounding box center [312, 300] width 52 height 27
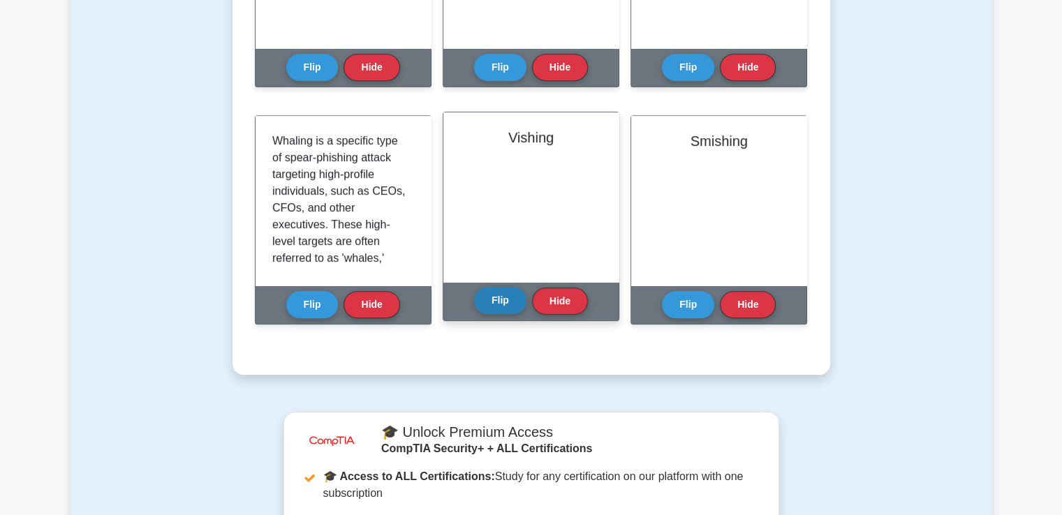
click at [499, 299] on button "Flip" at bounding box center [500, 300] width 52 height 27
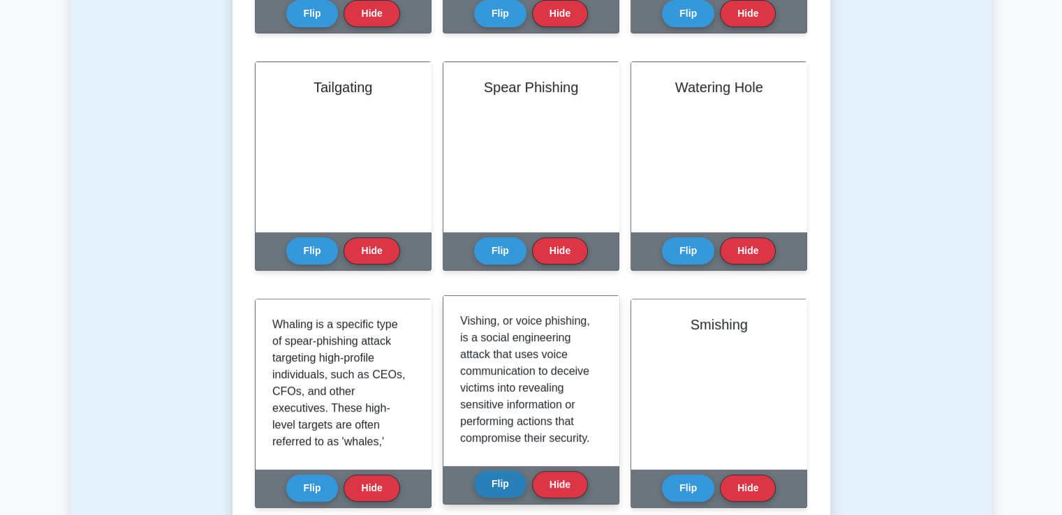
scroll to position [484, 0]
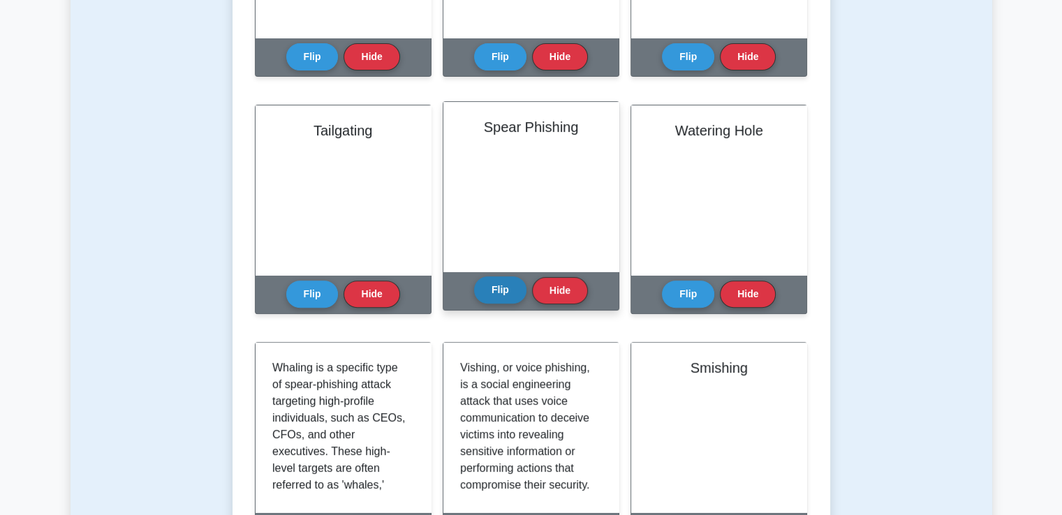
click at [505, 293] on button "Flip" at bounding box center [500, 289] width 52 height 27
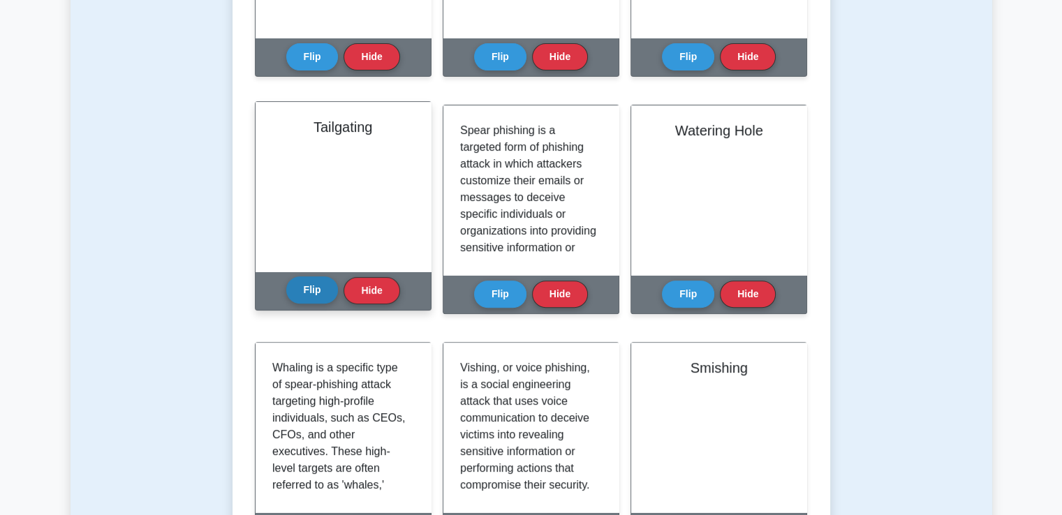
click at [333, 292] on button "Flip" at bounding box center [312, 289] width 52 height 27
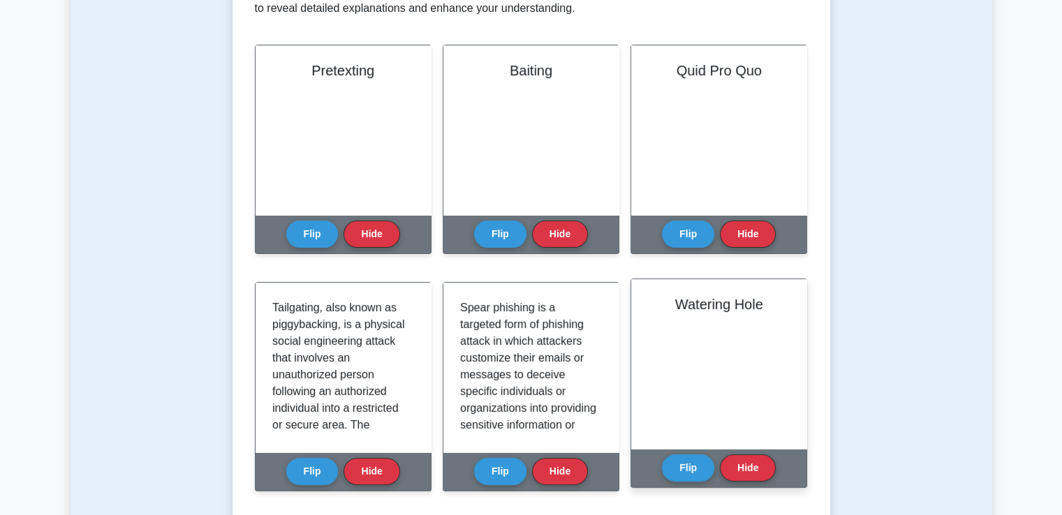
scroll to position [295, 0]
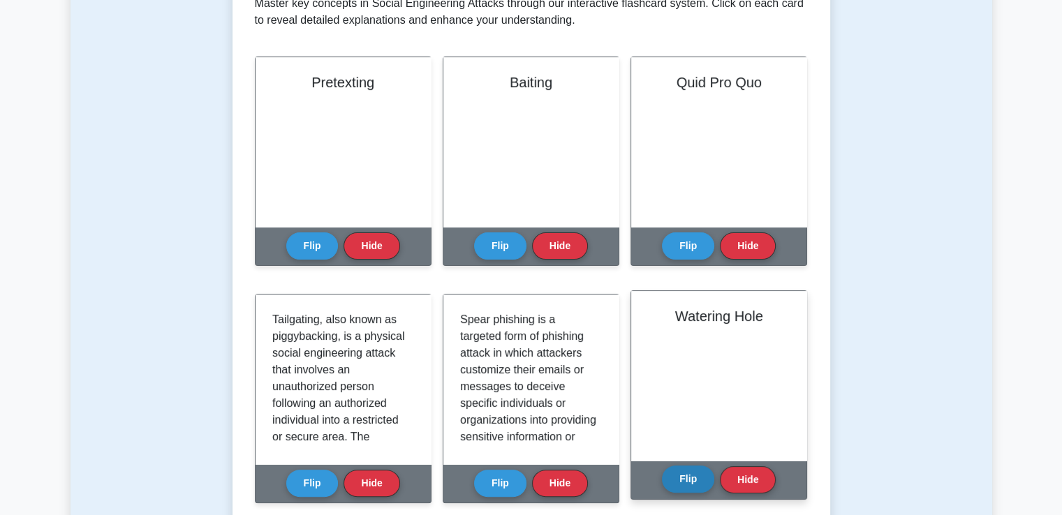
click at [695, 491] on button "Flip" at bounding box center [688, 479] width 52 height 27
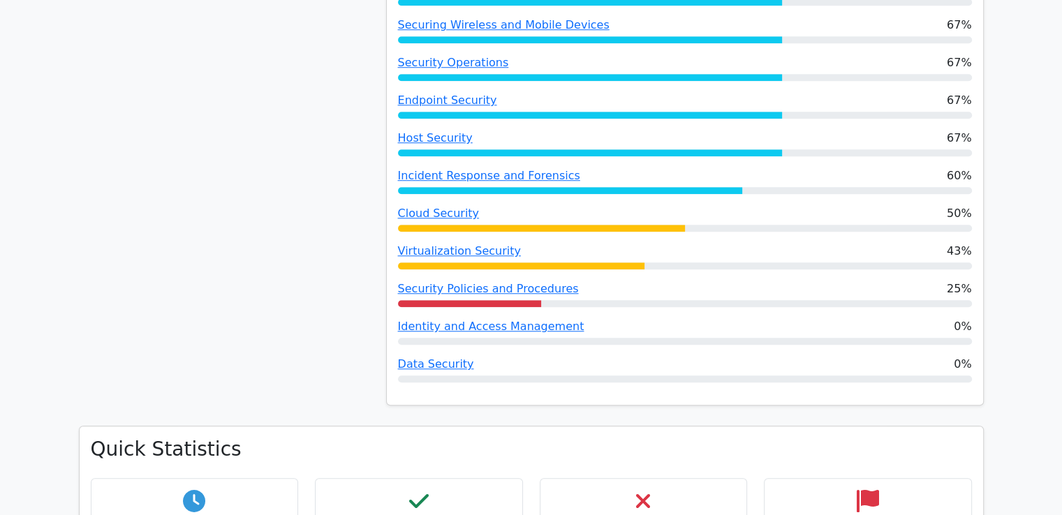
scroll to position [1110, 0]
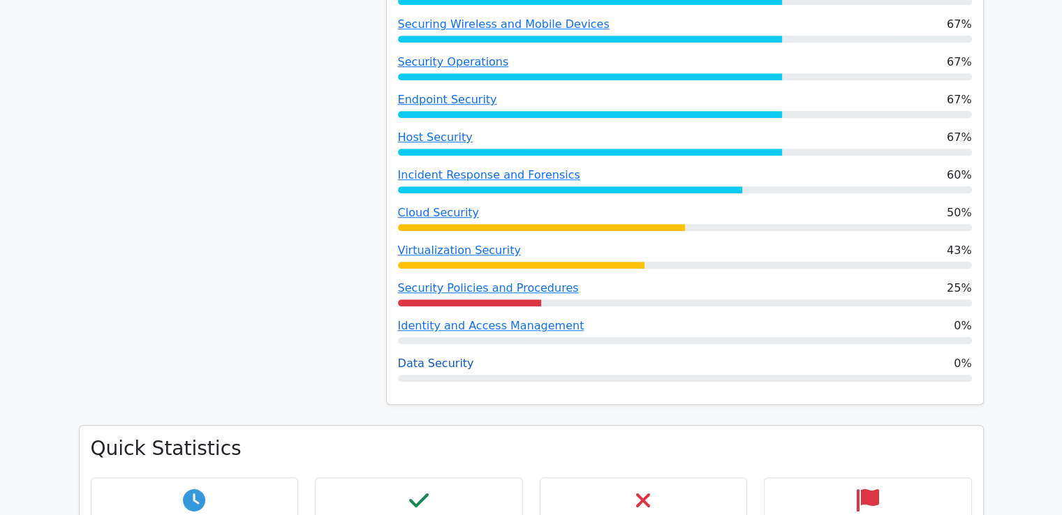
click at [438, 364] on link "Data Security" at bounding box center [436, 363] width 76 height 13
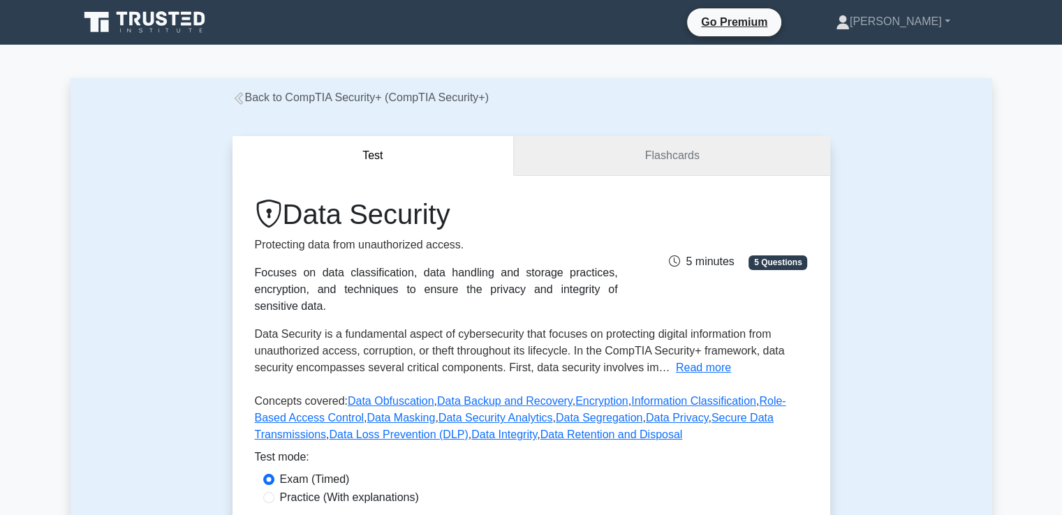
click at [695, 160] on link "Flashcards" at bounding box center [672, 156] width 316 height 40
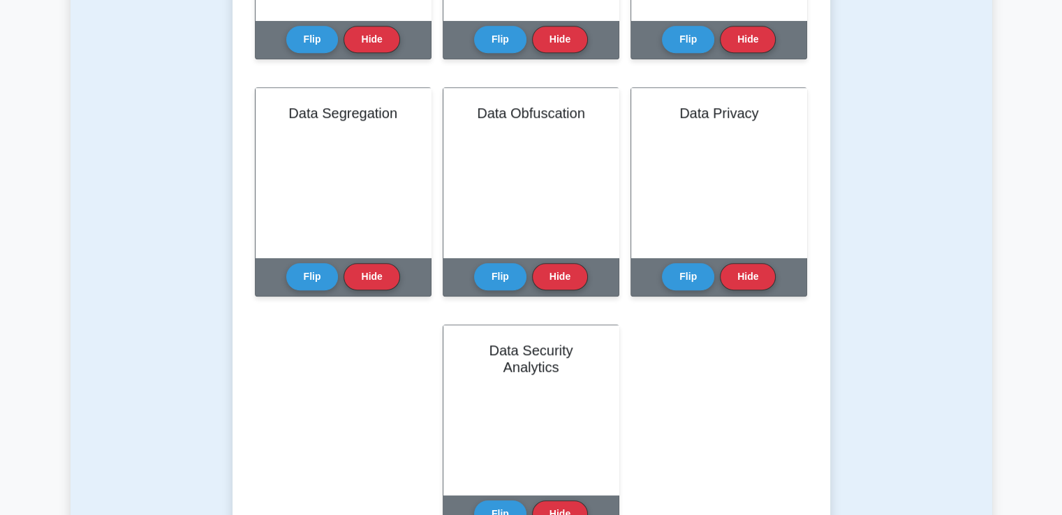
scroll to position [977, 0]
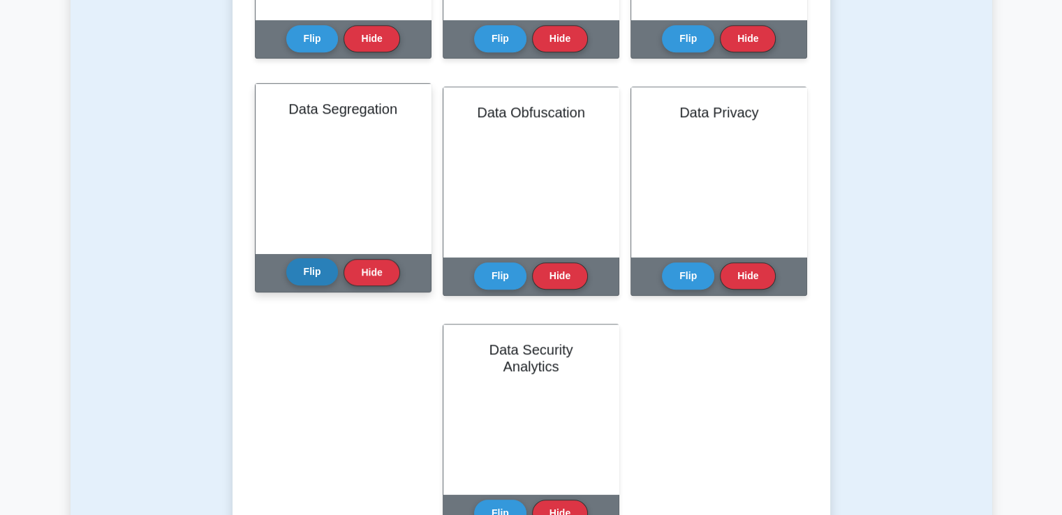
click at [316, 273] on button "Flip" at bounding box center [312, 271] width 52 height 27
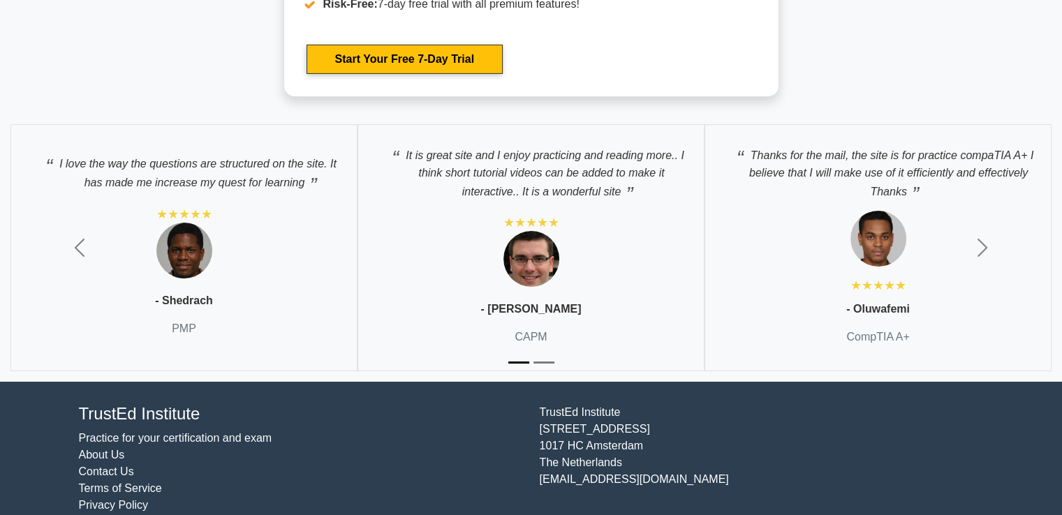
scroll to position [4740, 0]
